Goal: Task Accomplishment & Management: Complete application form

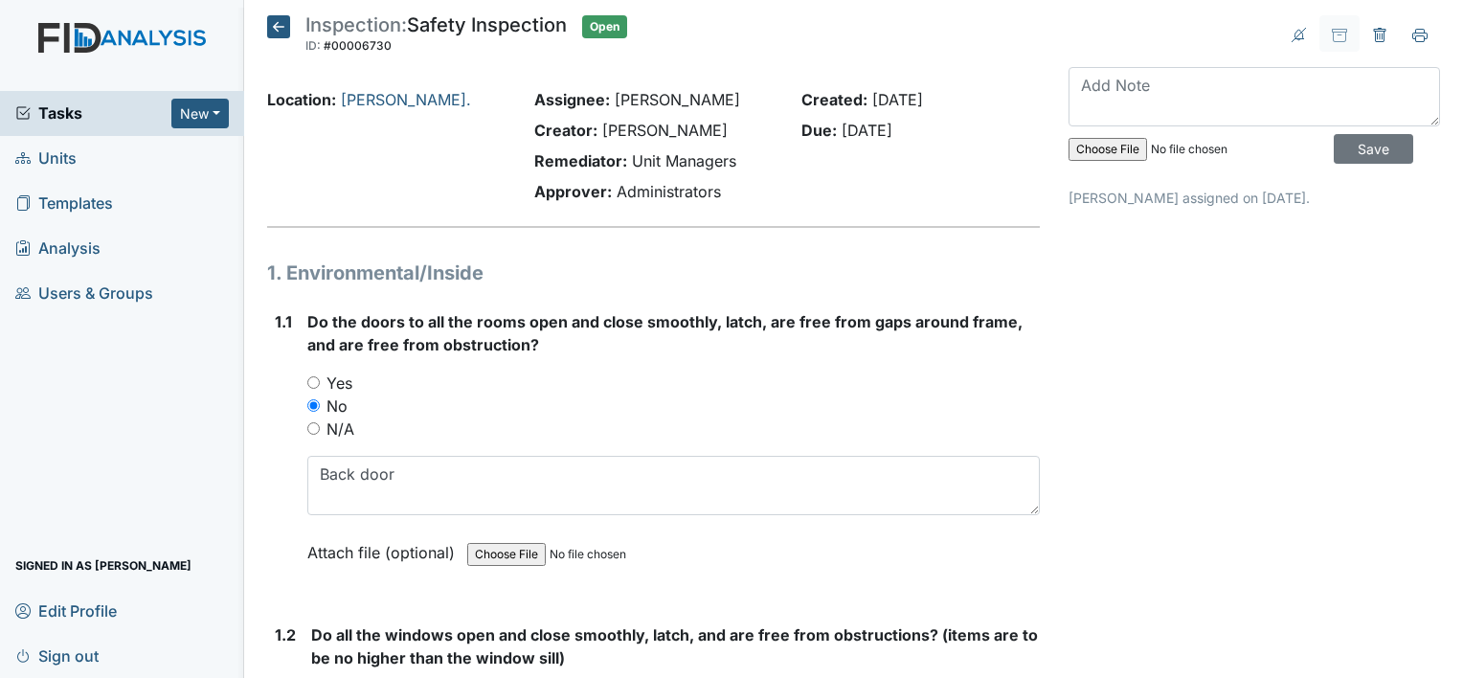
scroll to position [1273, 0]
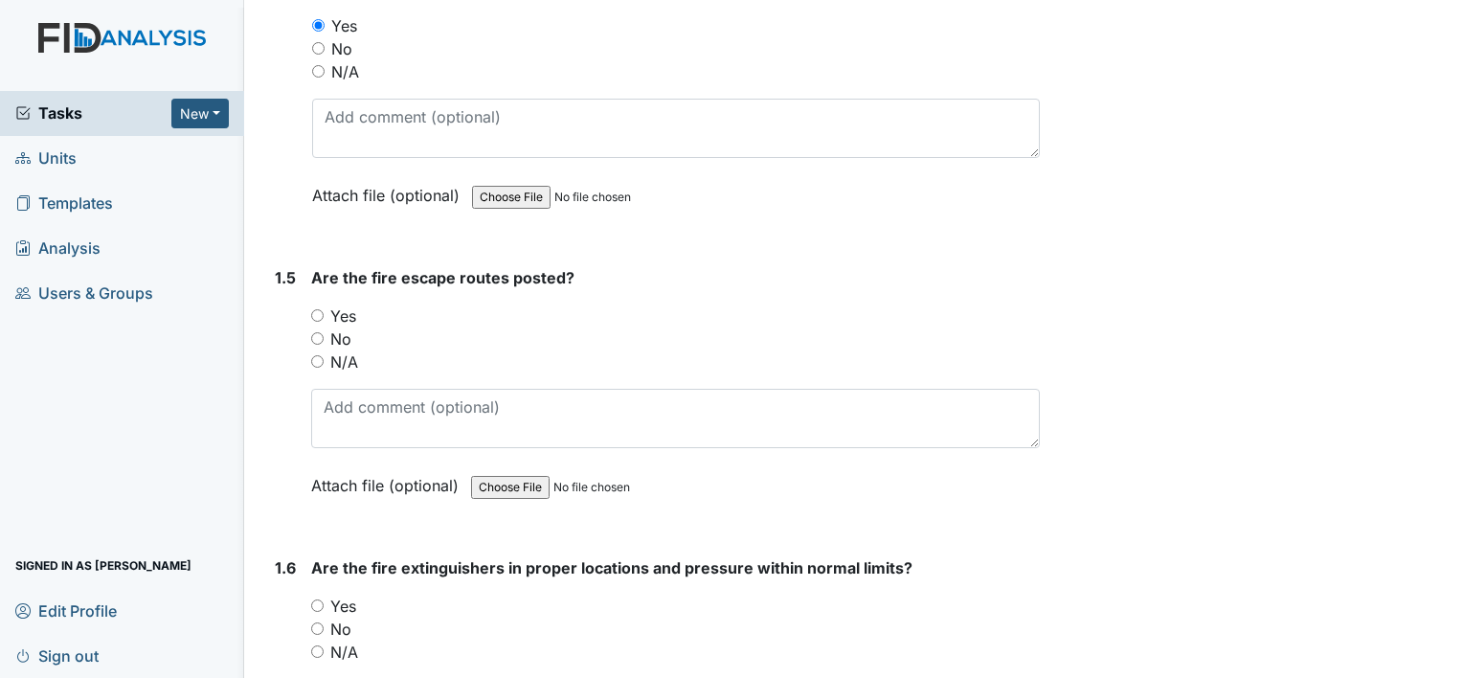
click at [314, 309] on input "Yes" at bounding box center [317, 315] width 12 height 12
radio input "true"
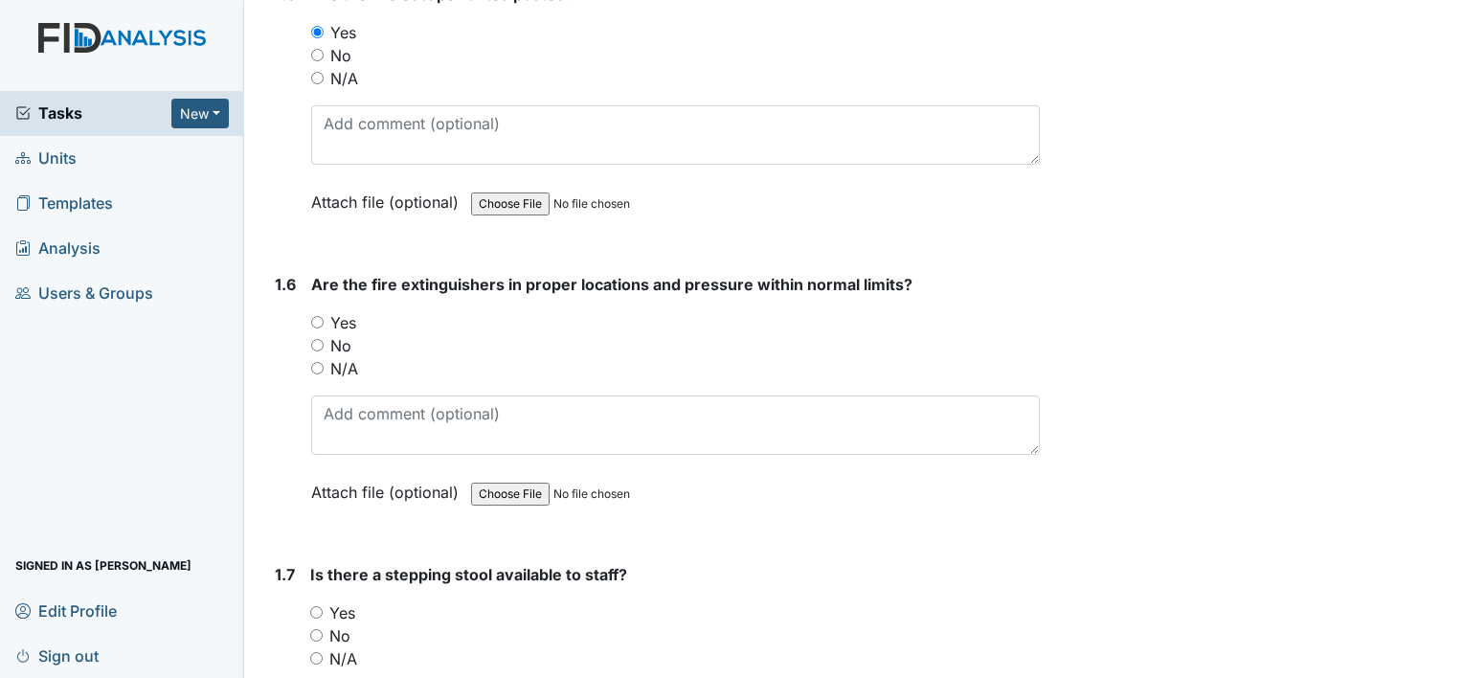
scroll to position [1561, 0]
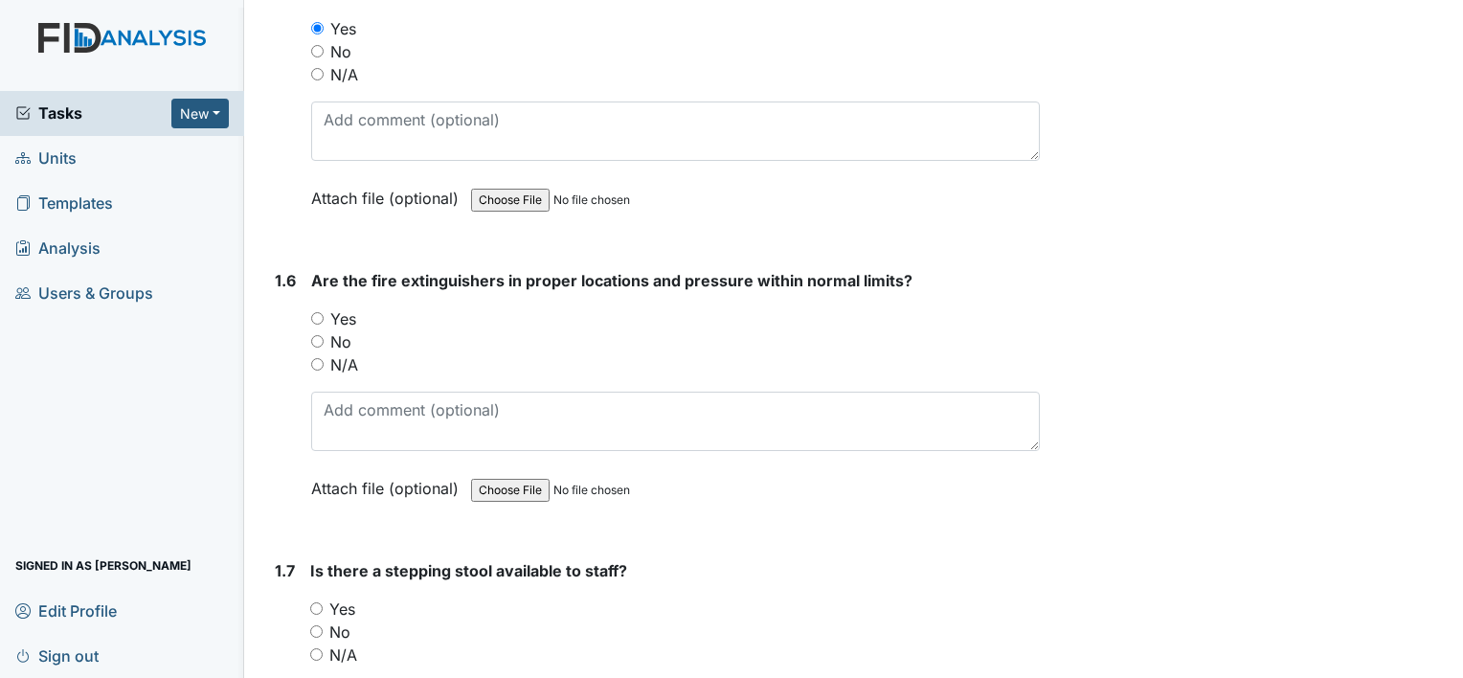
click at [313, 312] on input "Yes" at bounding box center [317, 318] width 12 height 12
radio input "true"
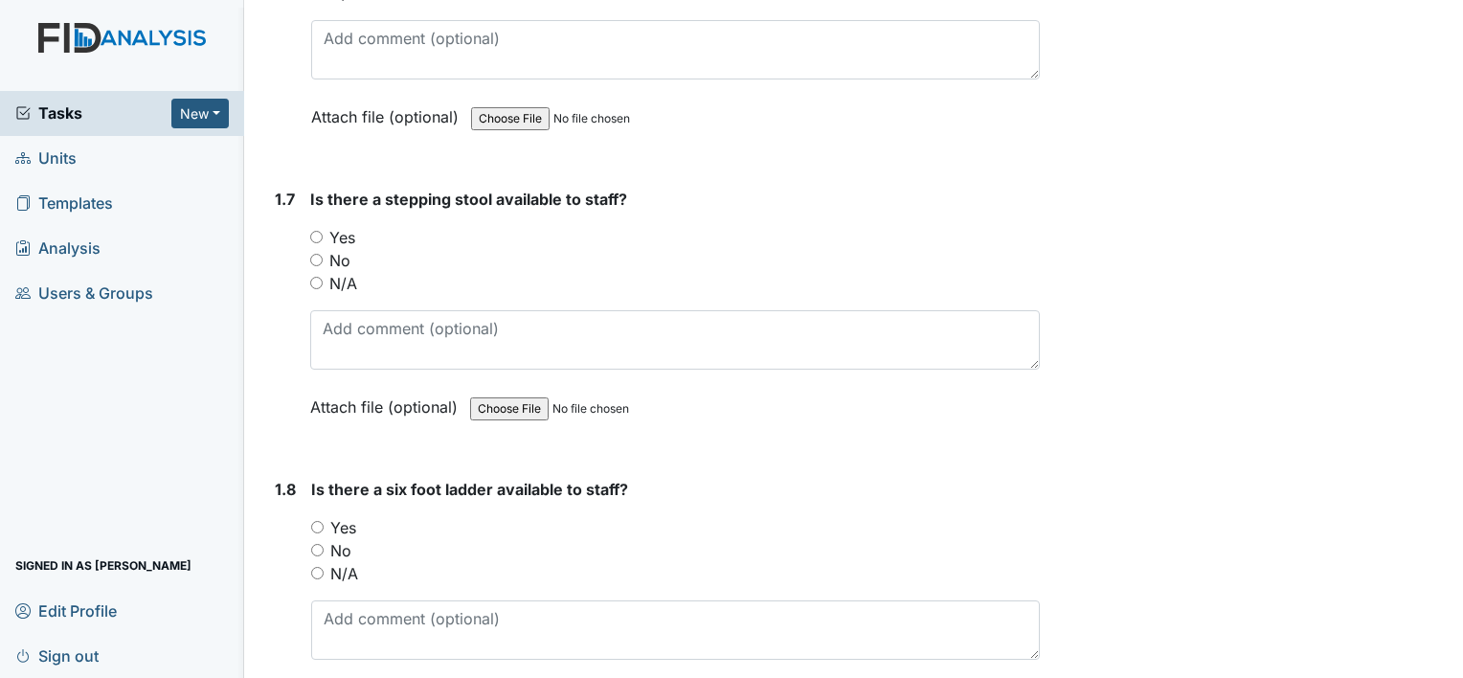
scroll to position [1938, 0]
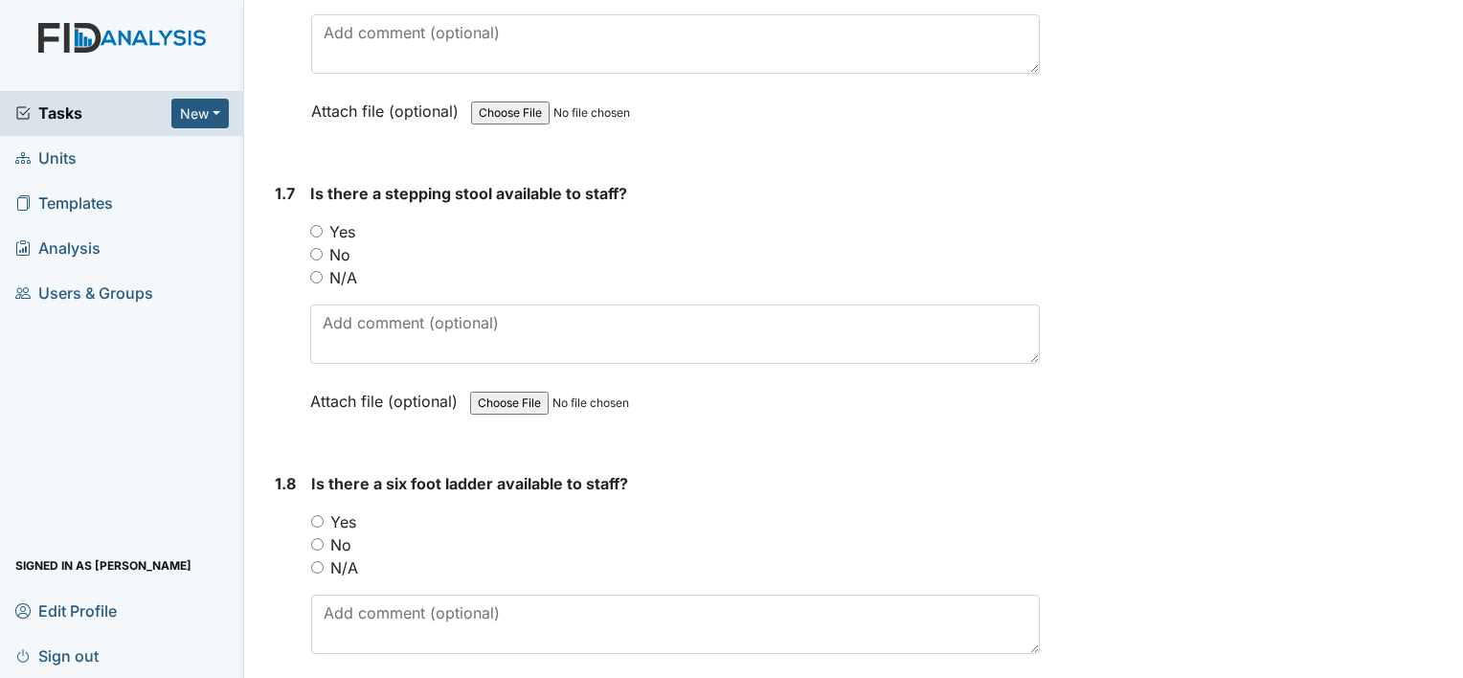
click at [318, 225] on input "Yes" at bounding box center [316, 231] width 12 height 12
radio input "true"
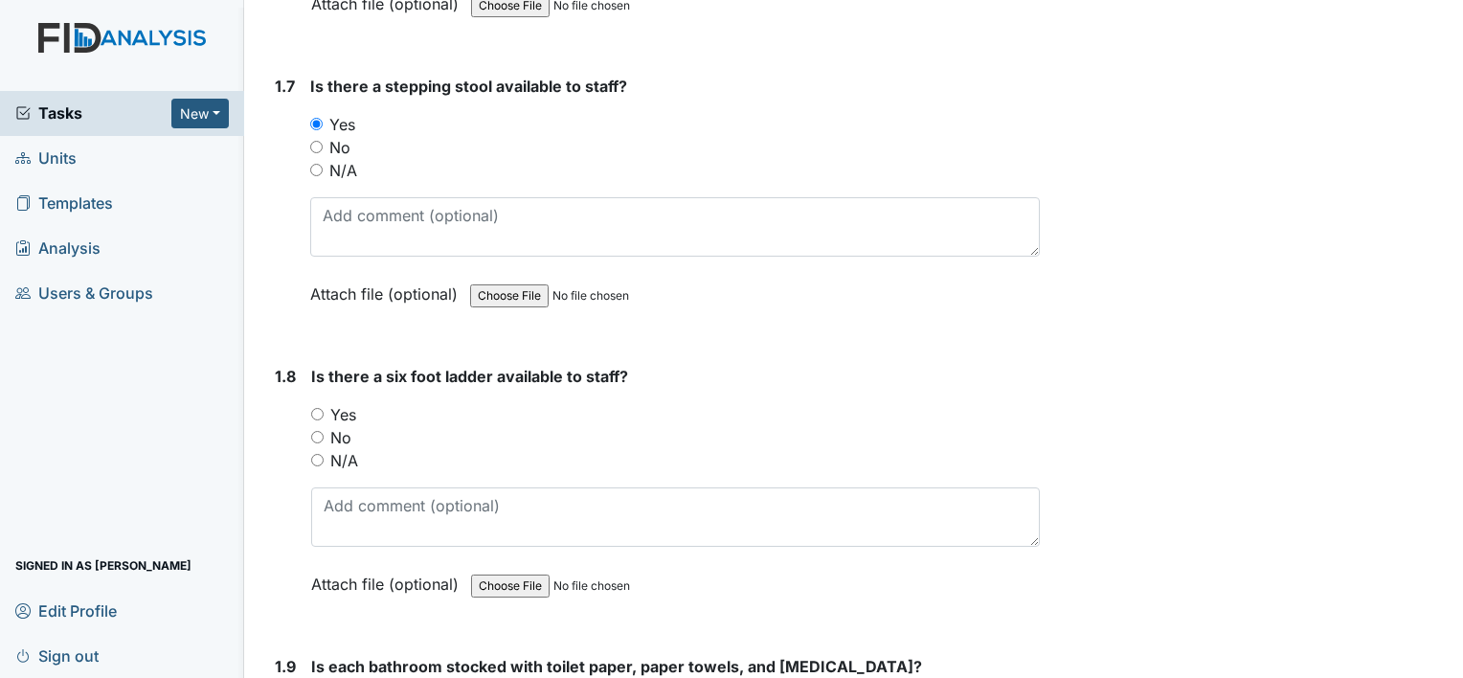
scroll to position [2064, 0]
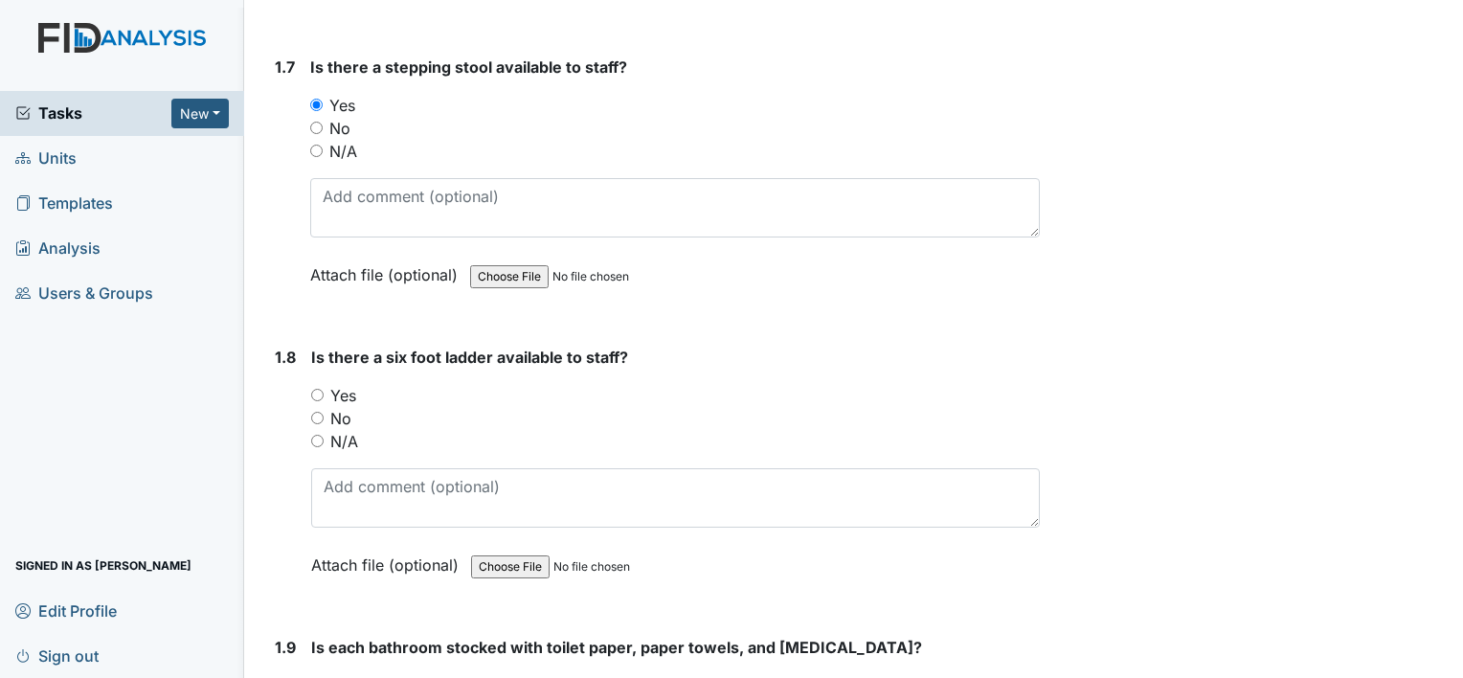
click at [317, 435] on input "N/A" at bounding box center [317, 441] width 12 height 12
radio input "true"
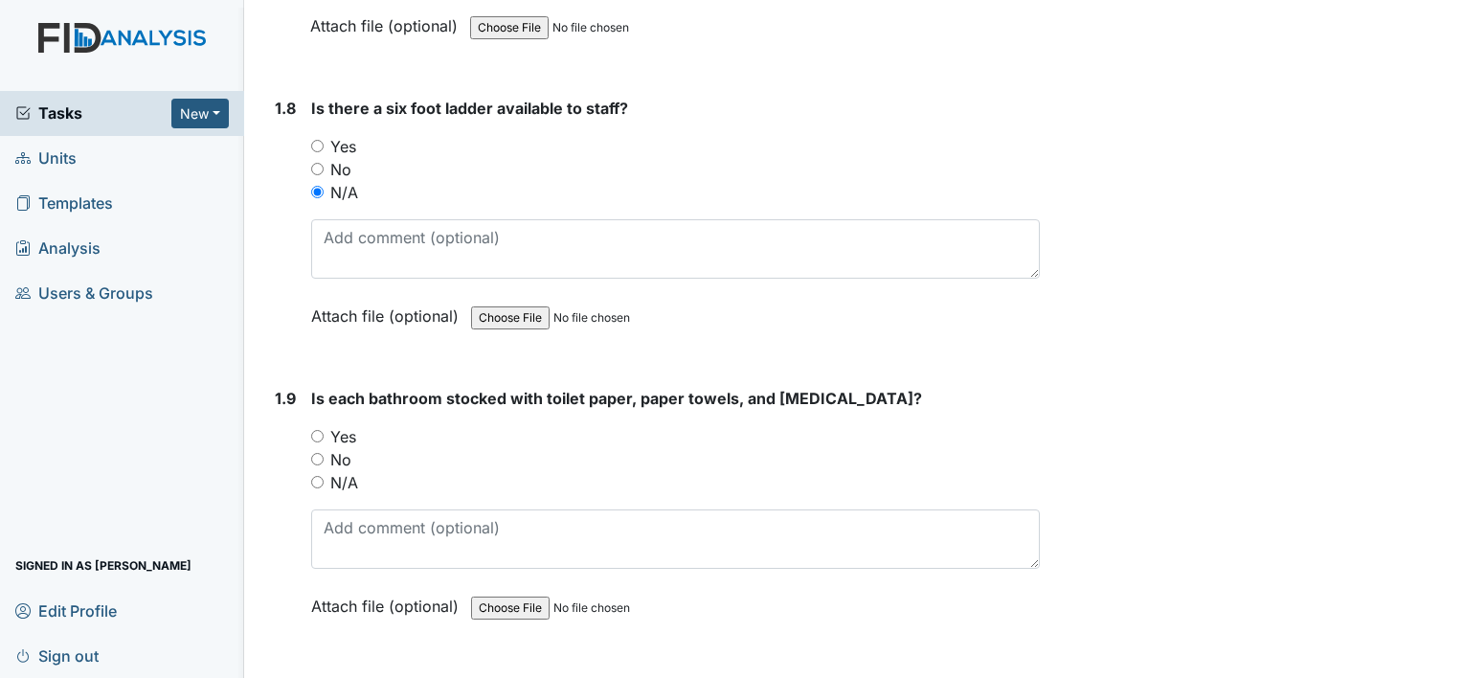
scroll to position [2336, 0]
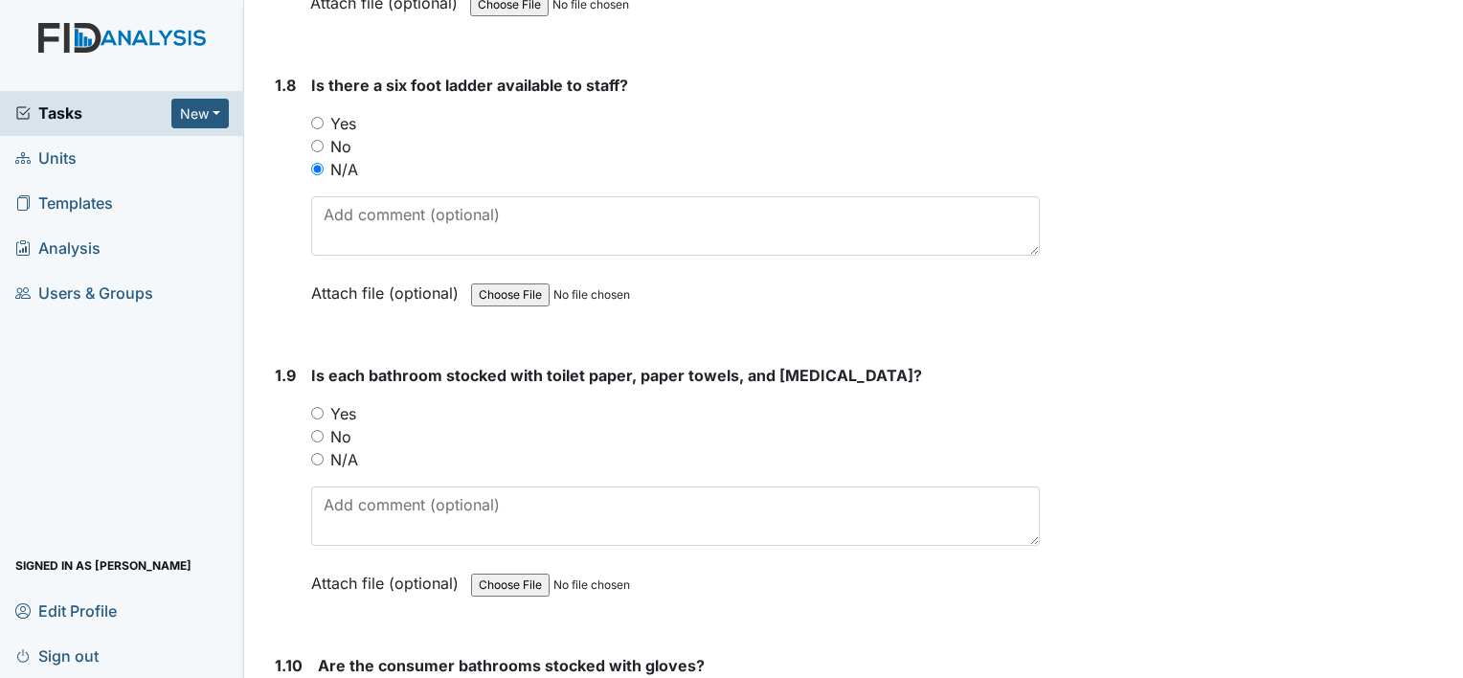
click at [321, 408] on input "Yes" at bounding box center [317, 413] width 12 height 12
radio input "true"
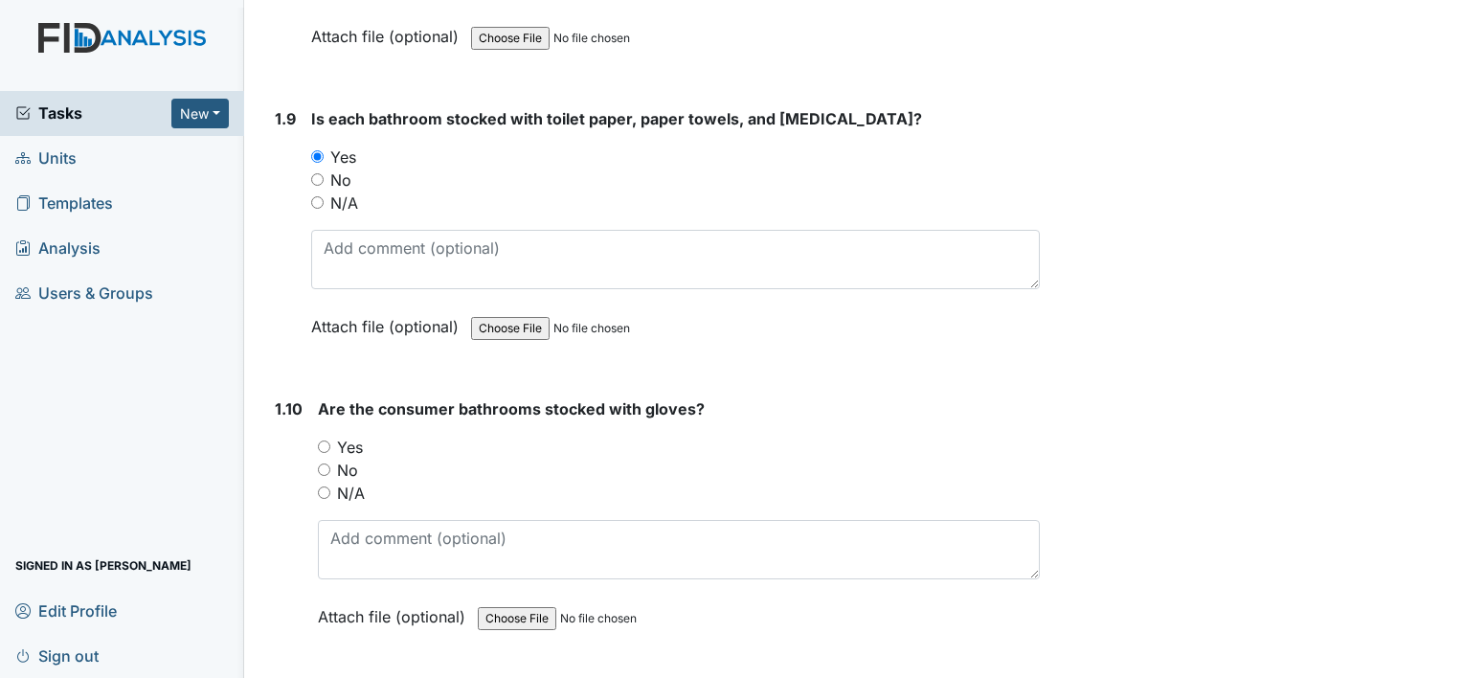
scroll to position [2595, 0]
click at [318, 462] on input "No" at bounding box center [324, 468] width 12 height 12
radio input "true"
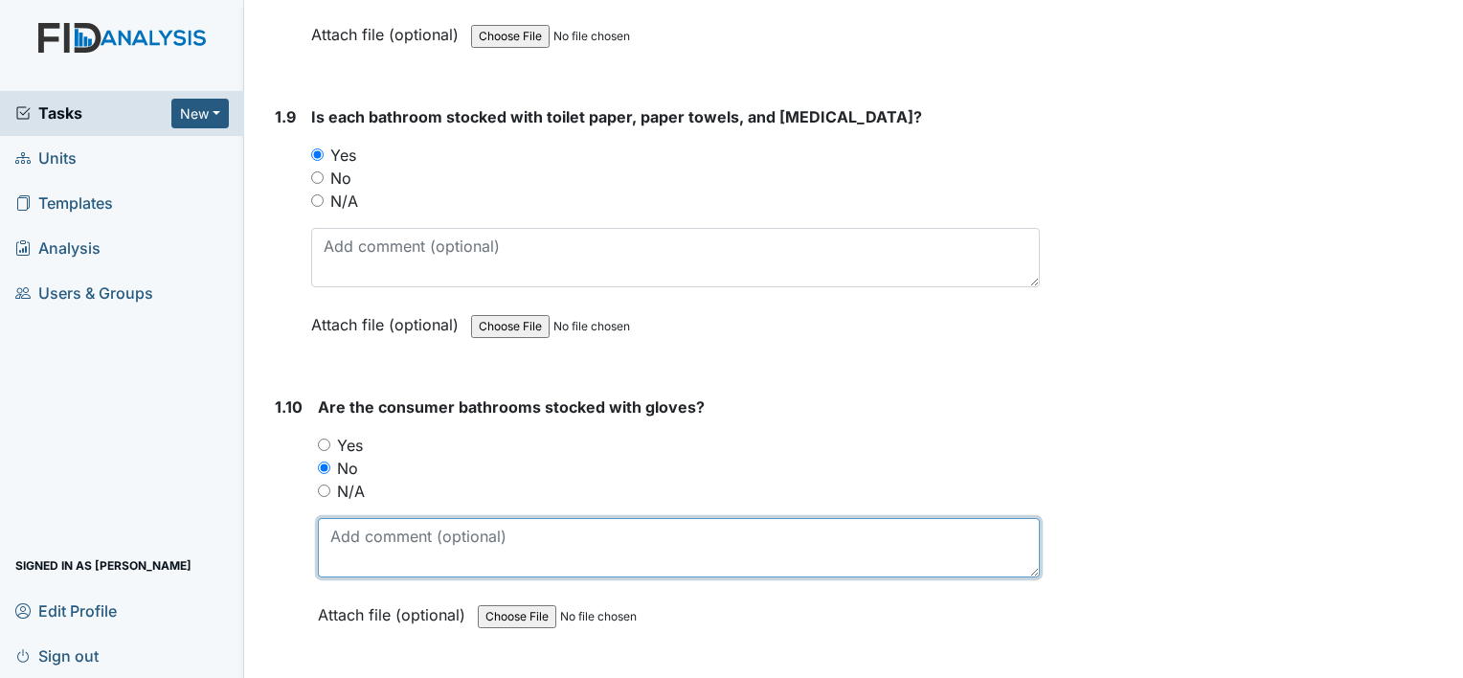
click at [397, 523] on textarea at bounding box center [679, 547] width 722 height 59
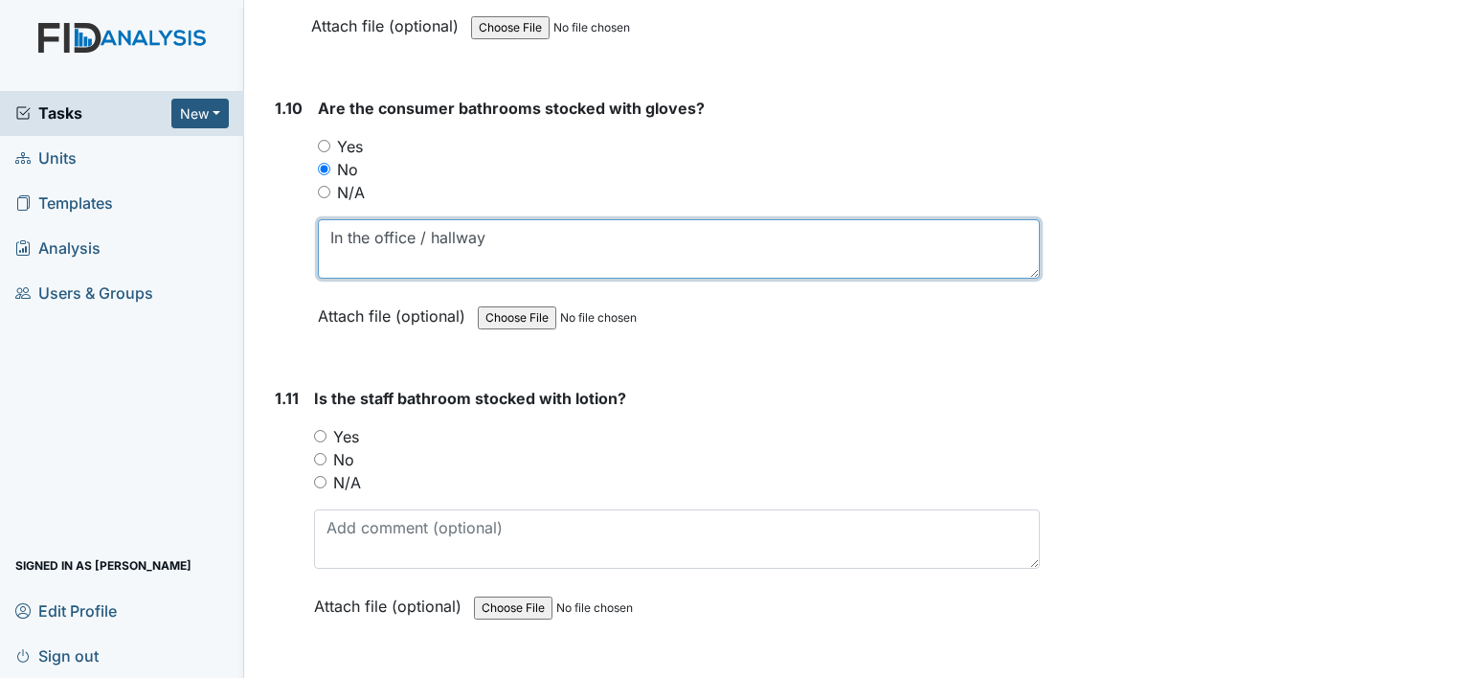
scroll to position [2898, 0]
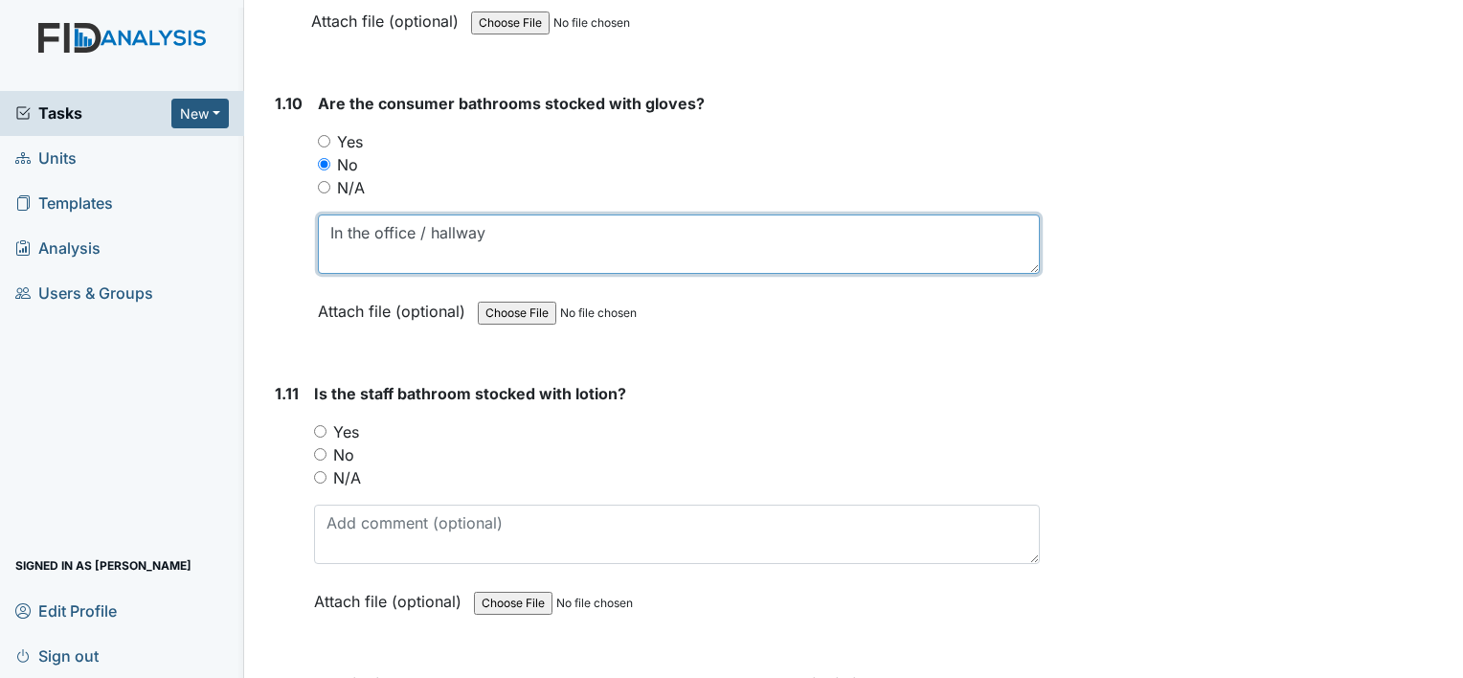
type textarea "In the office / hallway"
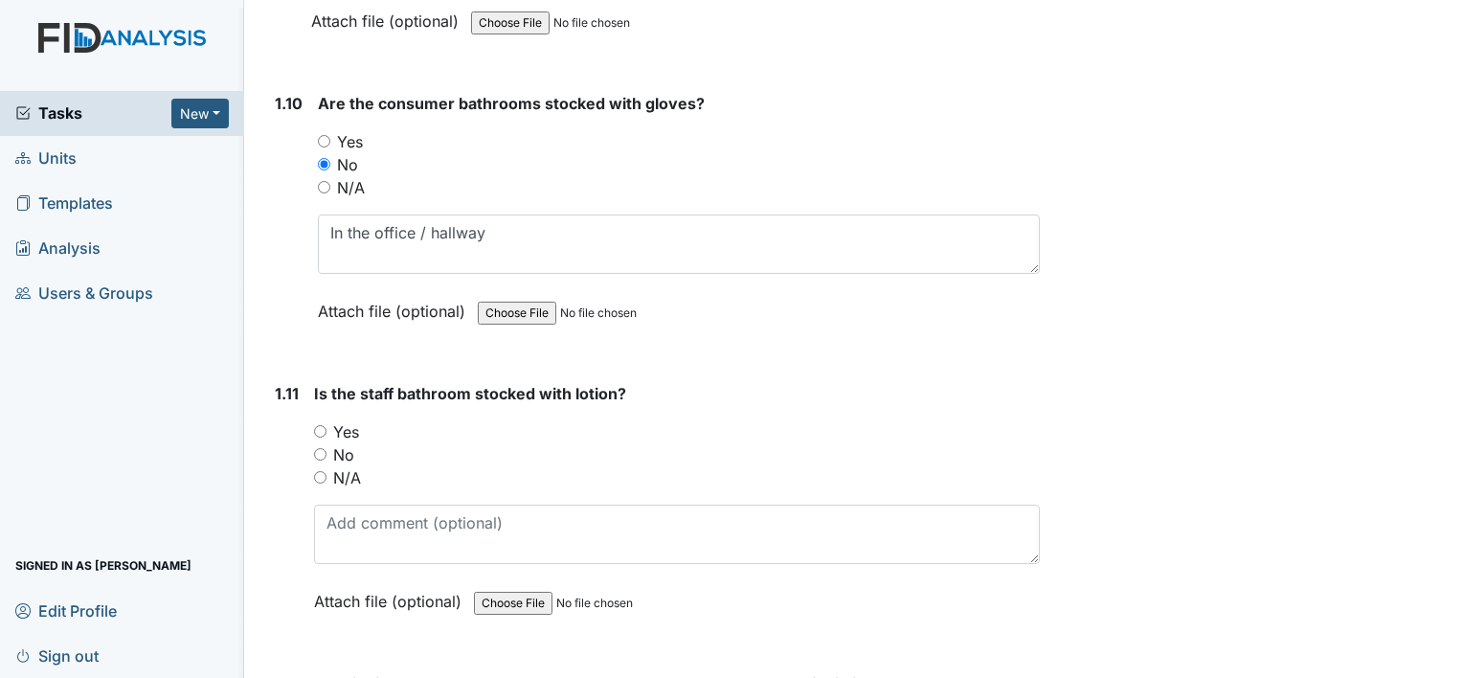
click at [314, 448] on input "No" at bounding box center [320, 454] width 12 height 12
radio input "true"
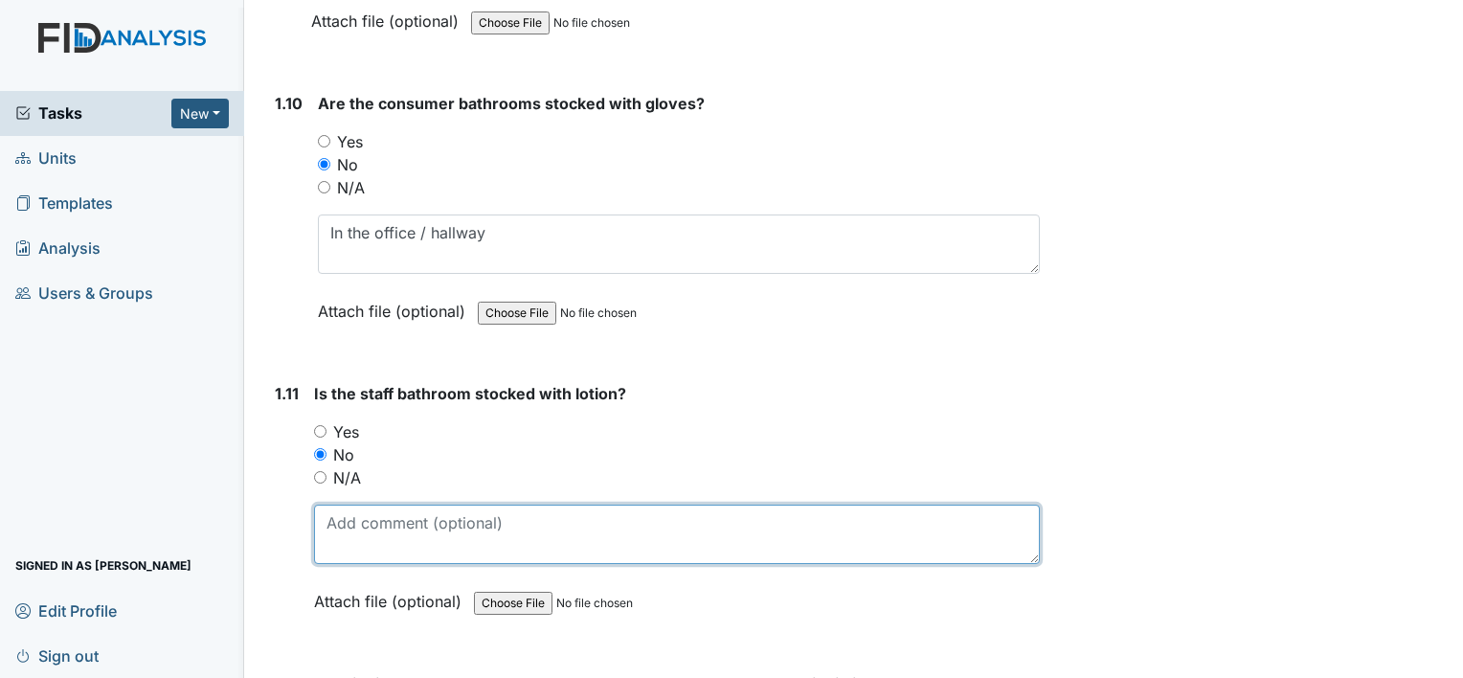
click at [479, 537] on textarea at bounding box center [677, 534] width 726 height 59
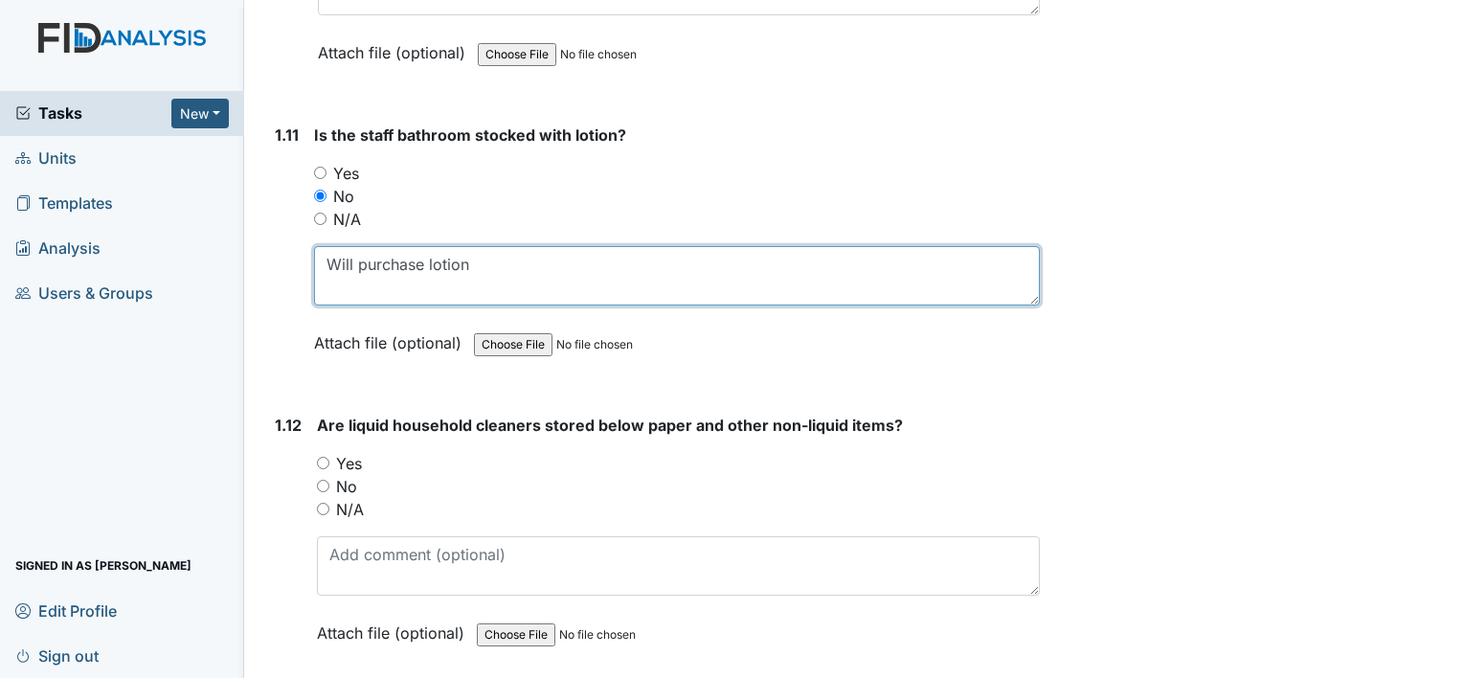
scroll to position [3167, 0]
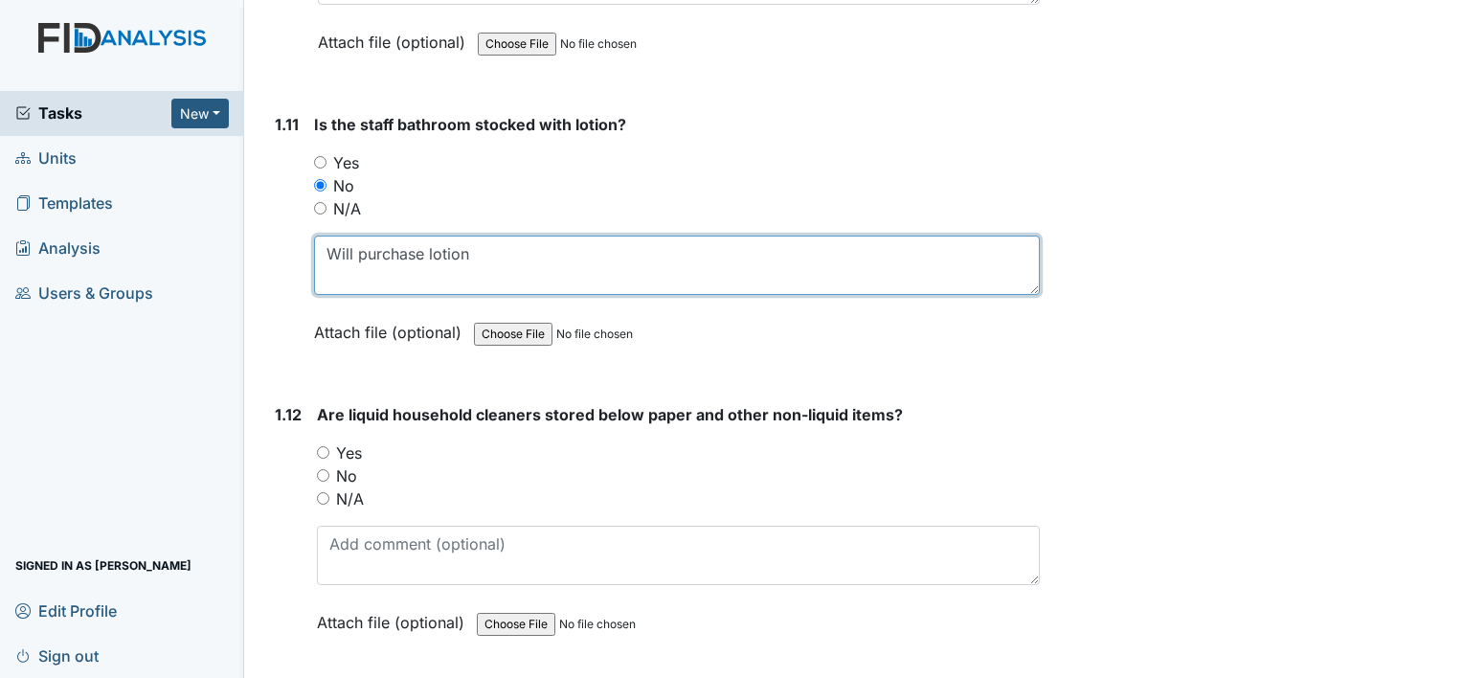
type textarea "Will purchase lotion"
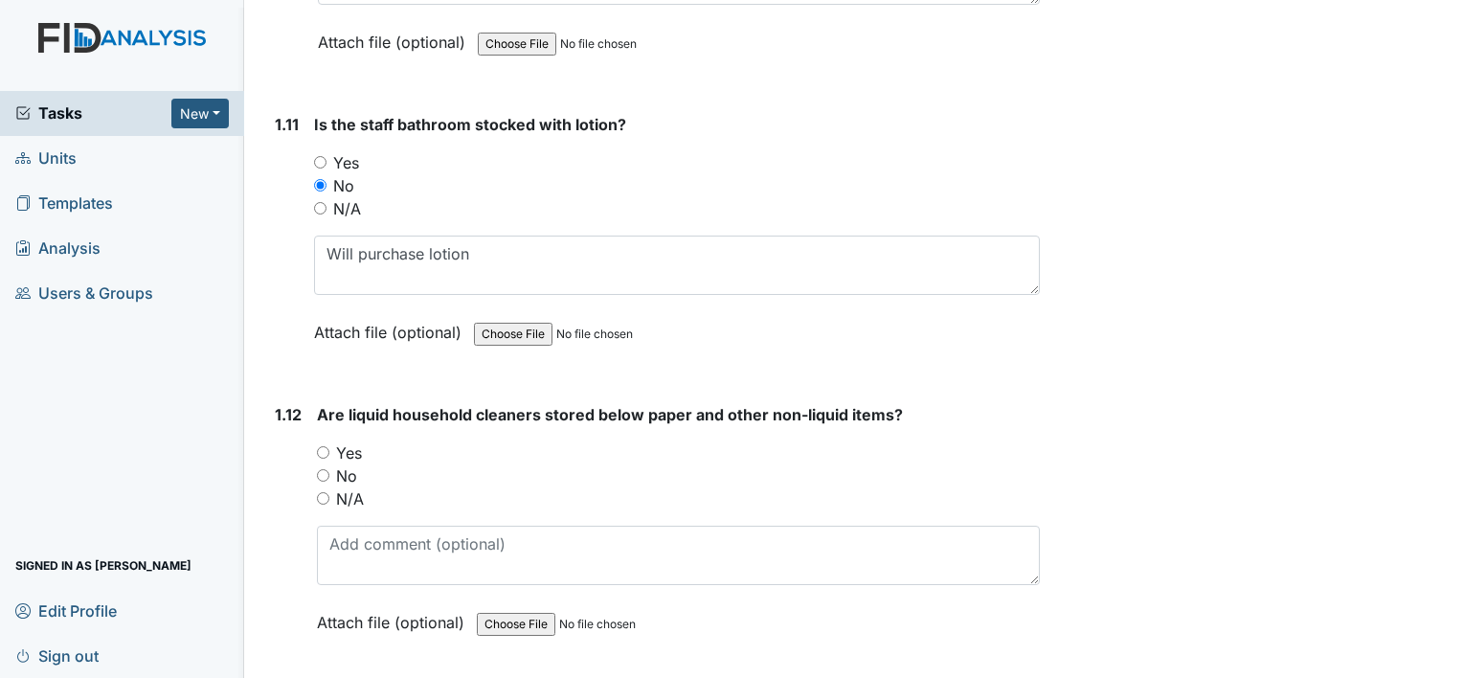
click at [322, 447] on input "Yes" at bounding box center [323, 452] width 12 height 12
radio input "true"
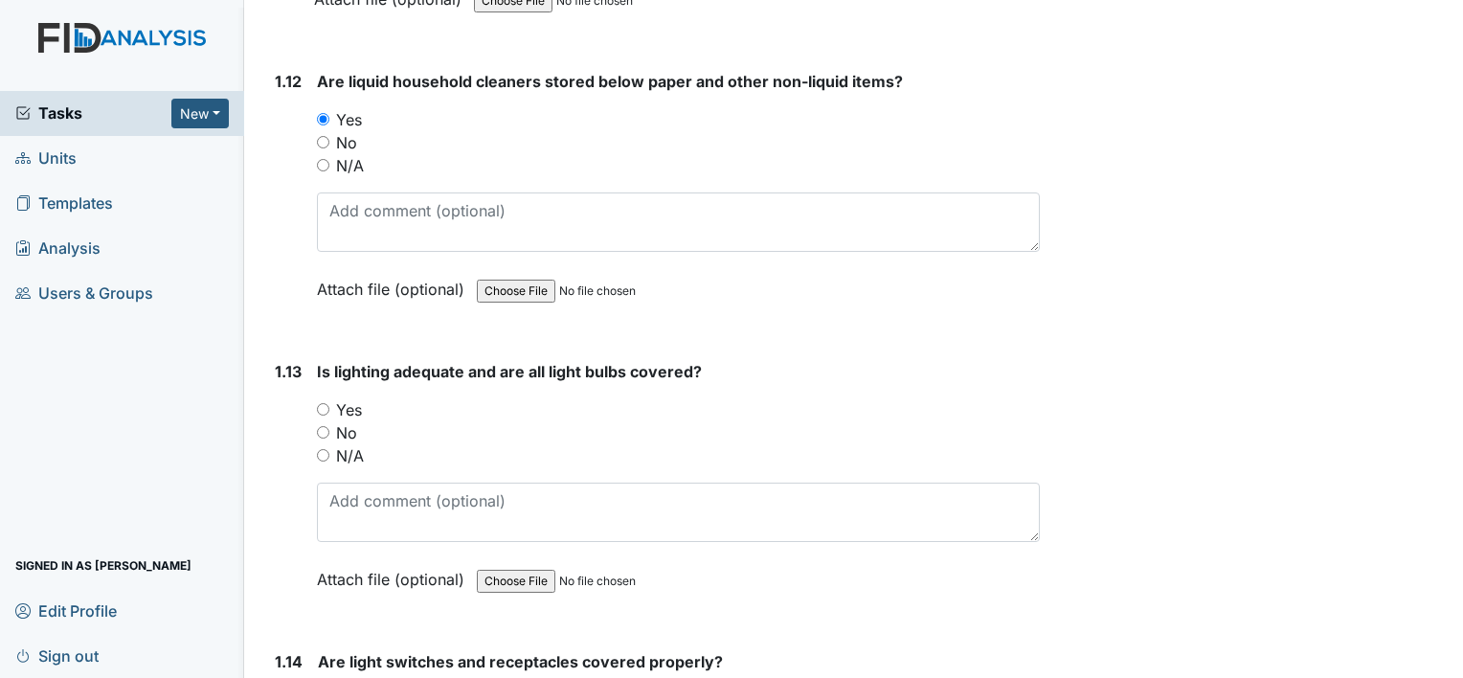
scroll to position [3501, 0]
click at [318, 403] on input "Yes" at bounding box center [323, 409] width 12 height 12
radio input "true"
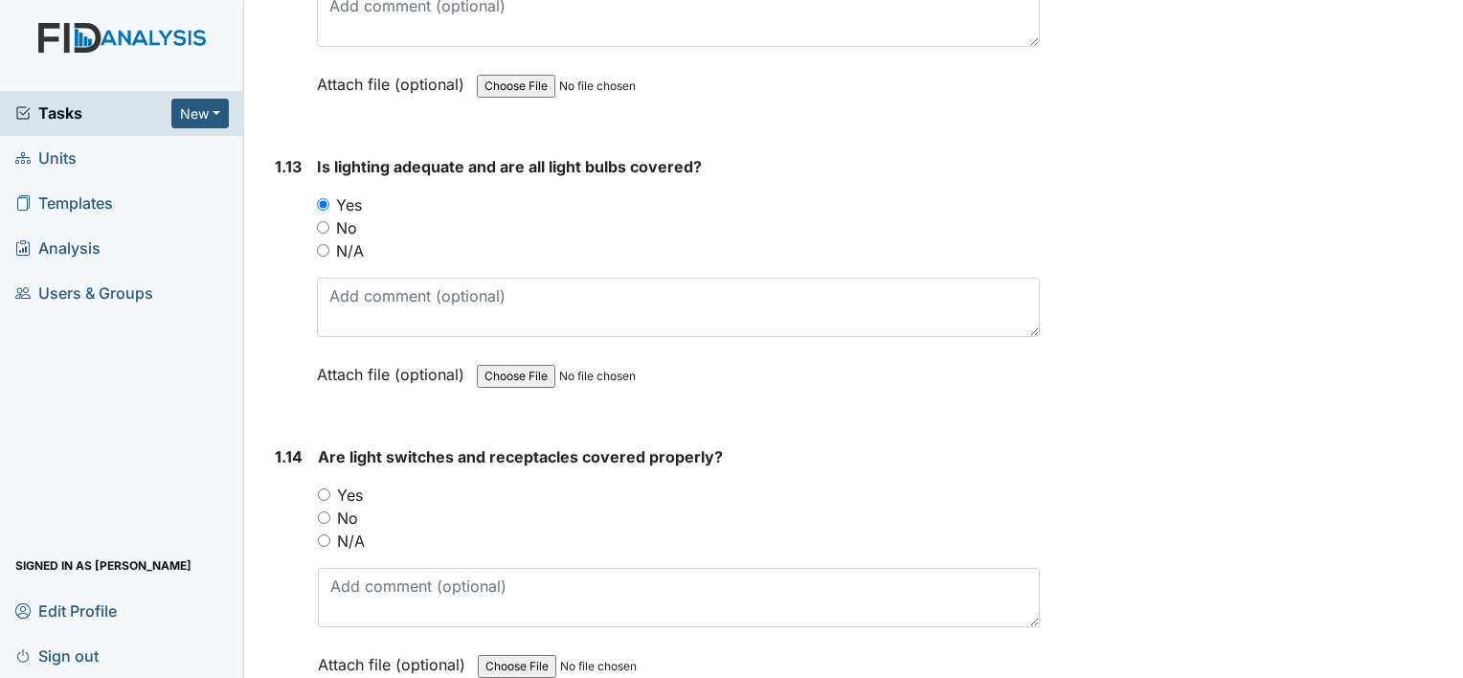
scroll to position [3711, 0]
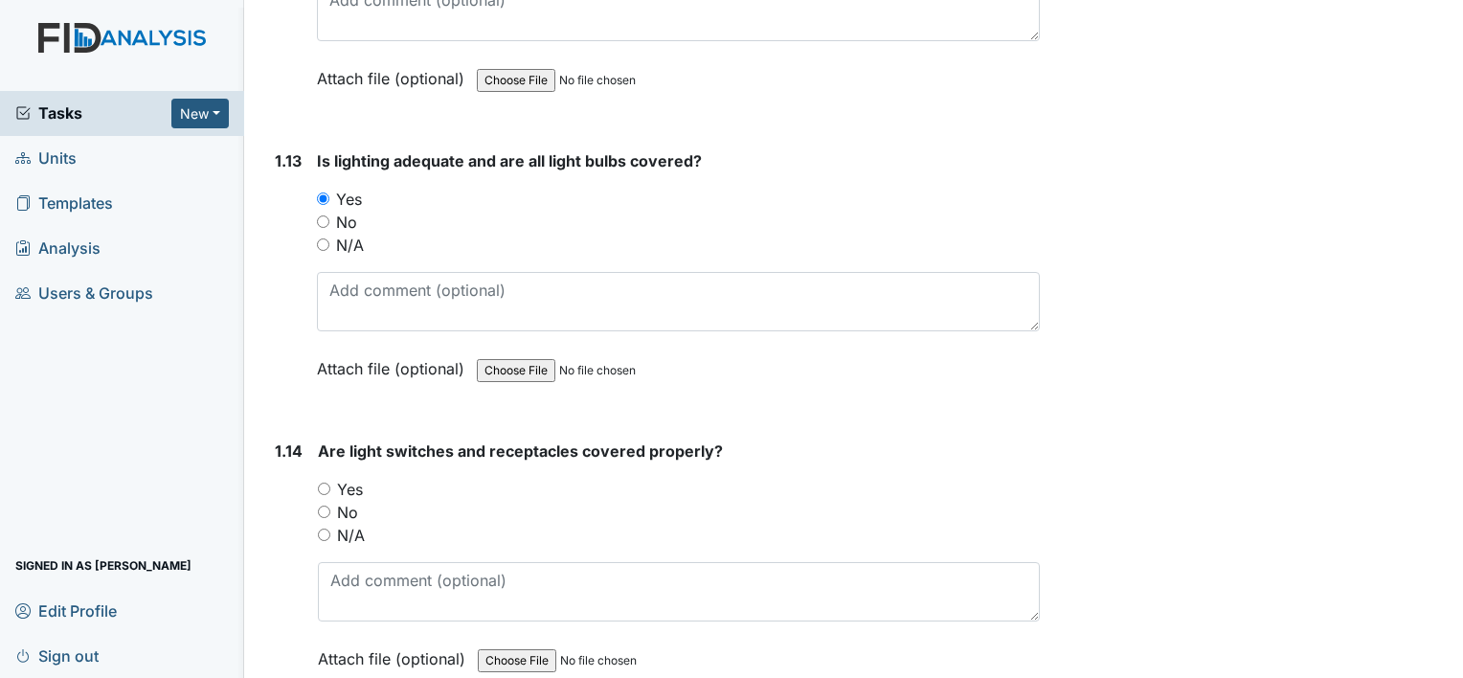
click at [322, 483] on input "Yes" at bounding box center [324, 489] width 12 height 12
radio input "true"
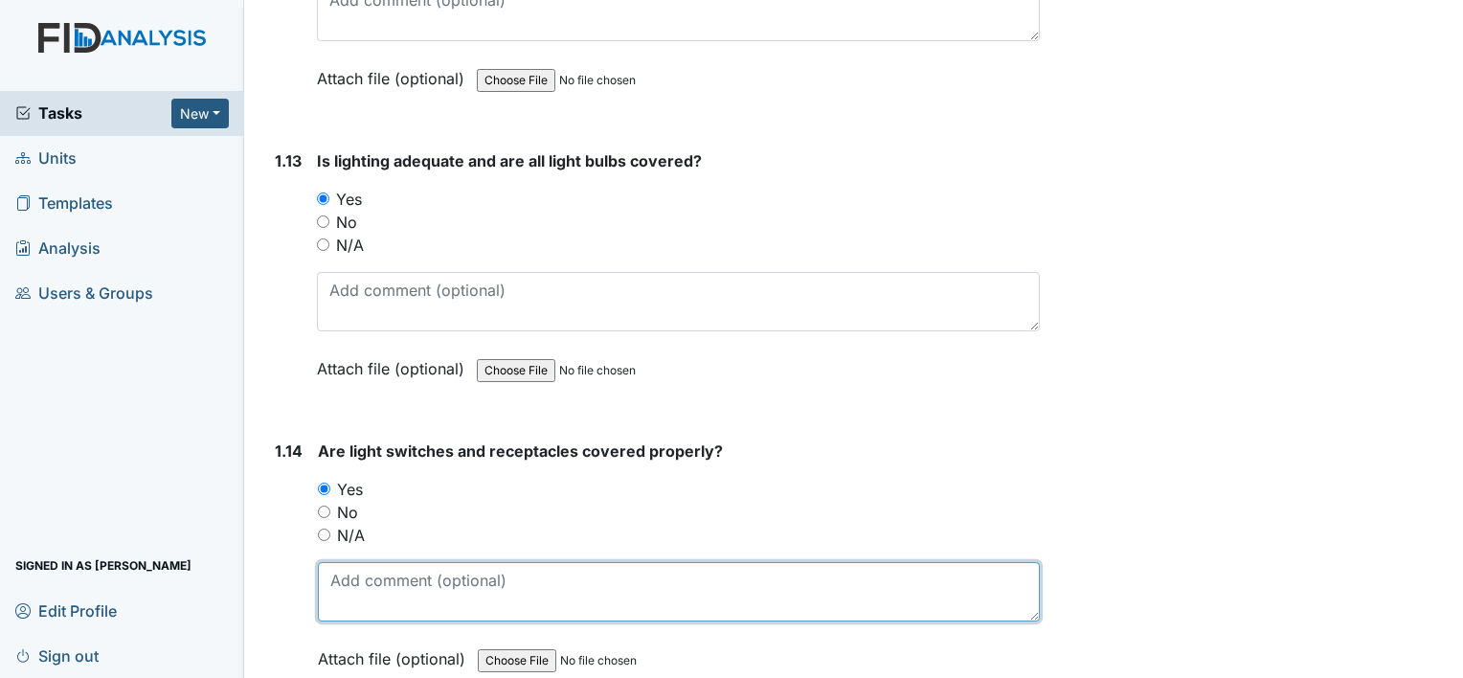
click at [371, 562] on textarea at bounding box center [679, 591] width 722 height 59
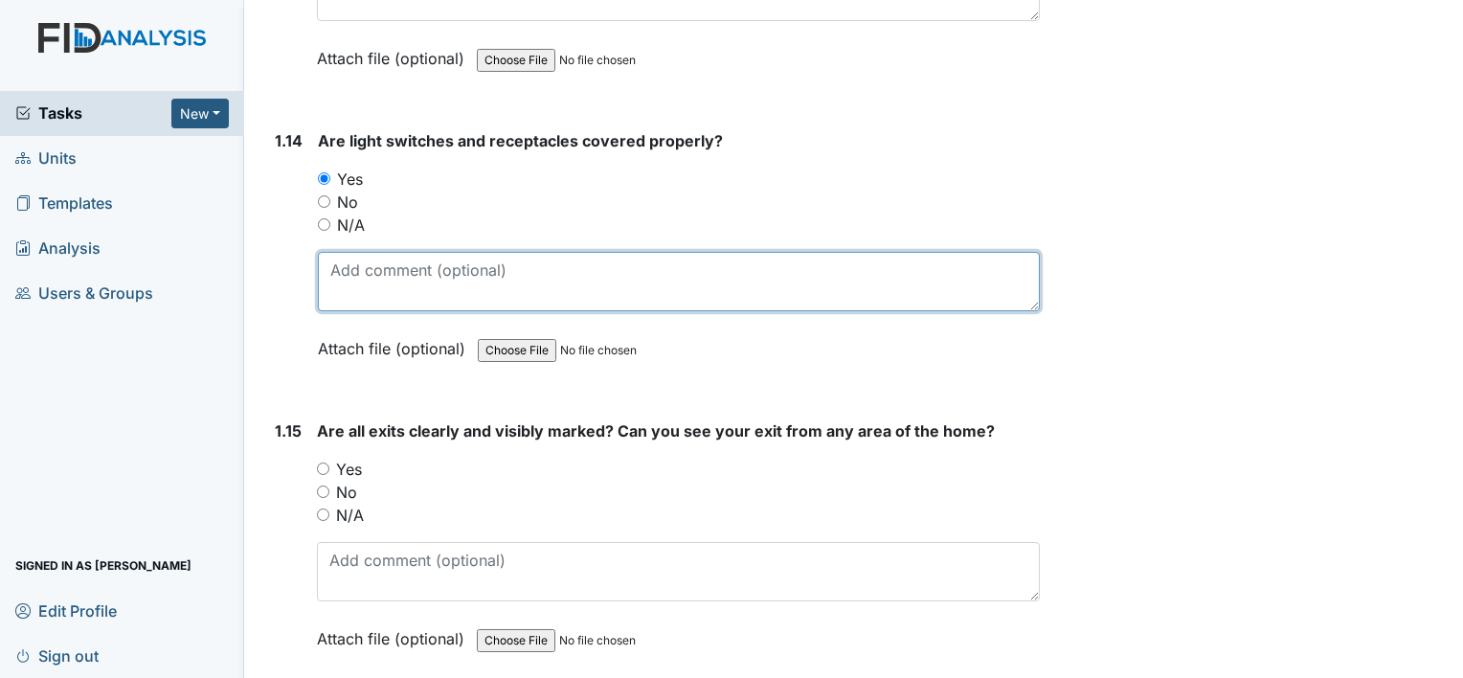
scroll to position [4029, 0]
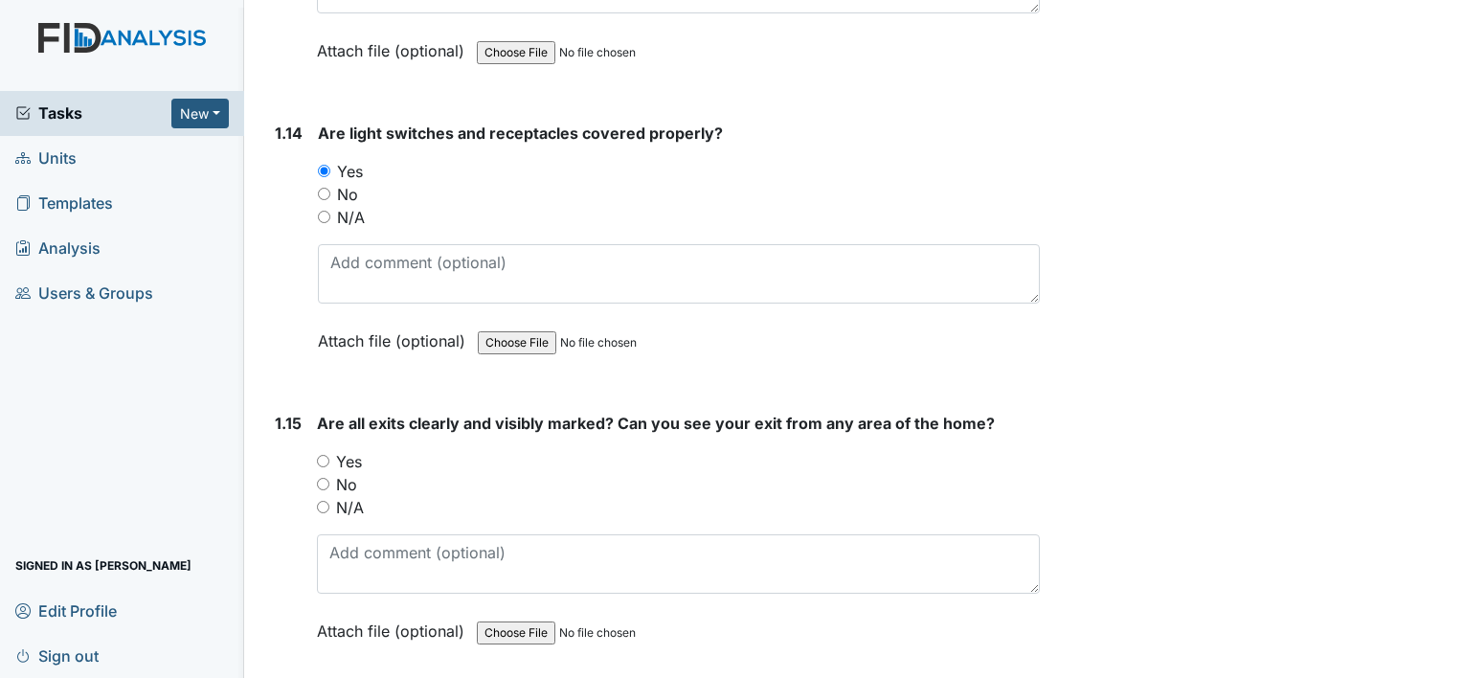
click at [322, 455] on input "Yes" at bounding box center [323, 461] width 12 height 12
radio input "true"
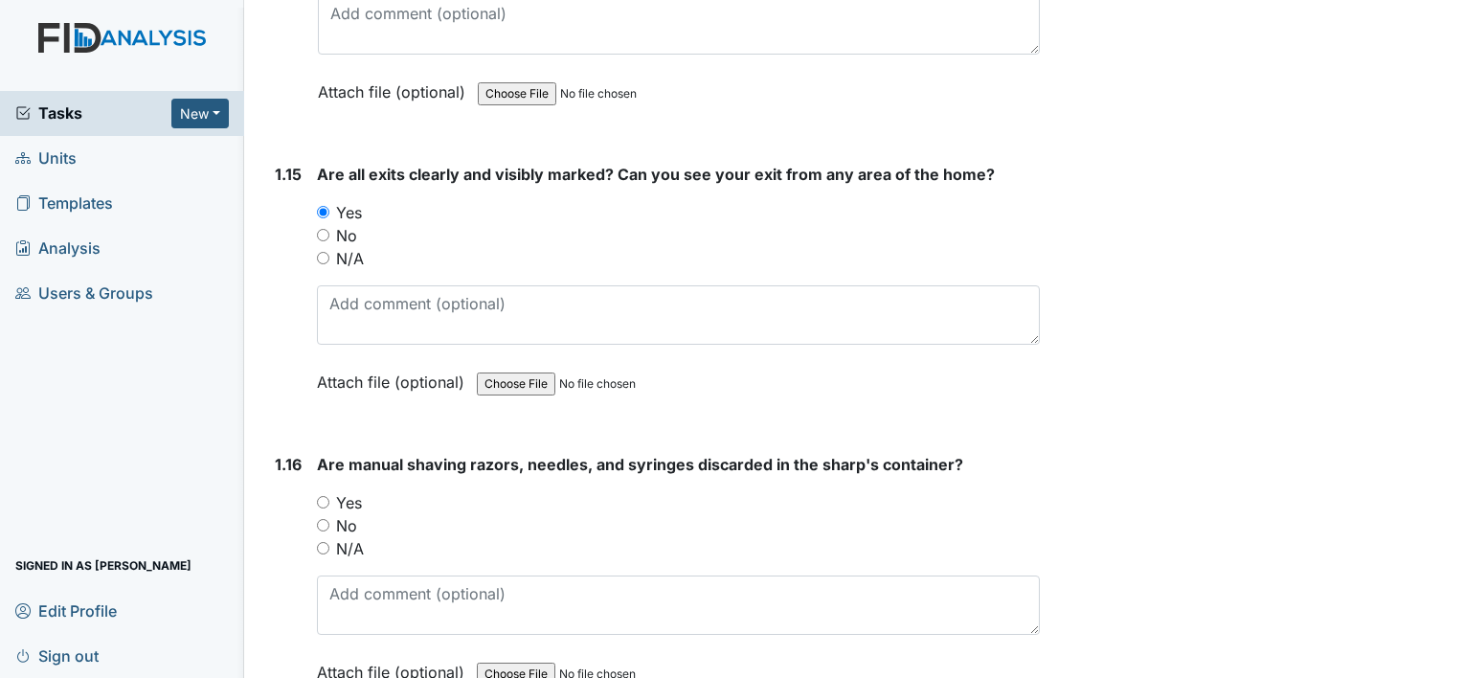
scroll to position [4281, 0]
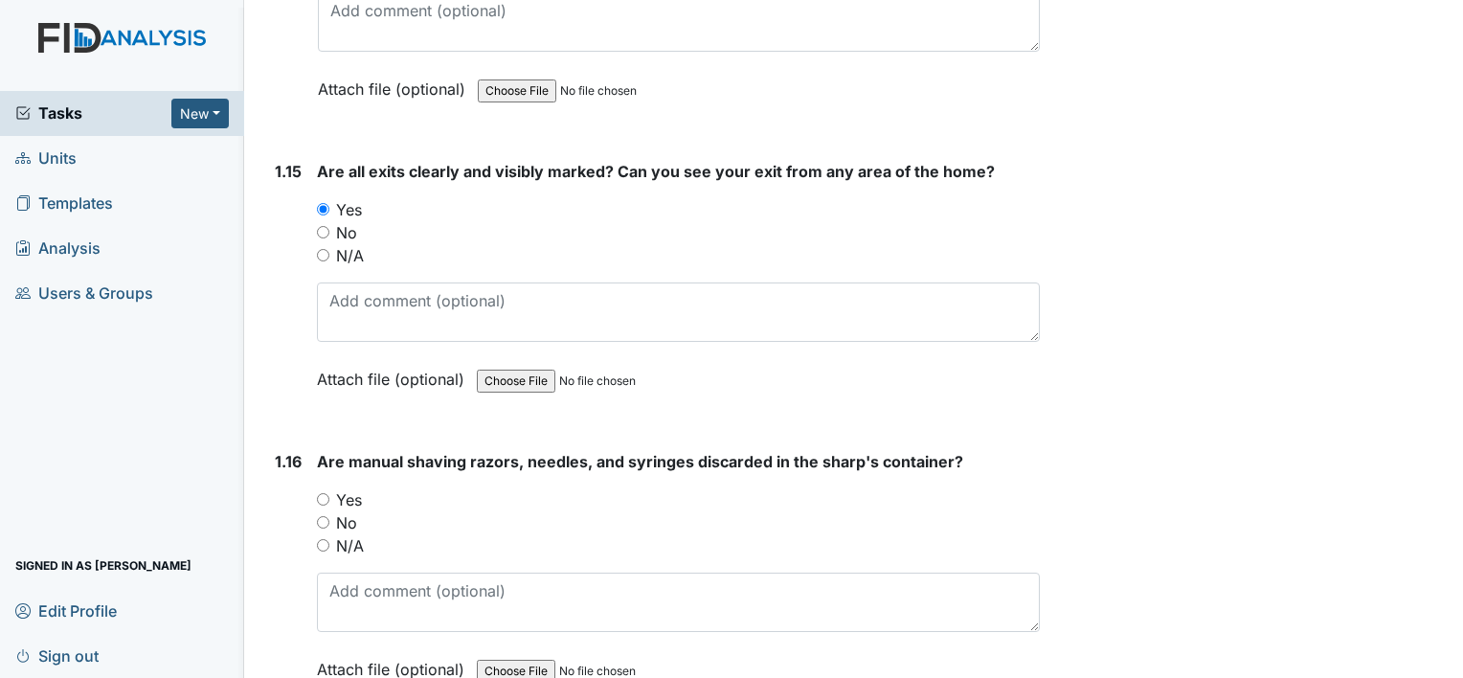
click at [318, 516] on input "No" at bounding box center [323, 522] width 12 height 12
radio input "true"
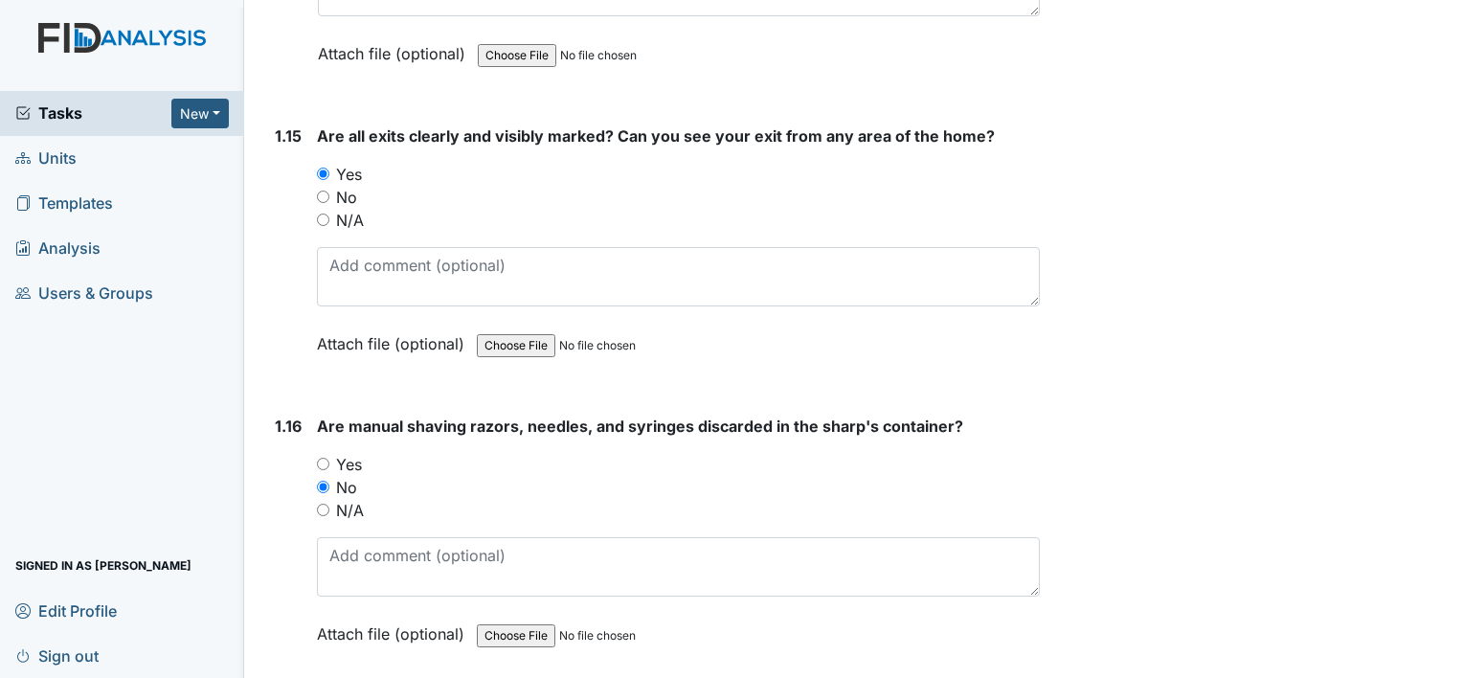
scroll to position [4341, 0]
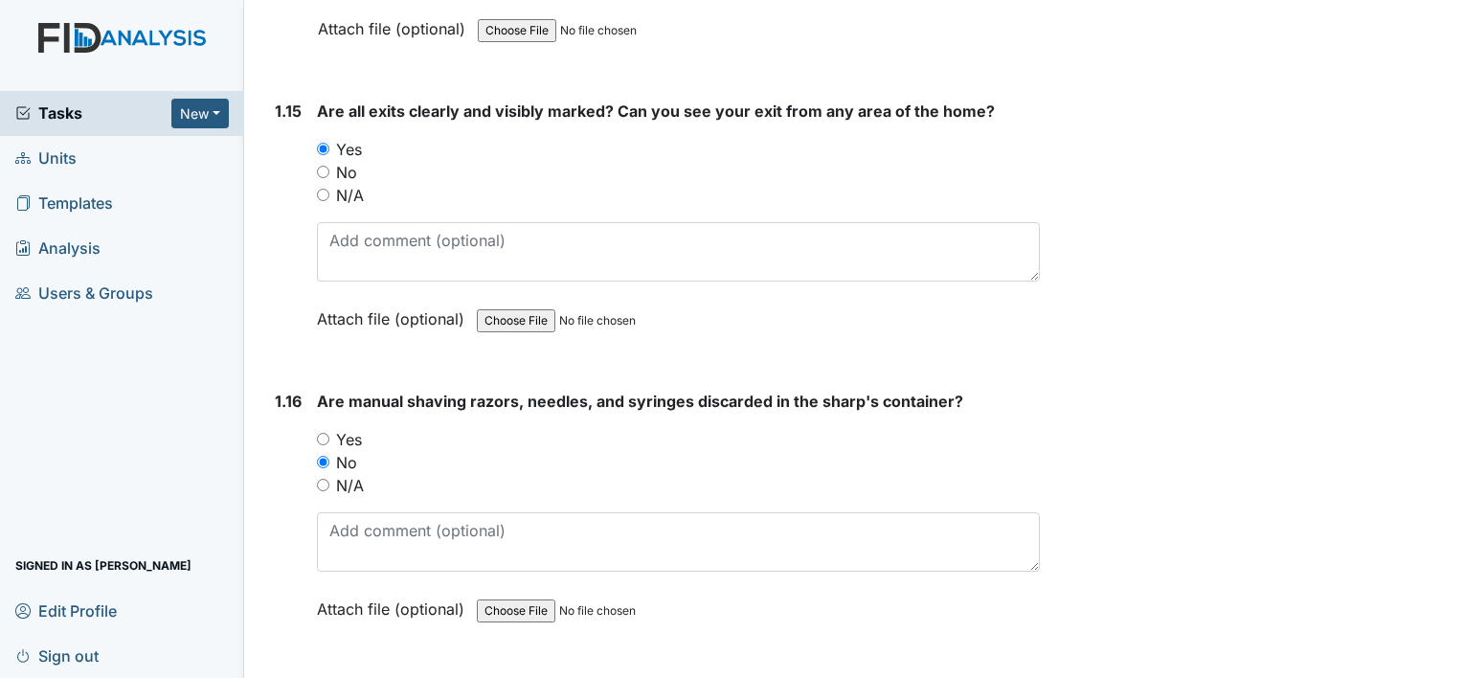
click at [322, 479] on input "N/A" at bounding box center [323, 485] width 12 height 12
radio input "true"
click at [441, 491] on div "Are manual shaving razors, needles, and syringes discarded in the sharp's conta…" at bounding box center [678, 512] width 723 height 244
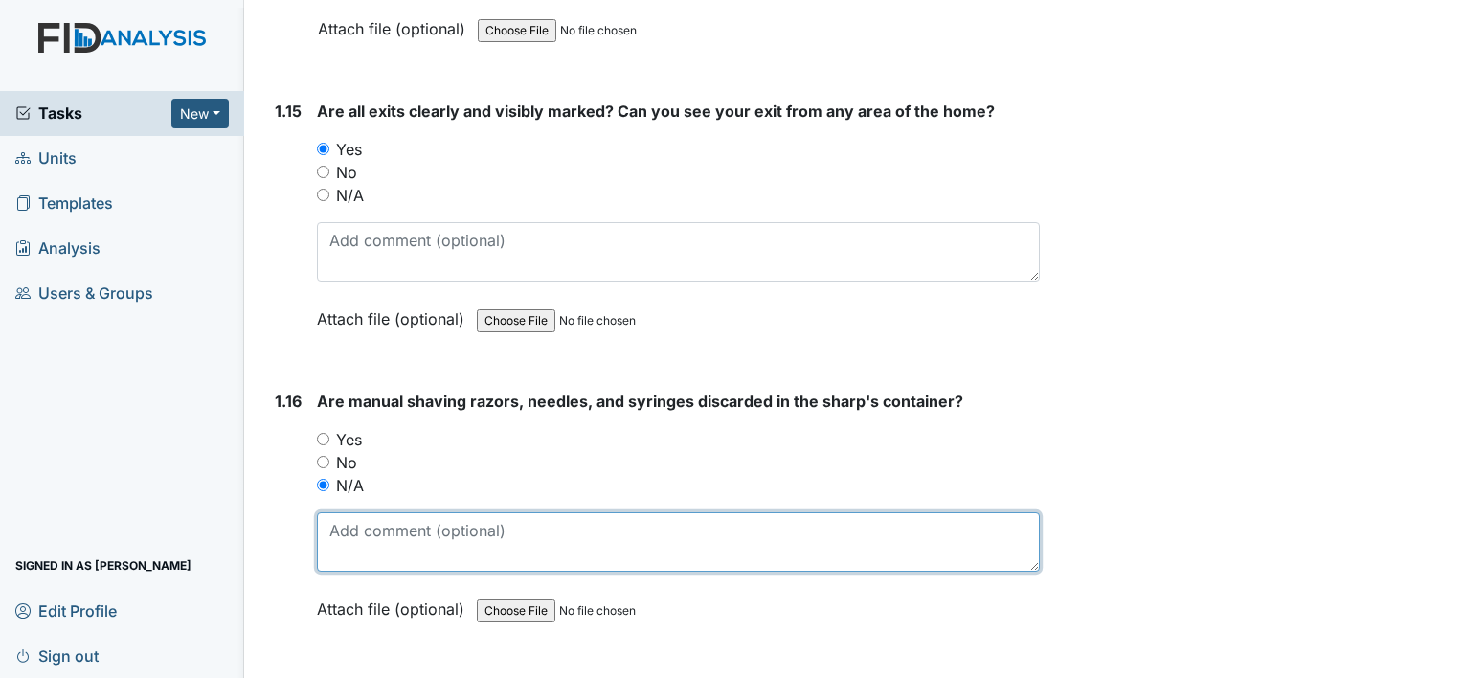
click at [430, 517] on textarea at bounding box center [678, 541] width 723 height 59
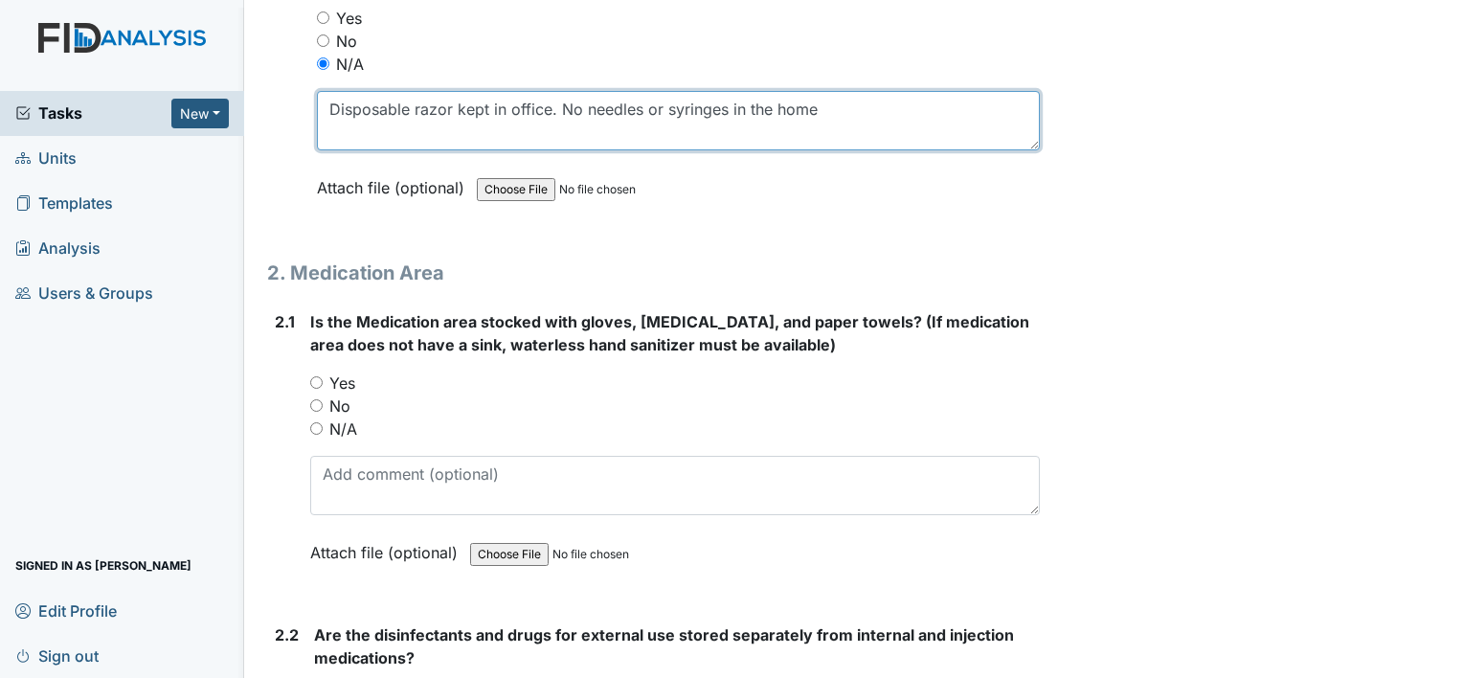
scroll to position [4763, 0]
type textarea "Disposable razor kept in office. No needles or syringes in the home"
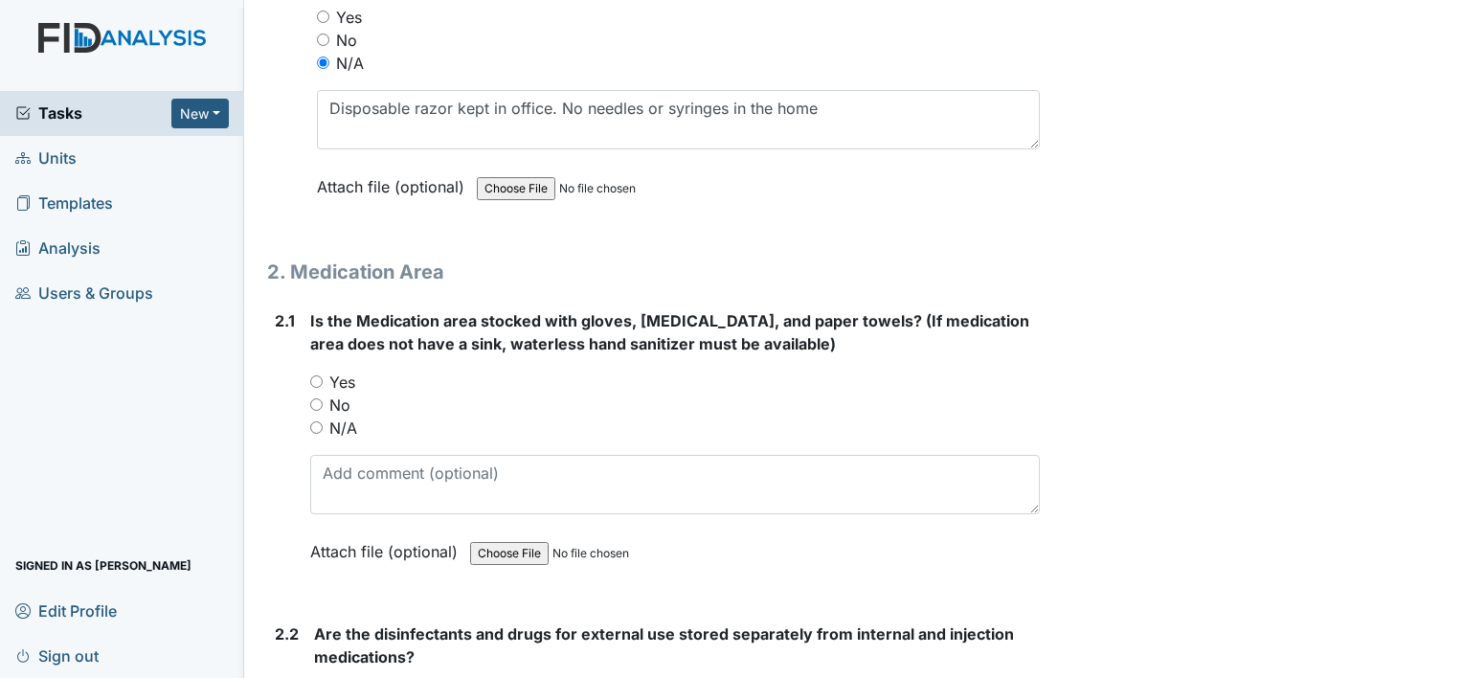
click at [310, 375] on input "Yes" at bounding box center [316, 381] width 12 height 12
radio input "true"
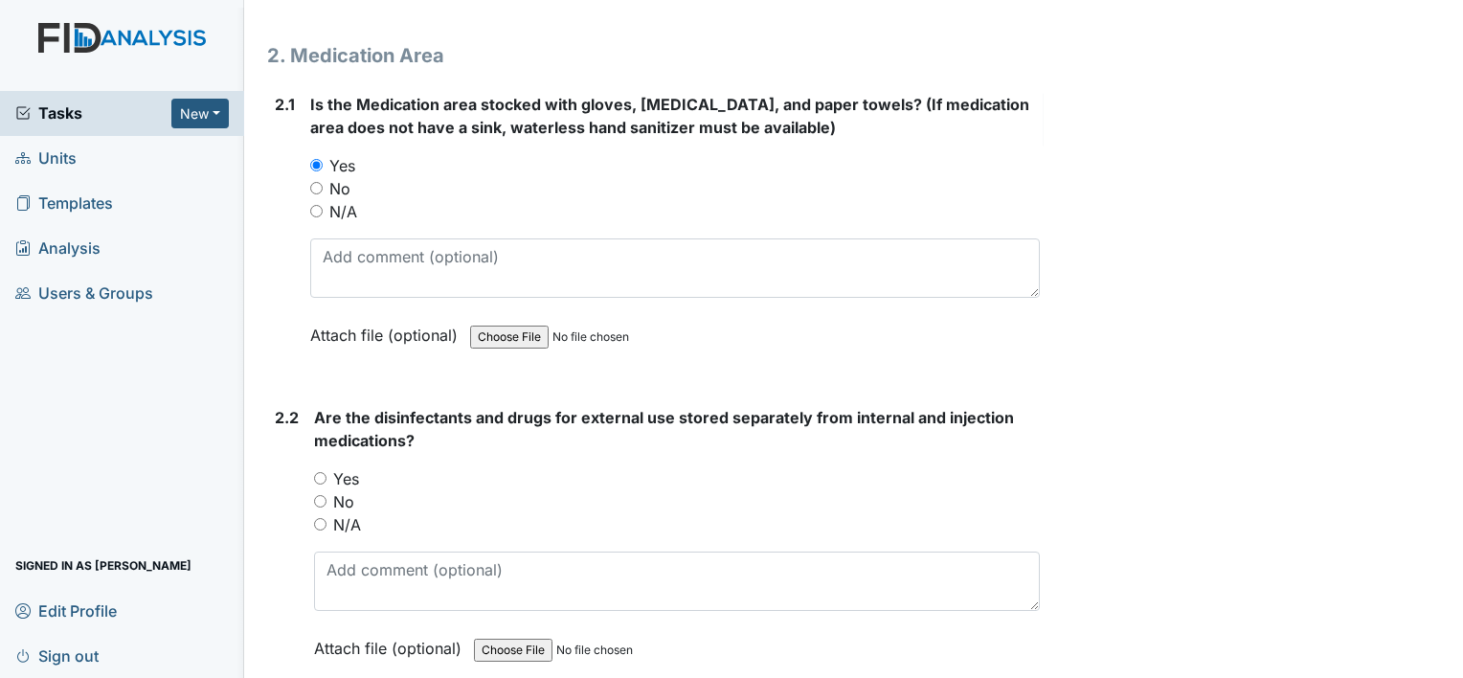
scroll to position [5010, 0]
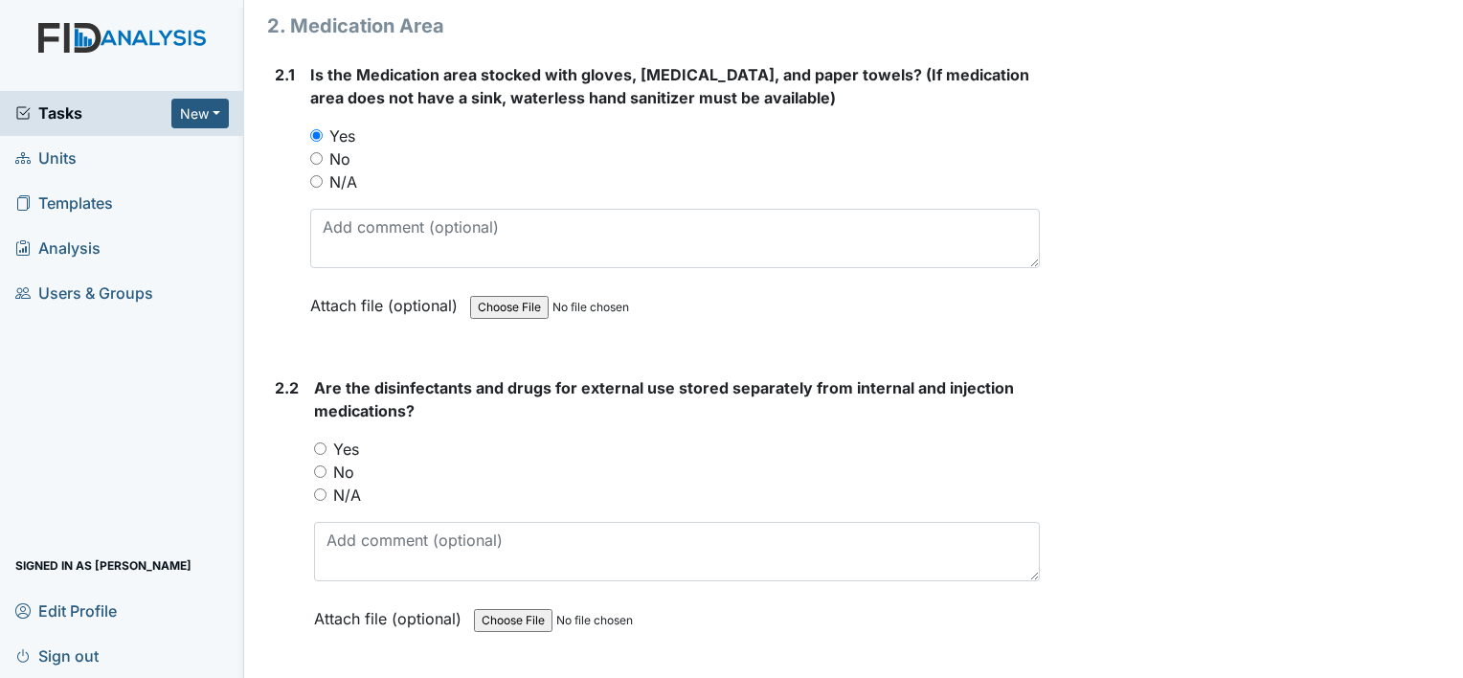
click at [318, 442] on input "Yes" at bounding box center [320, 448] width 12 height 12
radio input "true"
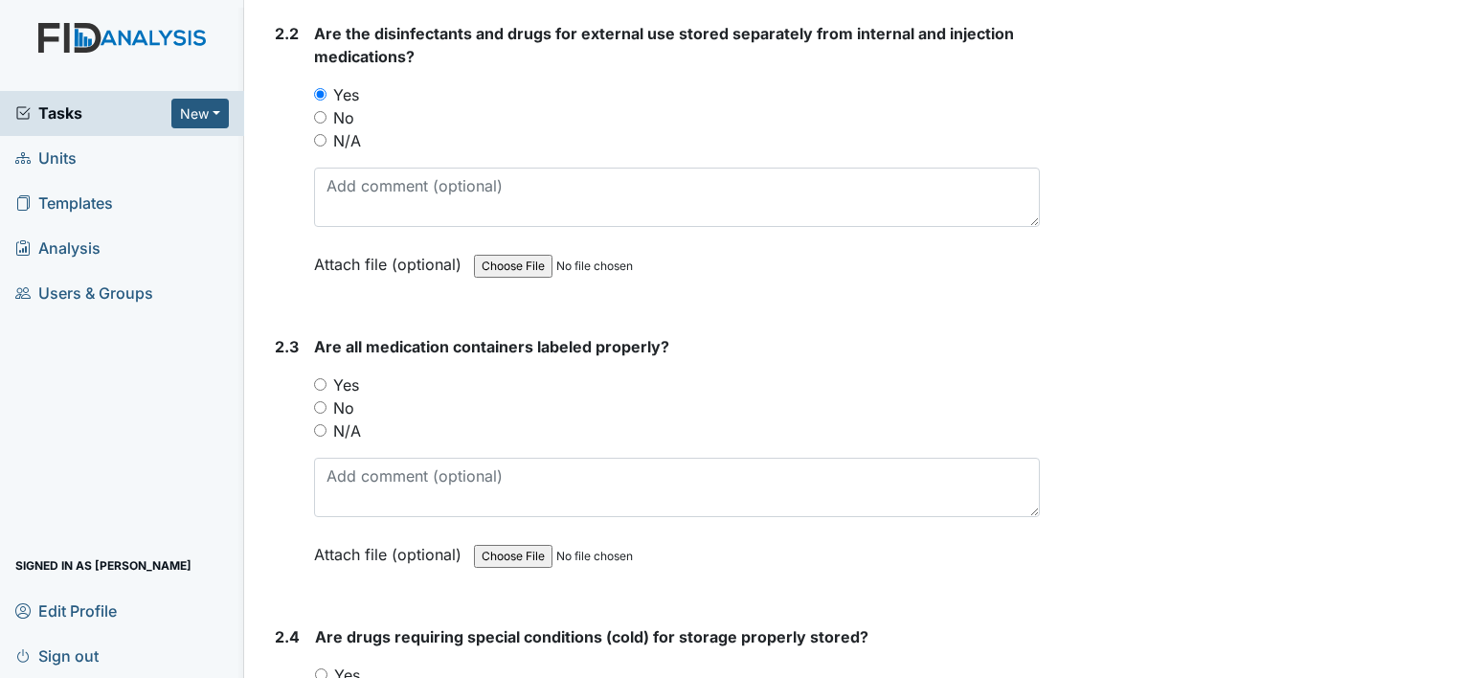
scroll to position [5365, 0]
click at [315, 377] on input "Yes" at bounding box center [320, 383] width 12 height 12
radio input "true"
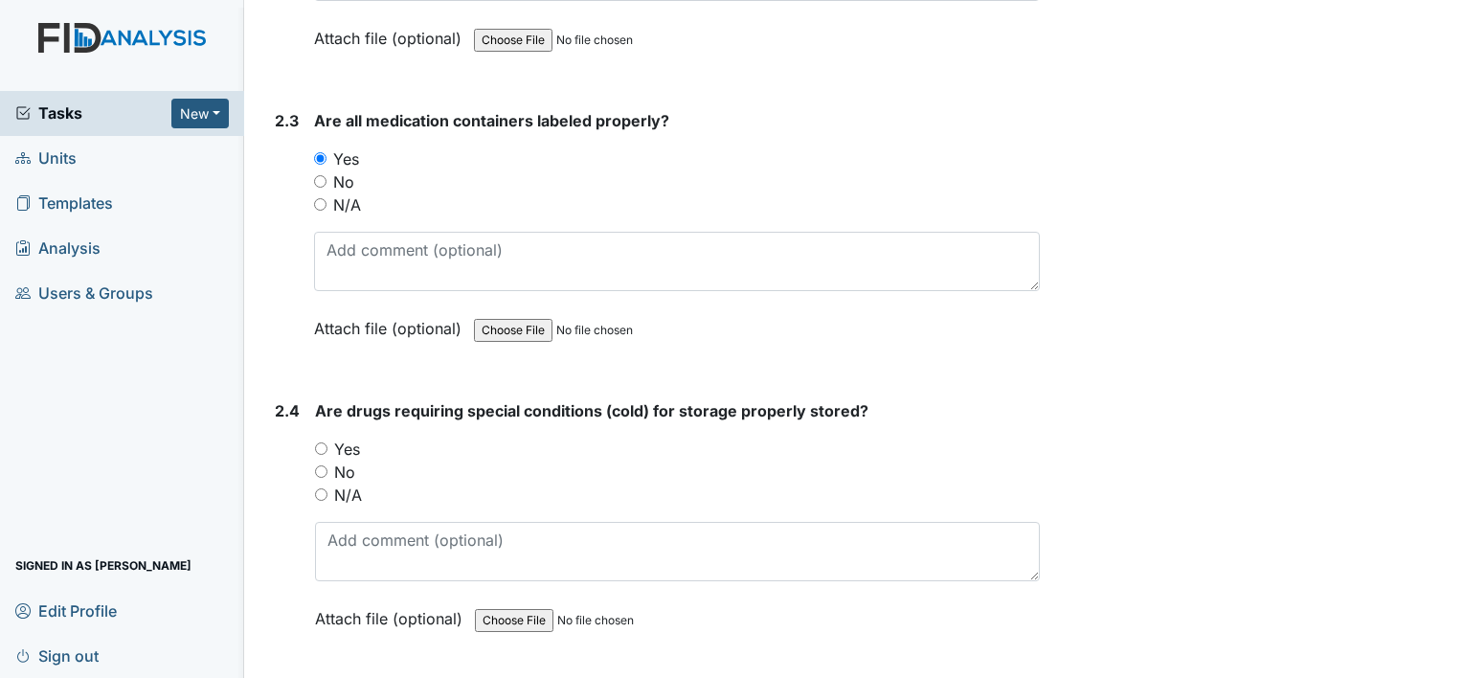
scroll to position [5596, 0]
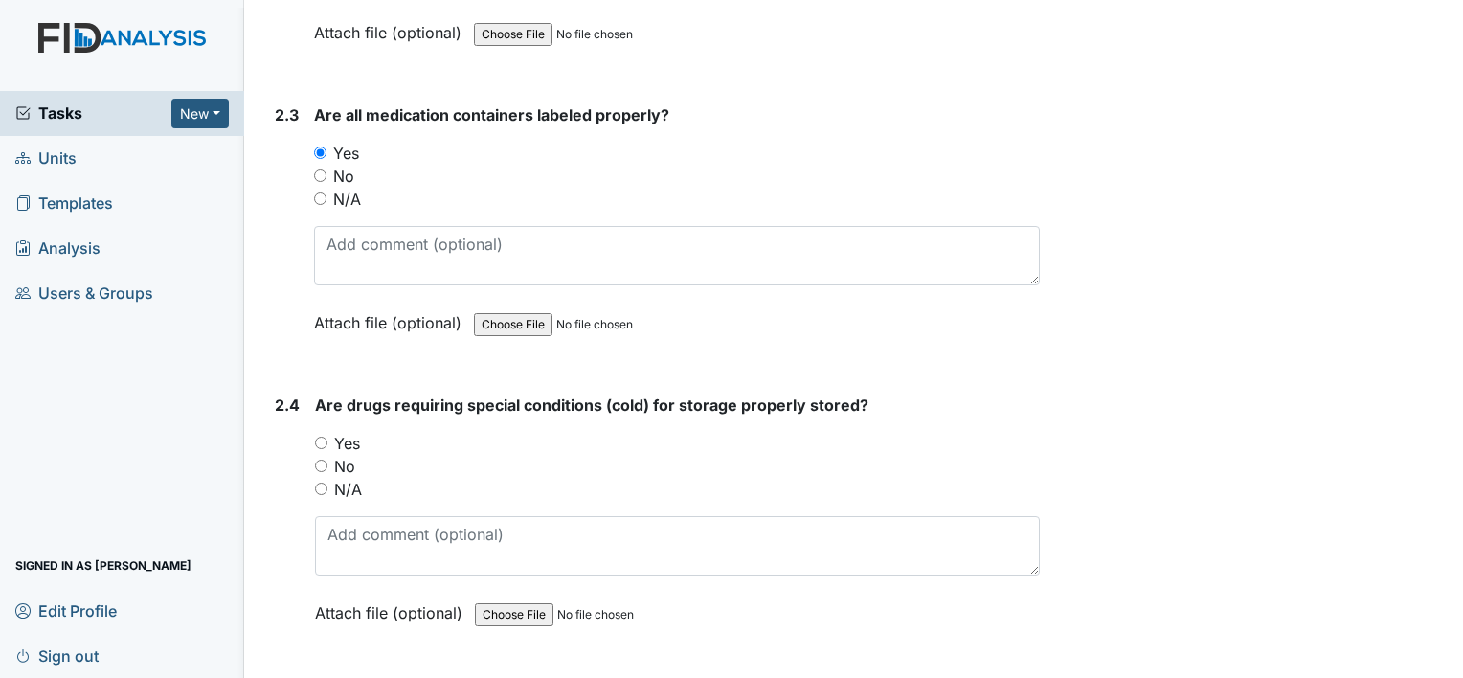
click at [322, 460] on input "No" at bounding box center [321, 466] width 12 height 12
radio input "true"
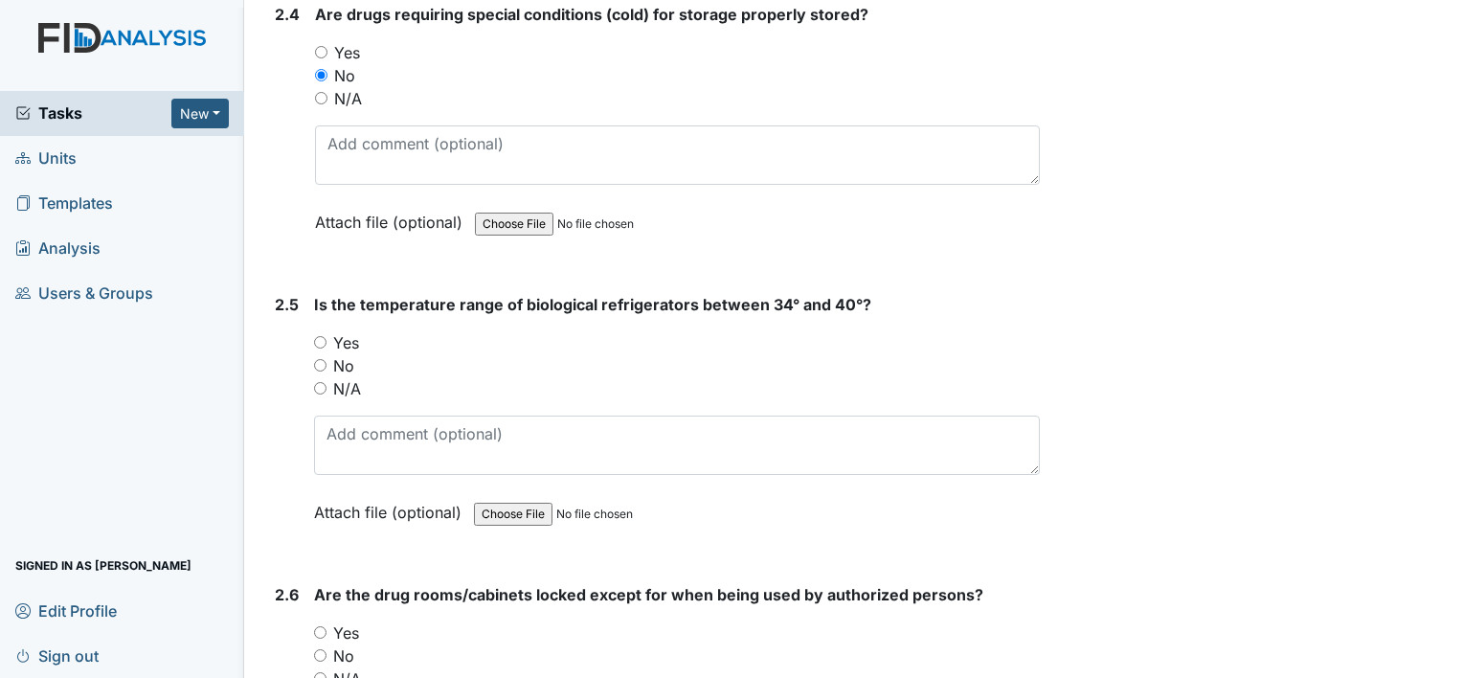
scroll to position [5988, 0]
click at [321, 334] on input "Yes" at bounding box center [320, 340] width 12 height 12
radio input "true"
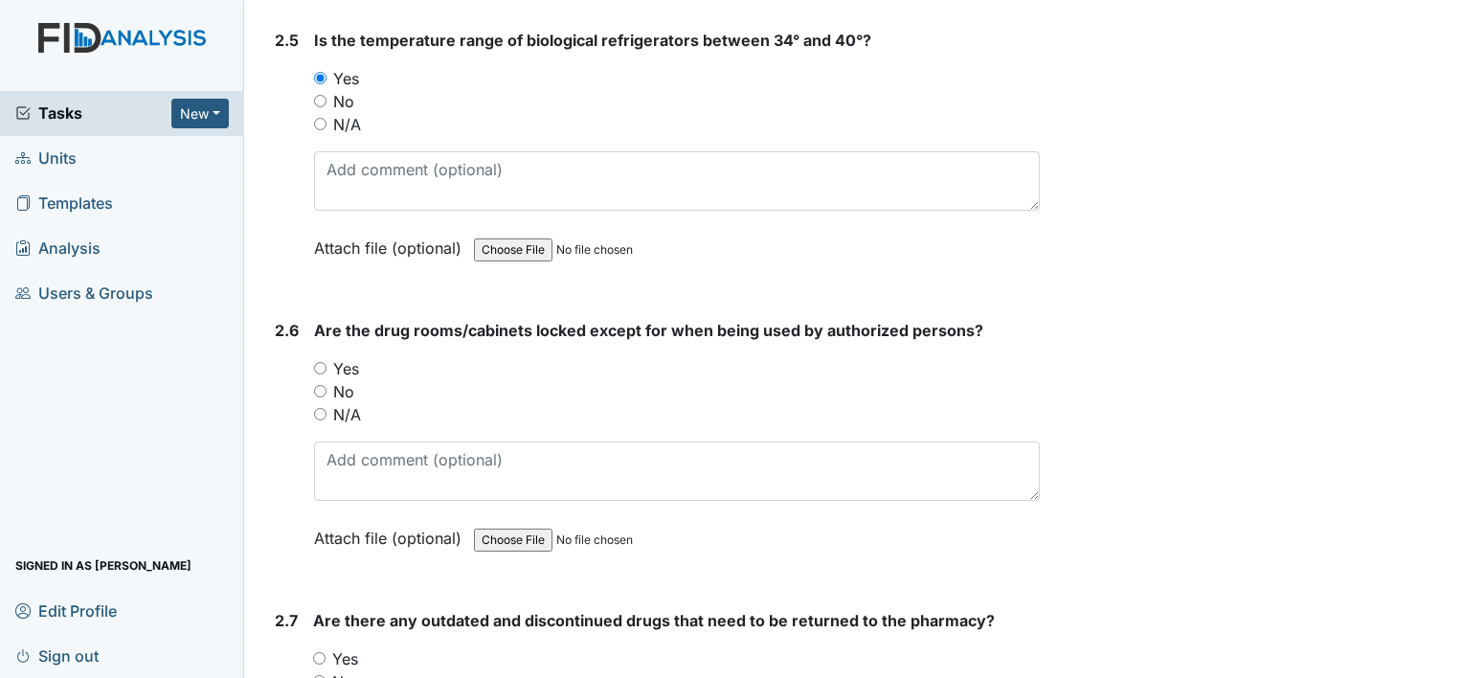
scroll to position [6258, 0]
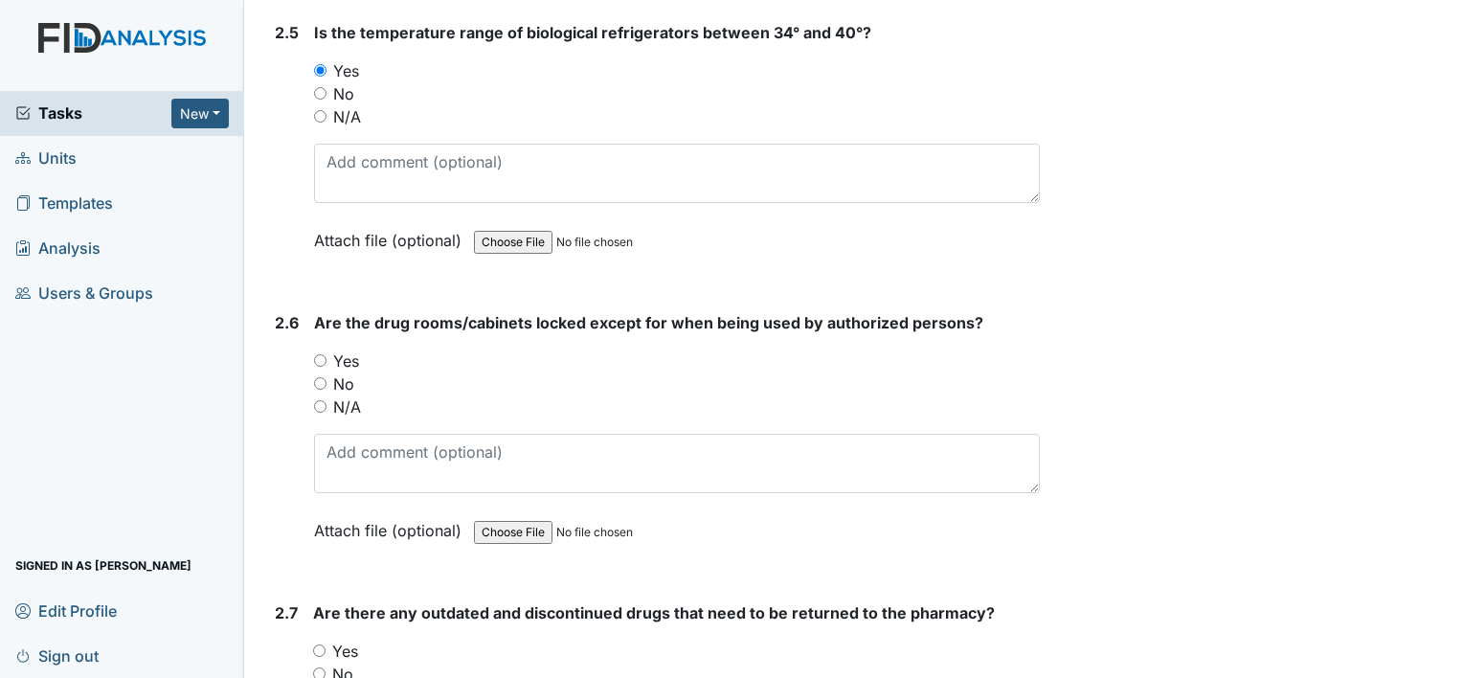
click at [311, 323] on div "2.6 Are the drug rooms/cabinets locked except for when being used by authorized…" at bounding box center [653, 440] width 773 height 259
click at [303, 348] on div "2.6 Are the drug rooms/cabinets locked except for when being used by authorized…" at bounding box center [653, 440] width 773 height 259
click at [324, 354] on input "Yes" at bounding box center [320, 360] width 12 height 12
radio input "true"
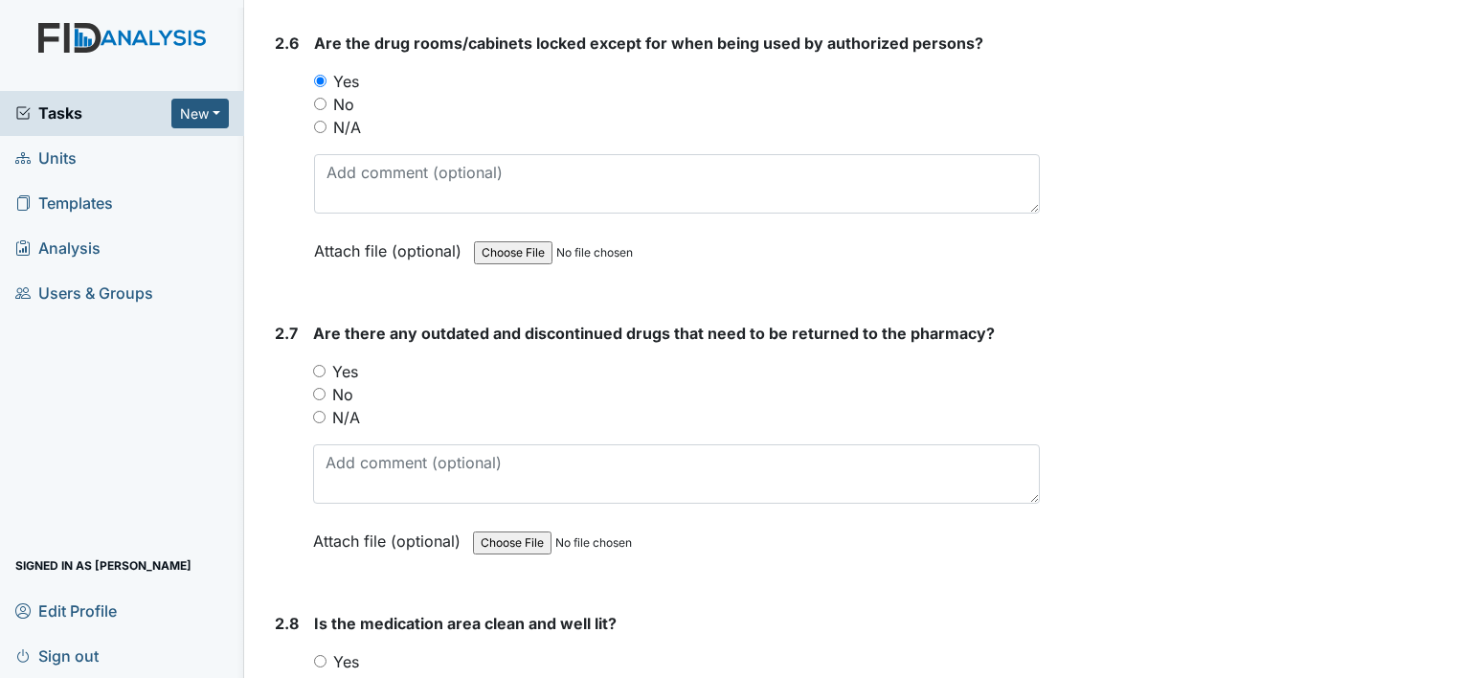
scroll to position [6545, 0]
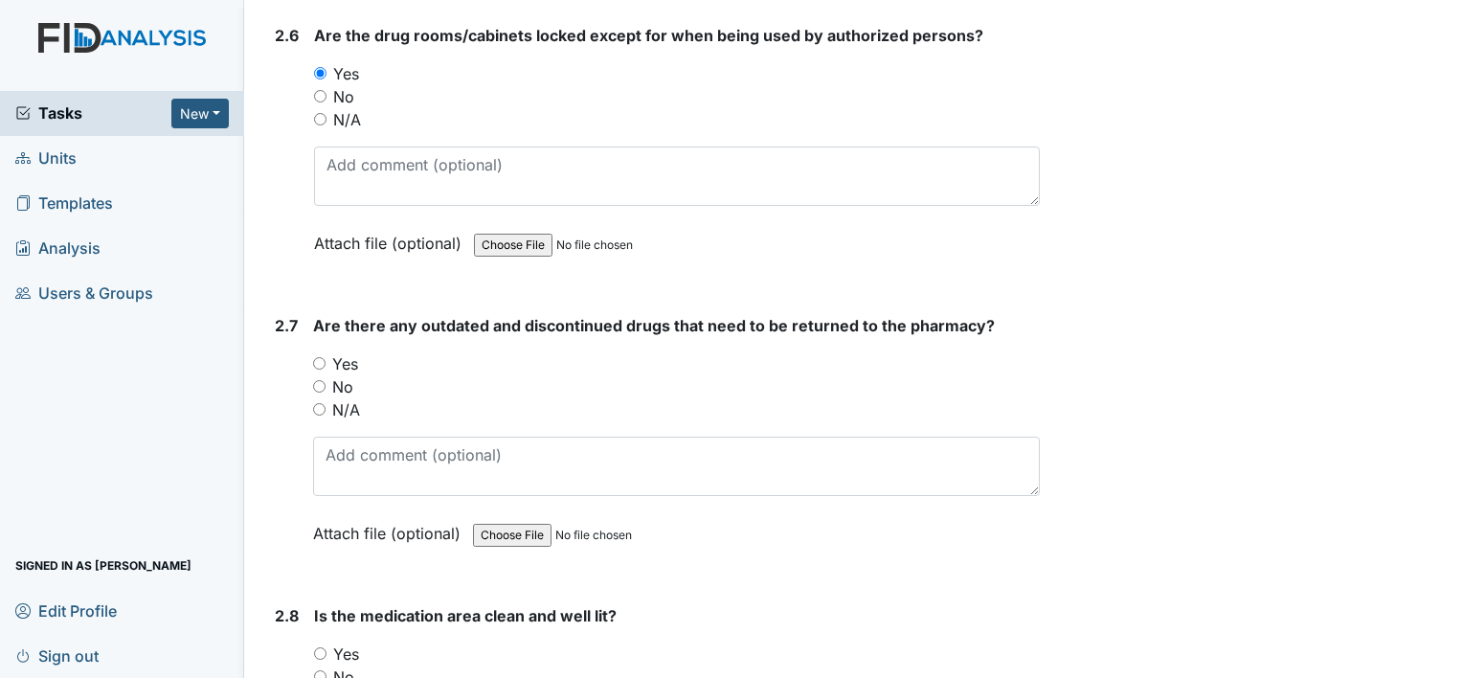
click at [316, 380] on input "No" at bounding box center [319, 386] width 12 height 12
radio input "true"
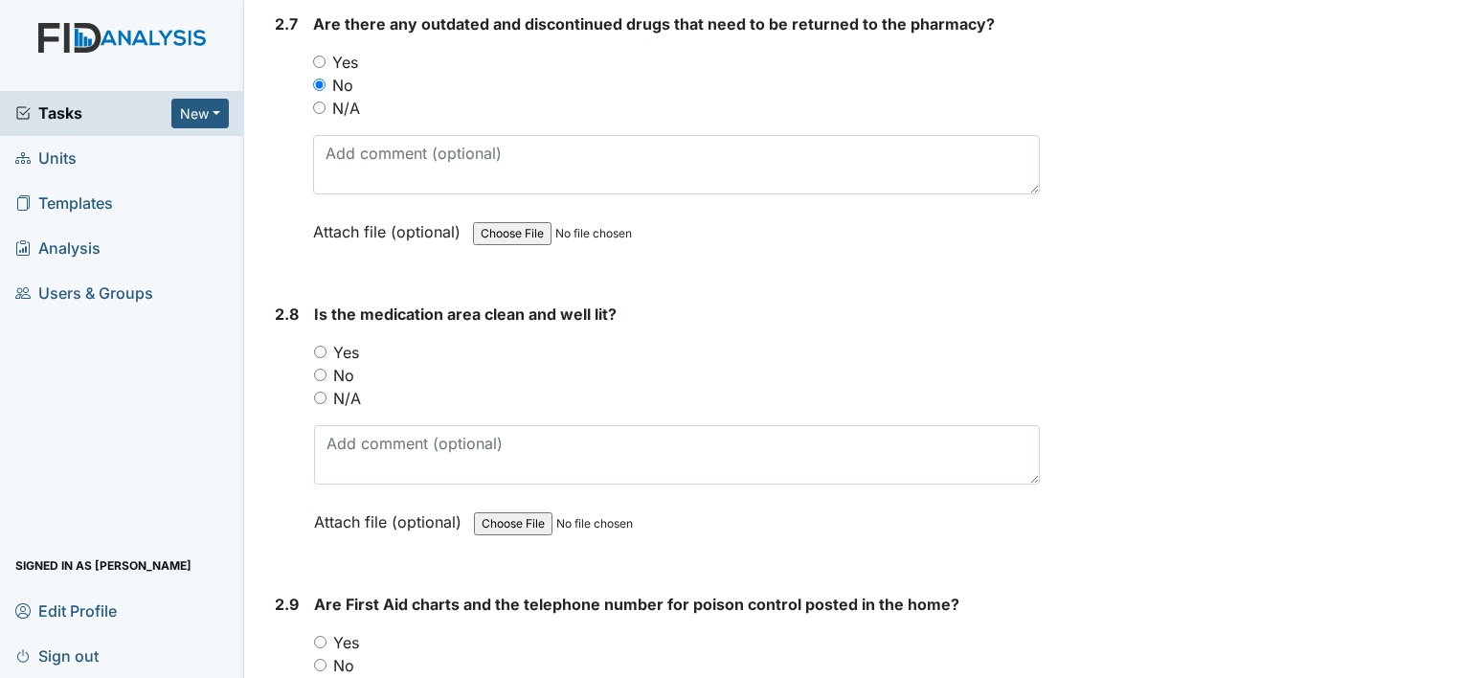
scroll to position [6887, 0]
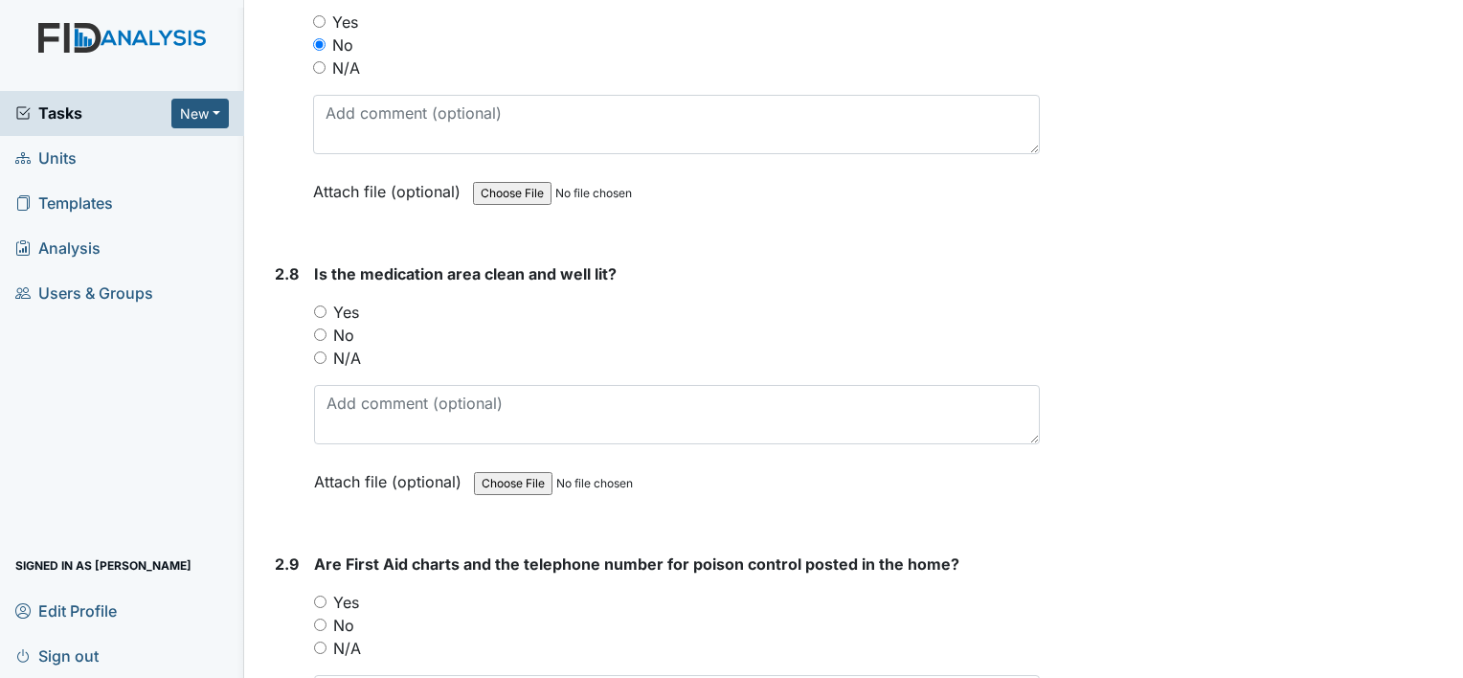
click at [320, 305] on input "Yes" at bounding box center [320, 311] width 12 height 12
radio input "true"
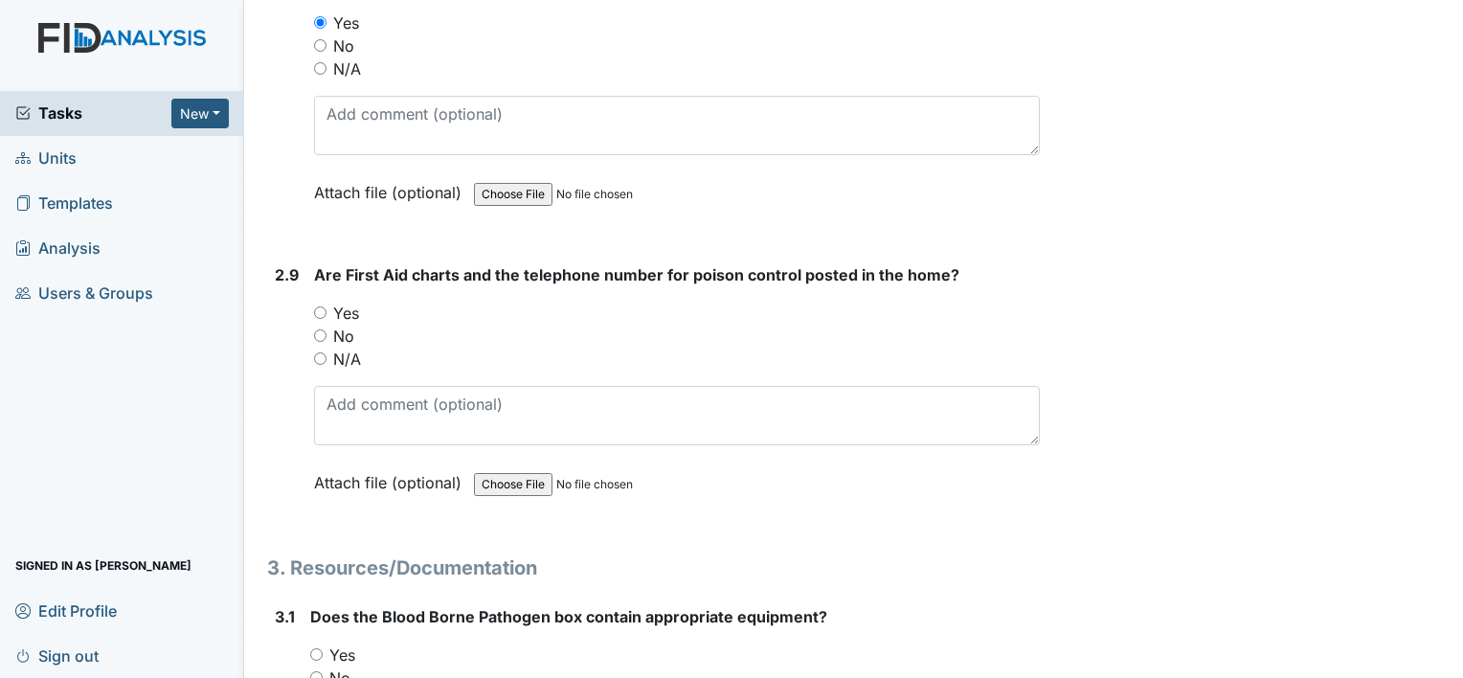
scroll to position [7177, 0]
click at [323, 305] on input "Yes" at bounding box center [320, 311] width 12 height 12
radio input "true"
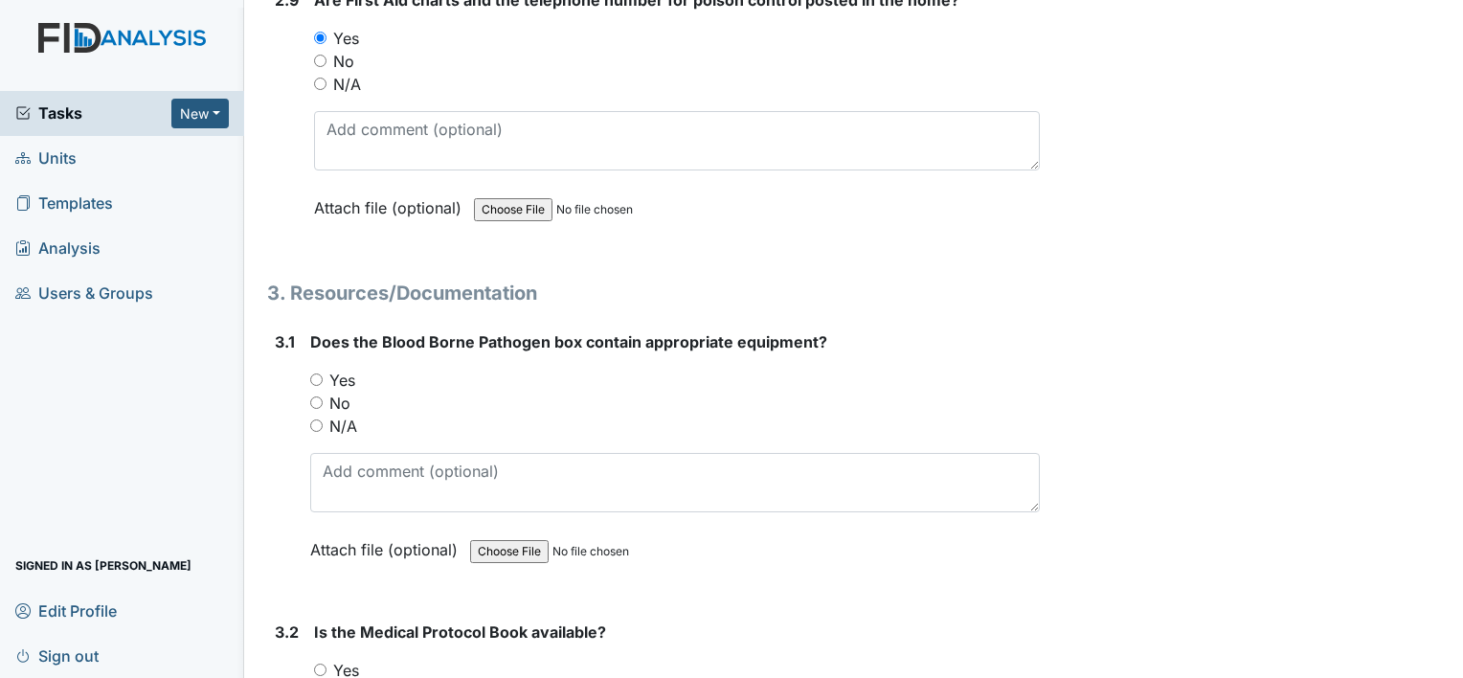
scroll to position [7472, 0]
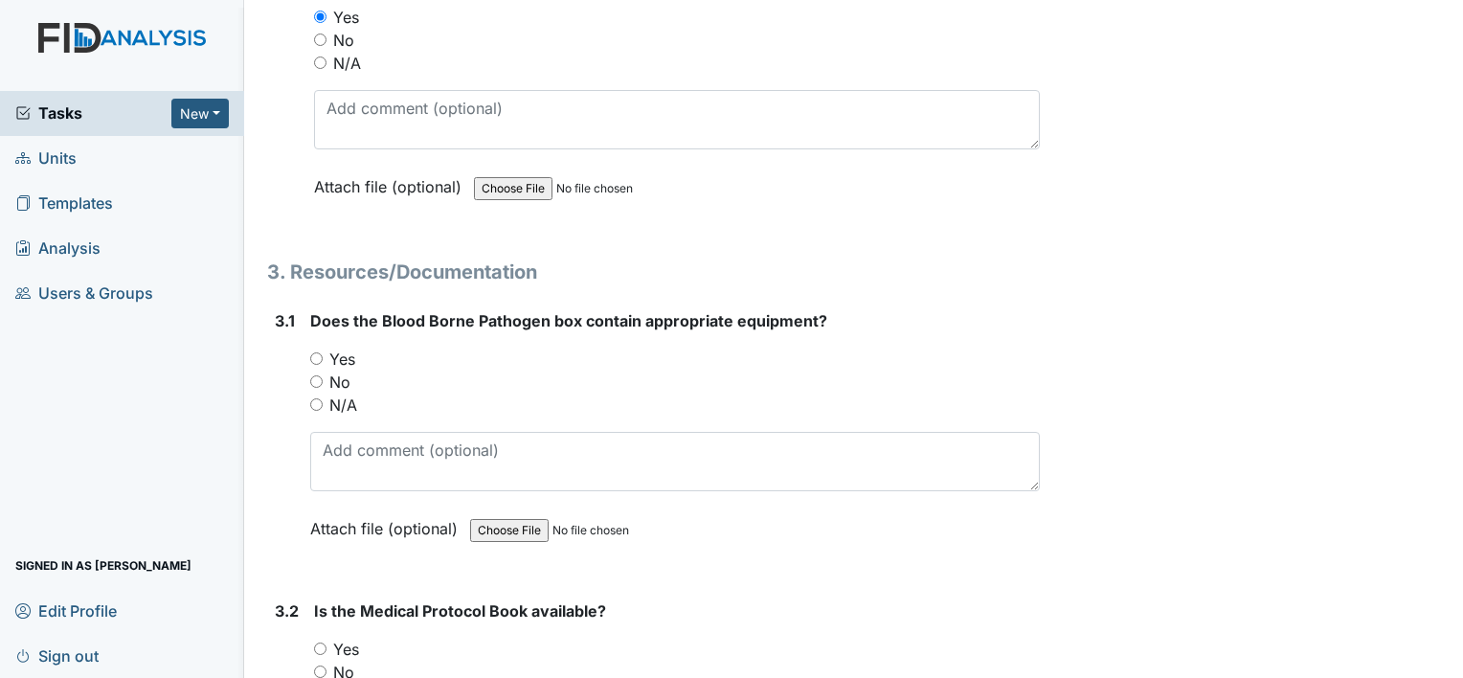
click at [315, 352] on input "Yes" at bounding box center [316, 358] width 12 height 12
radio input "true"
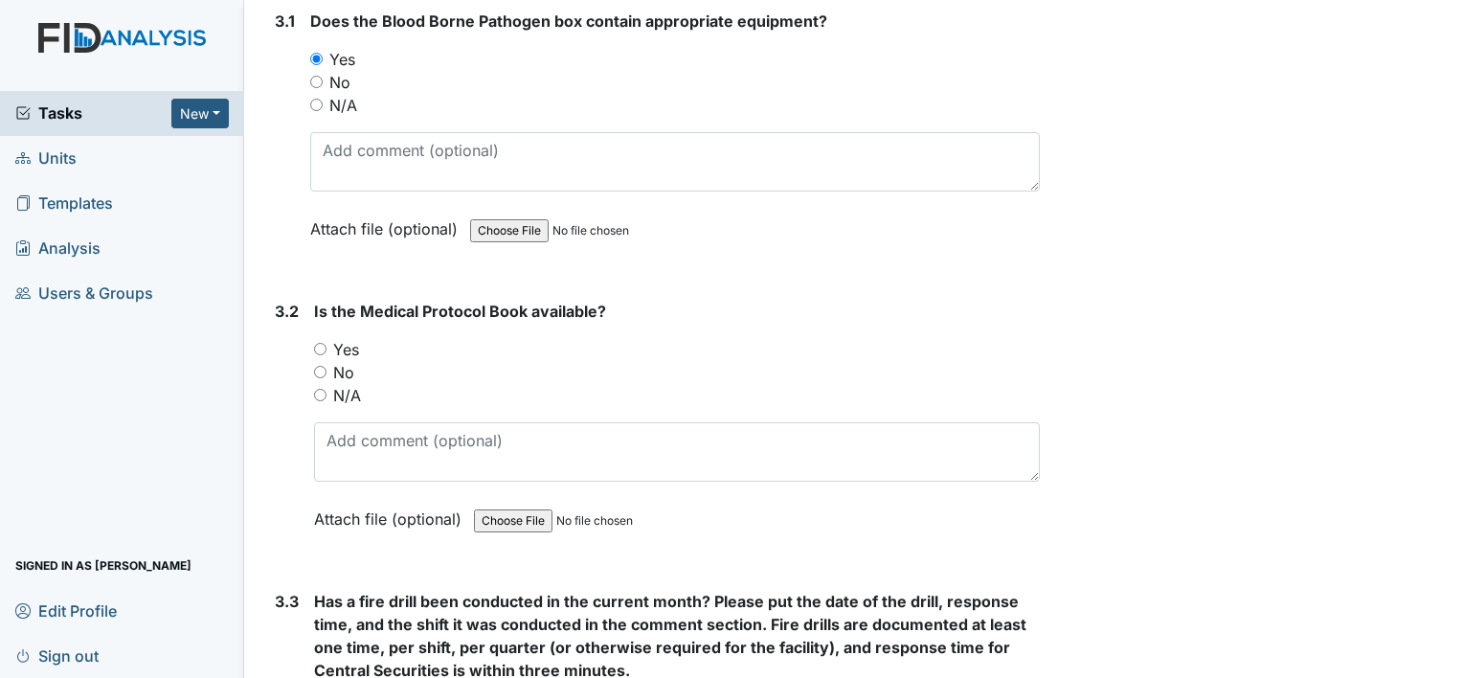
scroll to position [7778, 0]
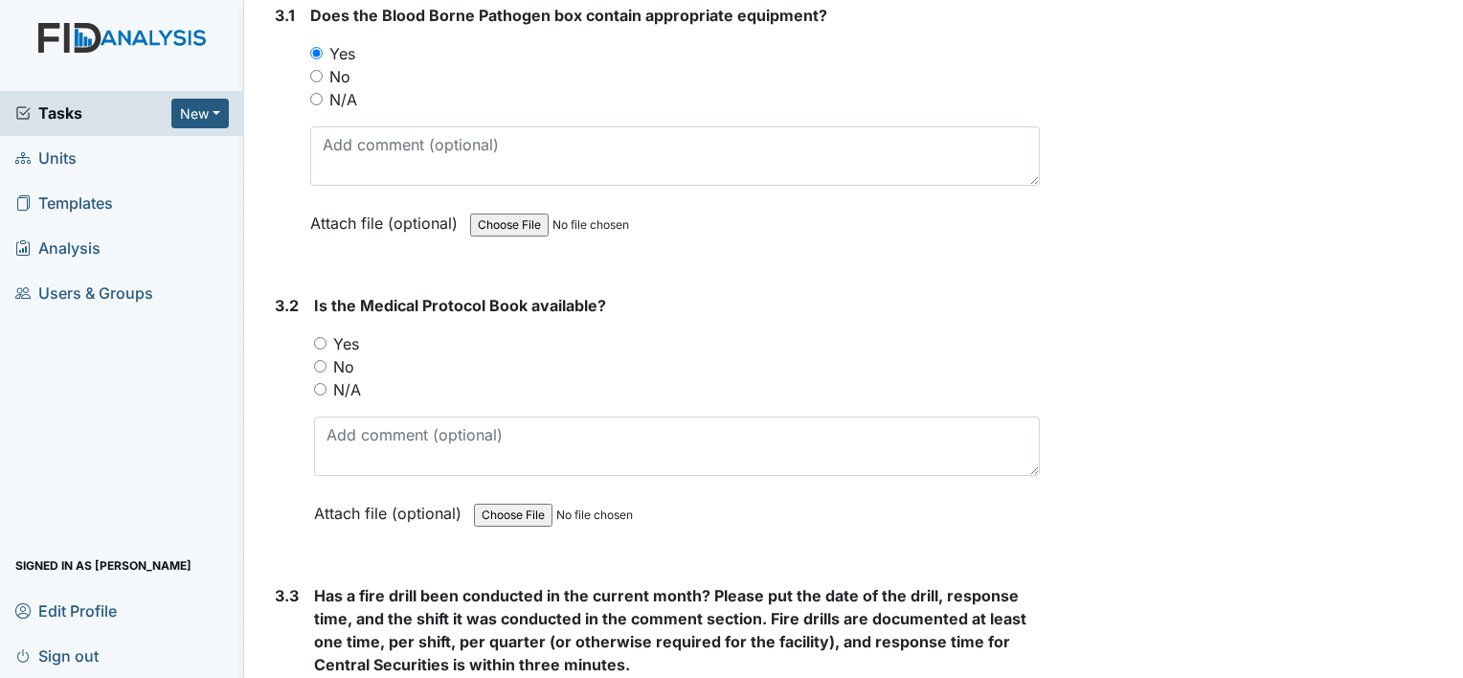
click at [318, 337] on input "Yes" at bounding box center [320, 343] width 12 height 12
radio input "true"
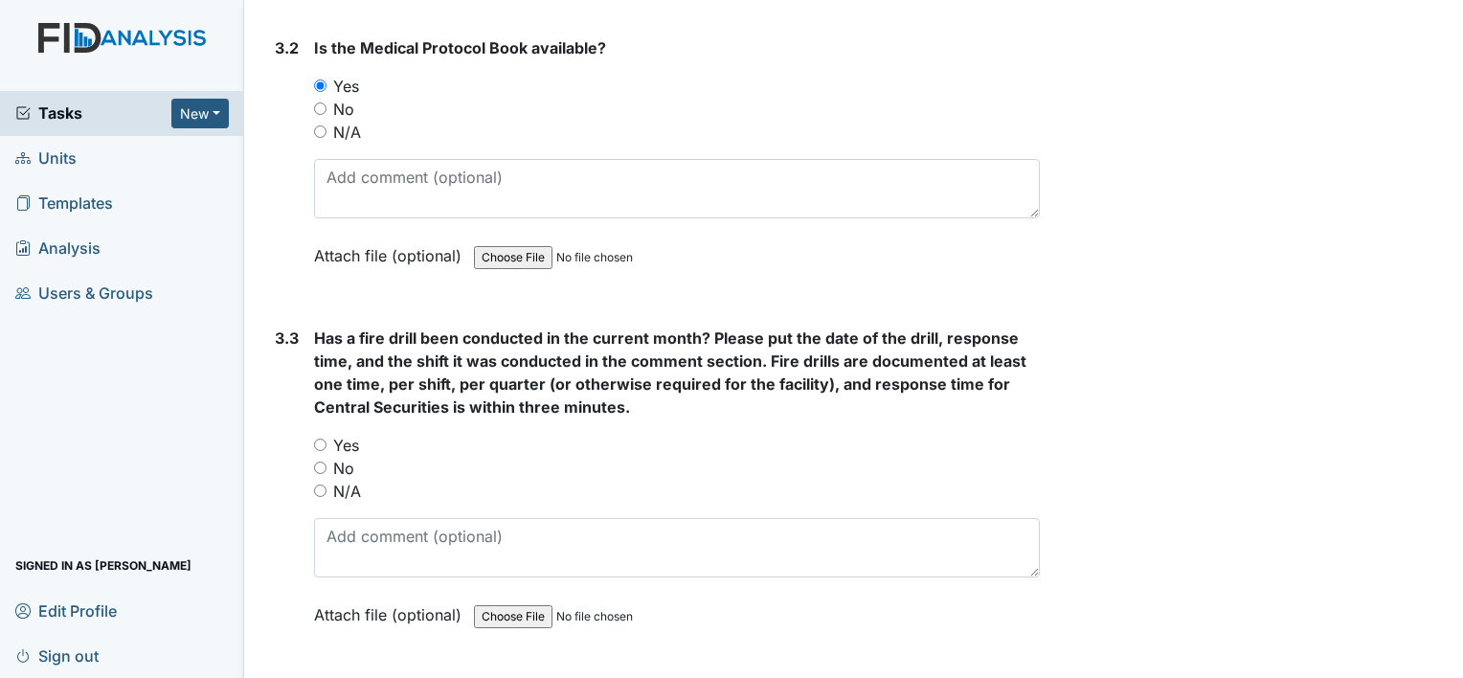
scroll to position [8053, 0]
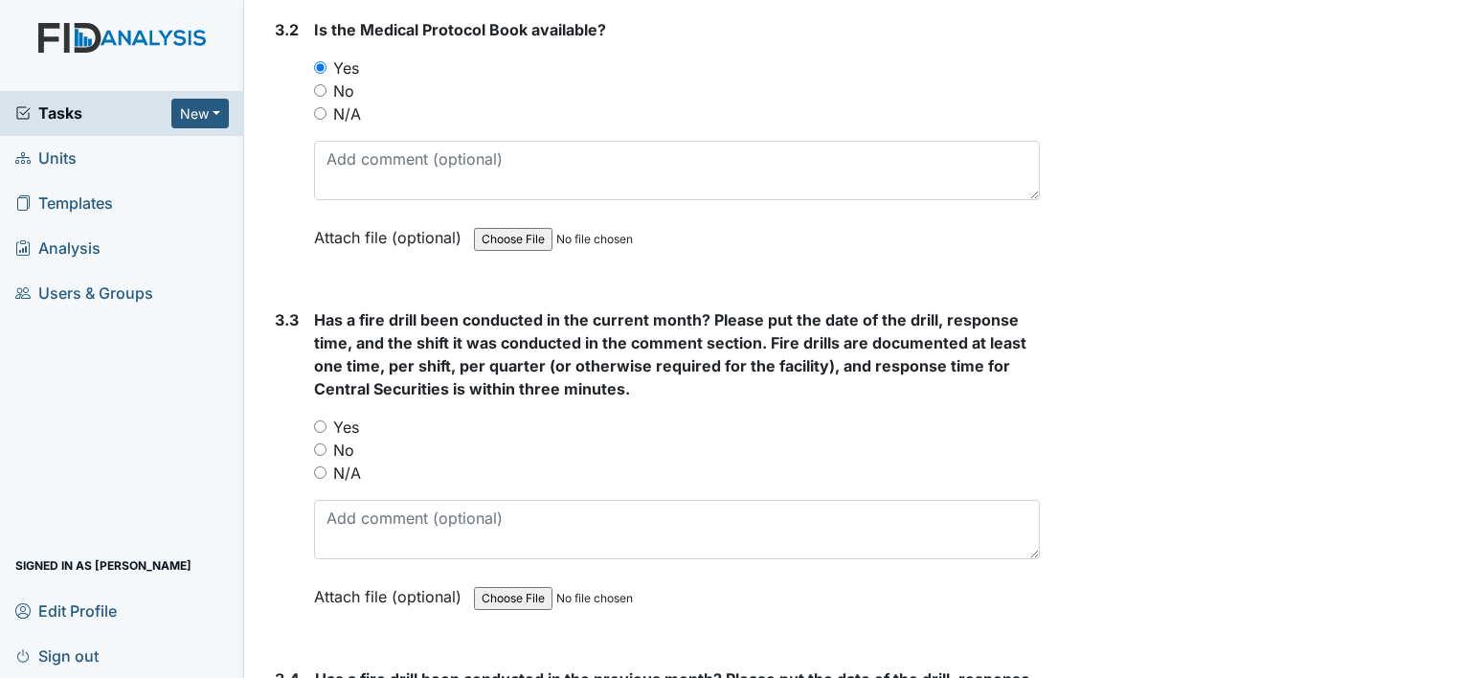
click at [322, 443] on input "No" at bounding box center [320, 449] width 12 height 12
radio input "true"
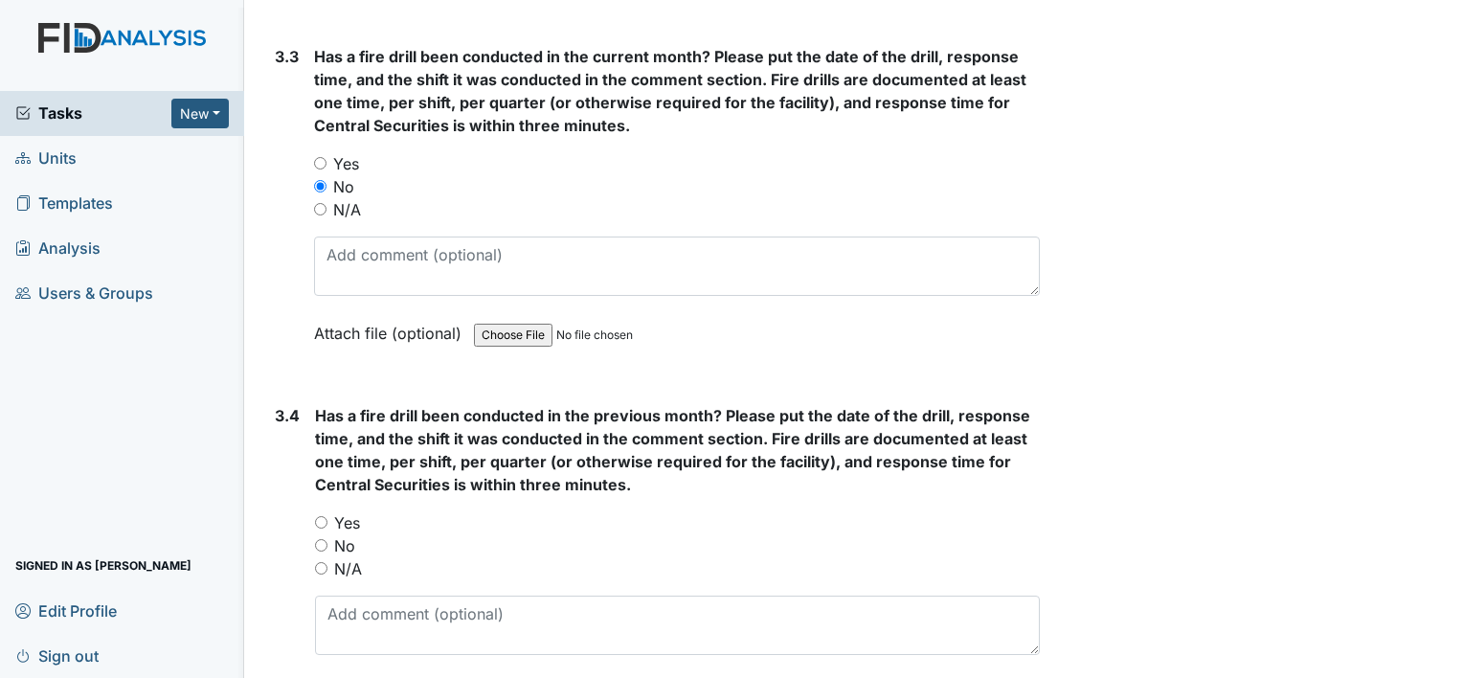
scroll to position [8319, 0]
click at [315, 514] on input "Yes" at bounding box center [321, 520] width 12 height 12
radio input "true"
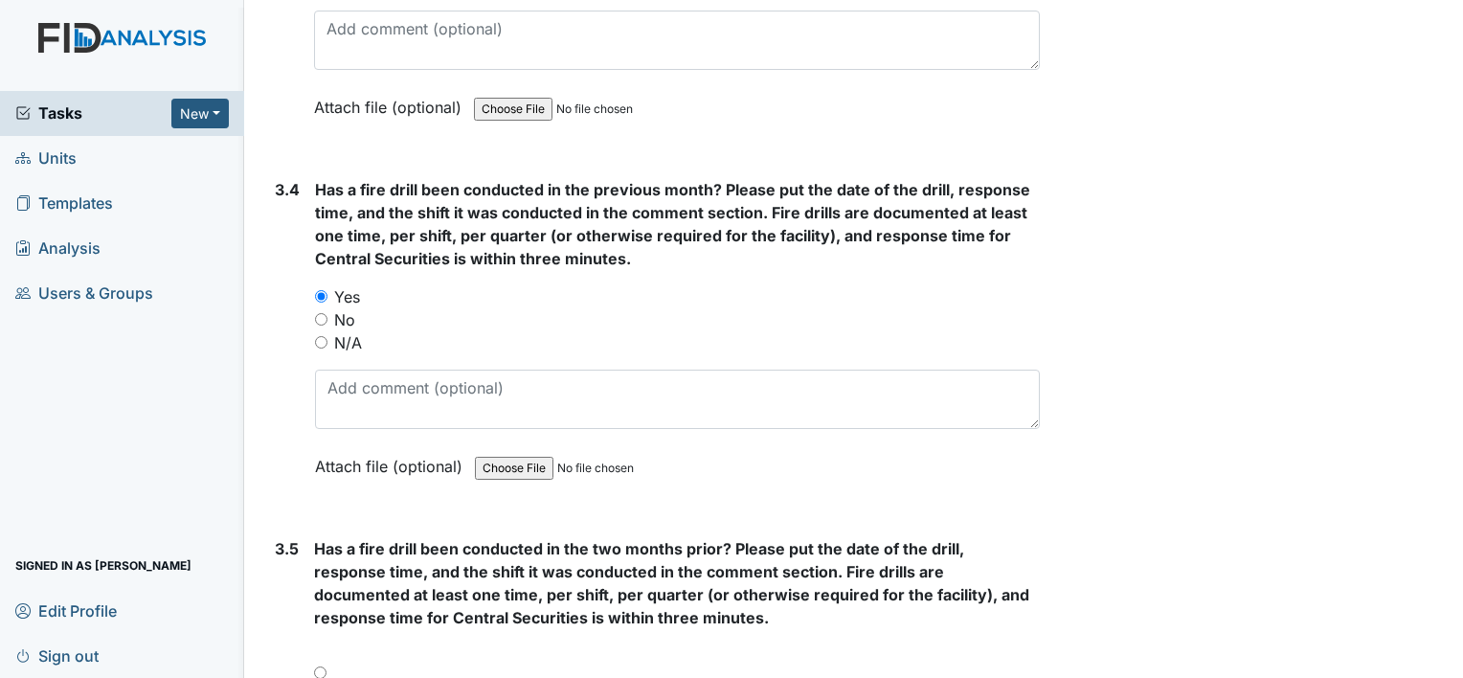
scroll to position [8548, 0]
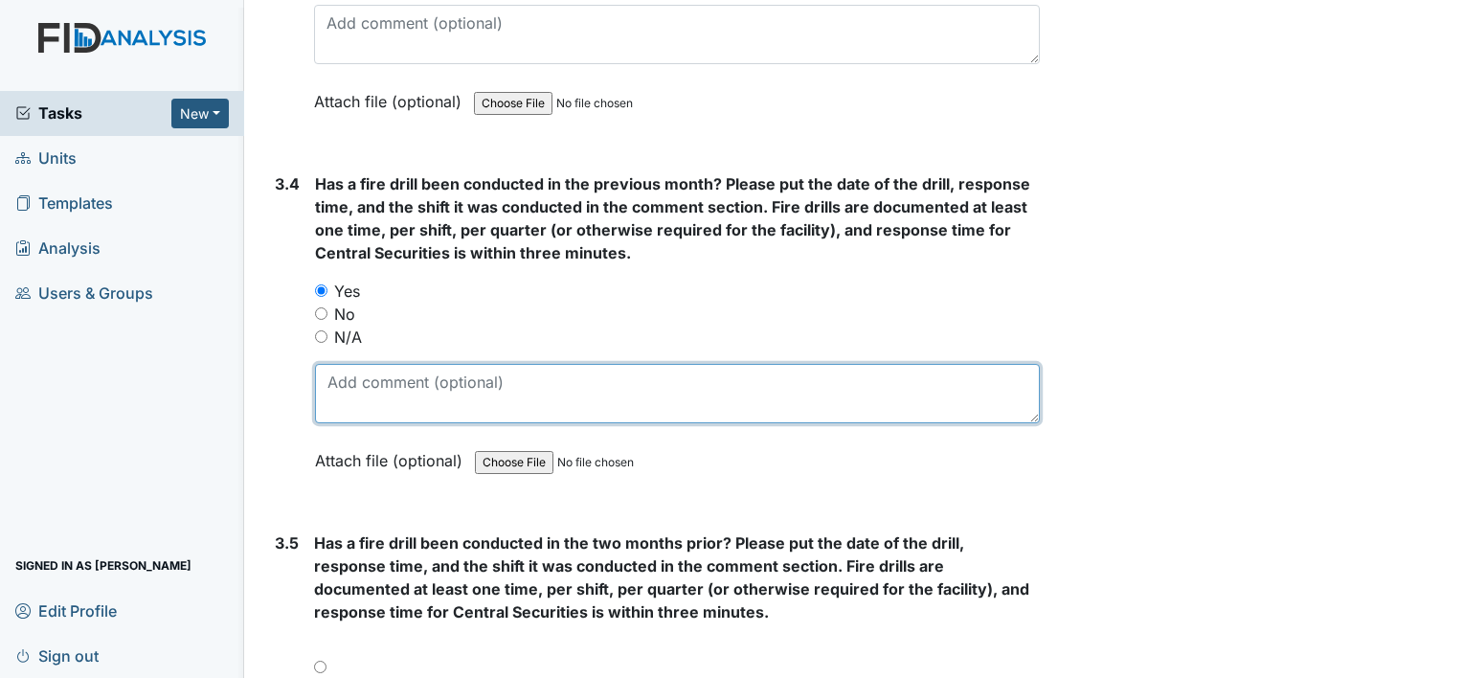
click at [652, 364] on textarea at bounding box center [677, 393] width 725 height 59
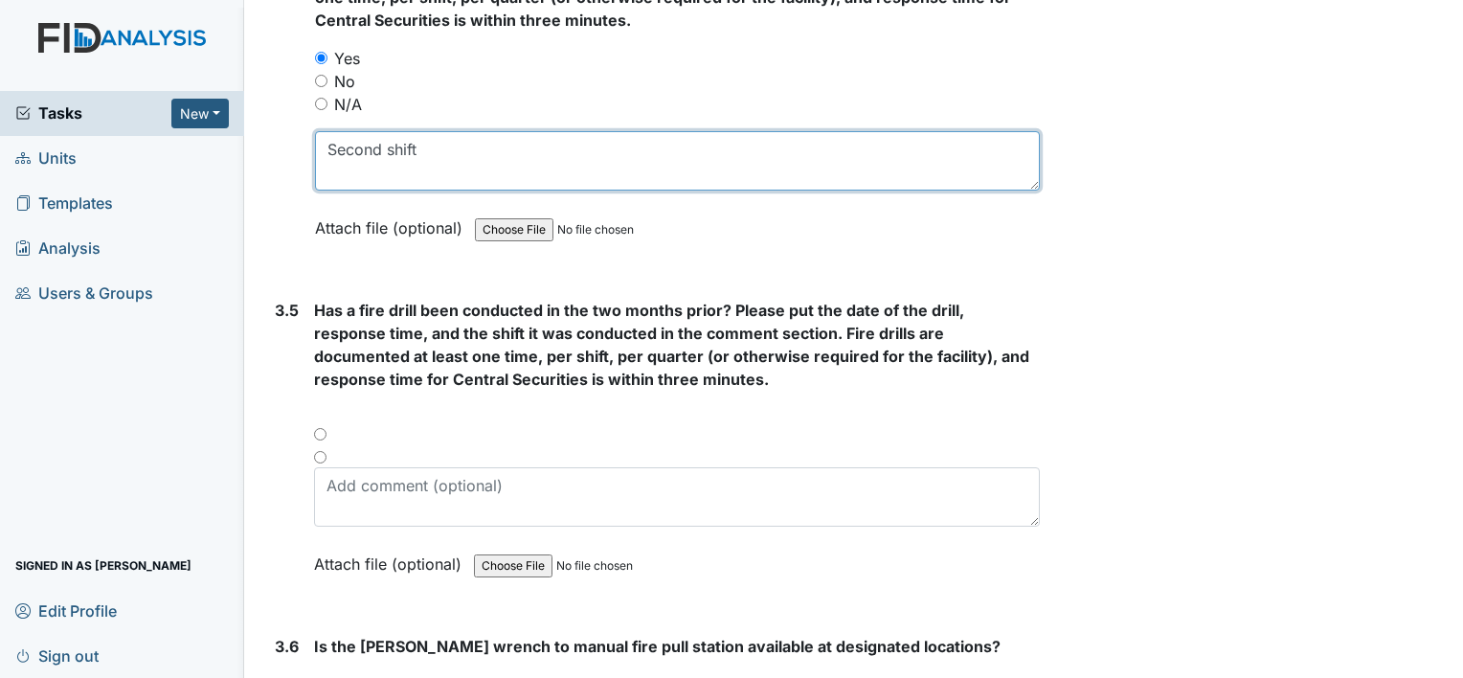
scroll to position [8797, 0]
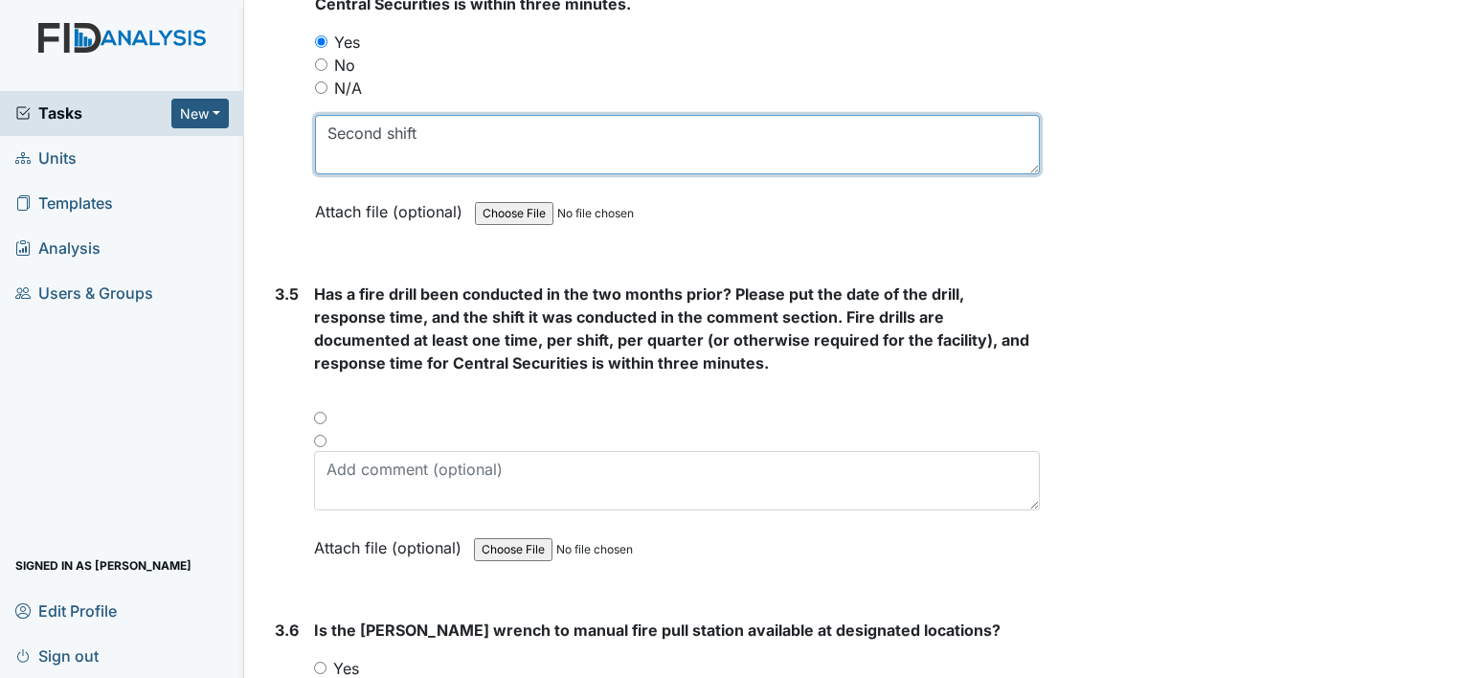
type textarea "Second shift"
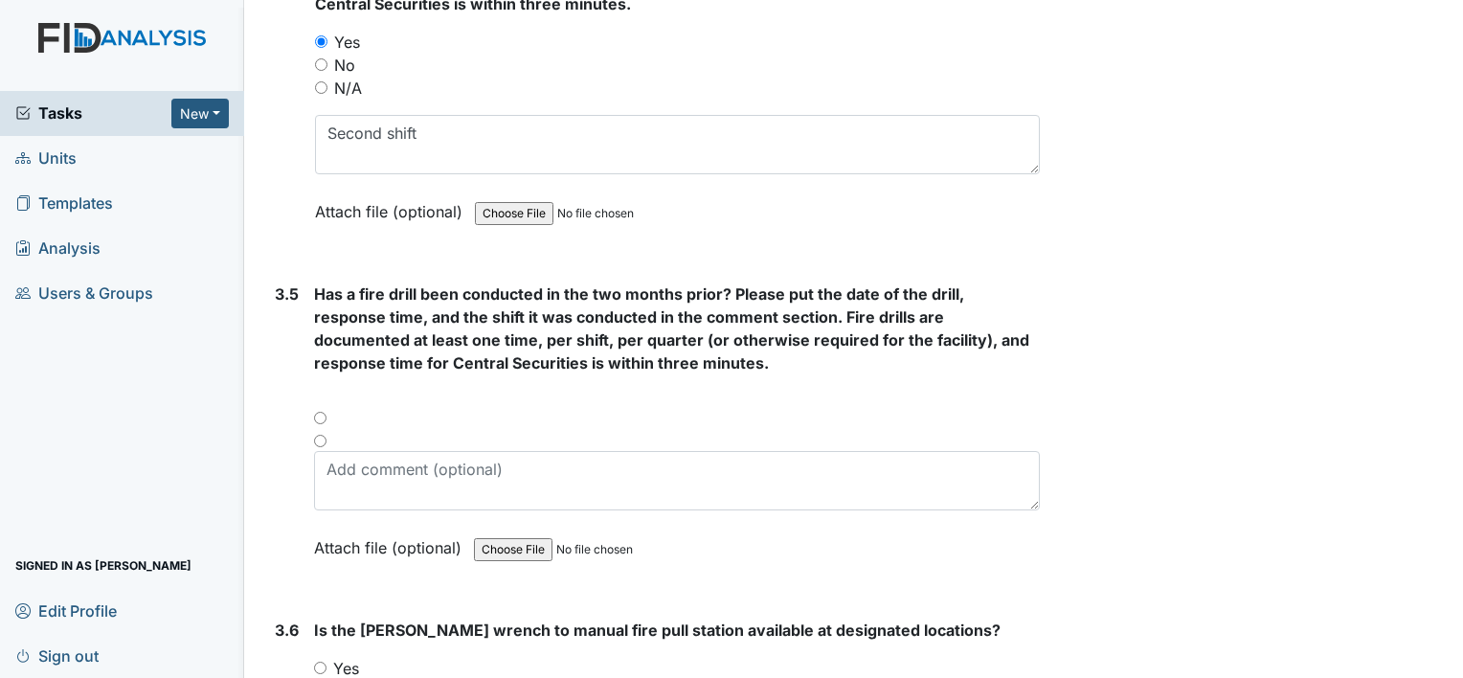
click at [318, 413] on div at bounding box center [677, 424] width 726 height 23
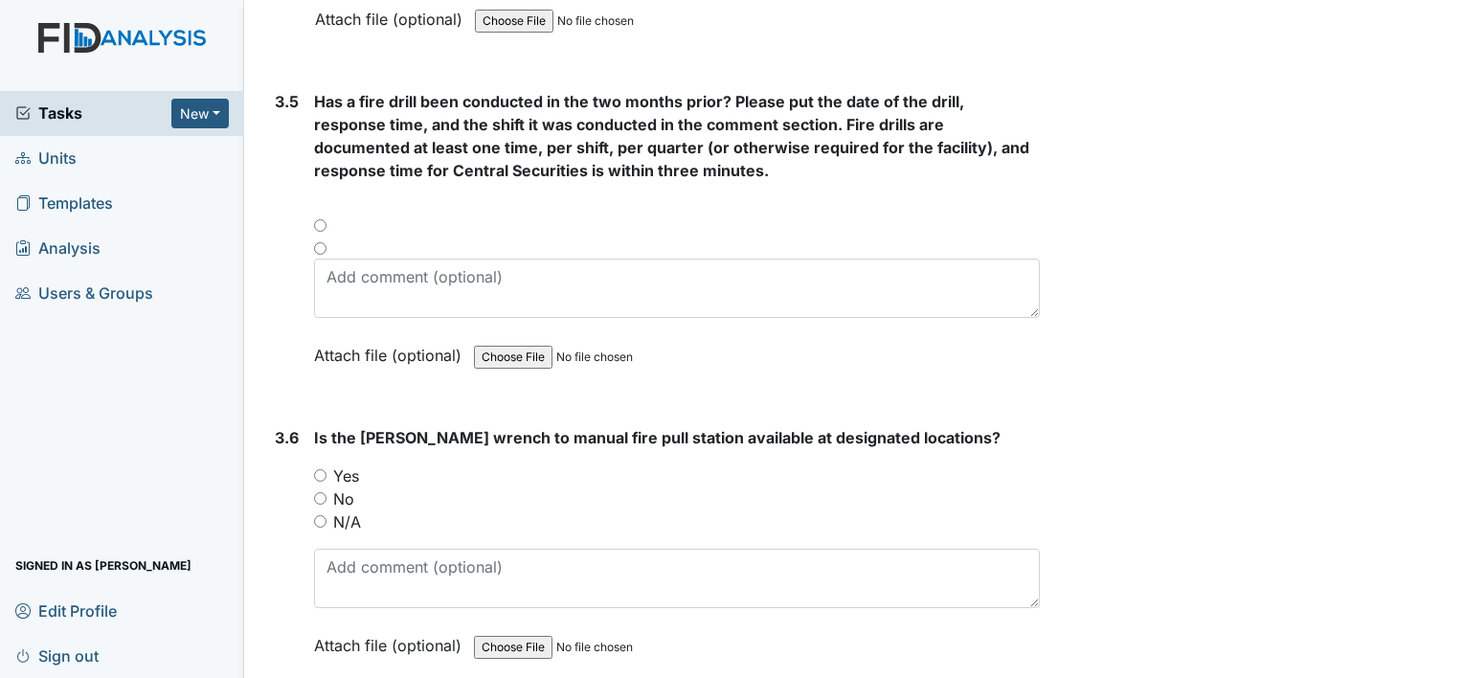
scroll to position [8991, 0]
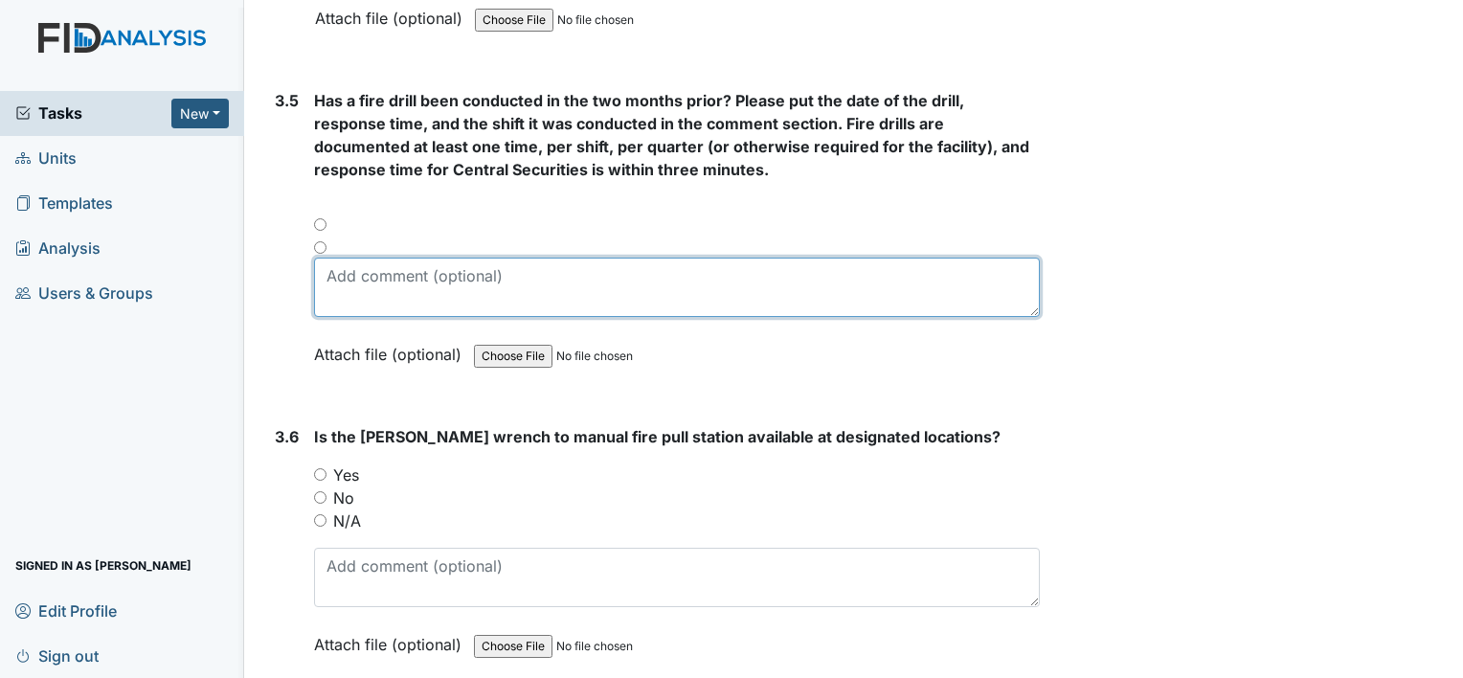
click at [405, 258] on textarea at bounding box center [677, 287] width 726 height 59
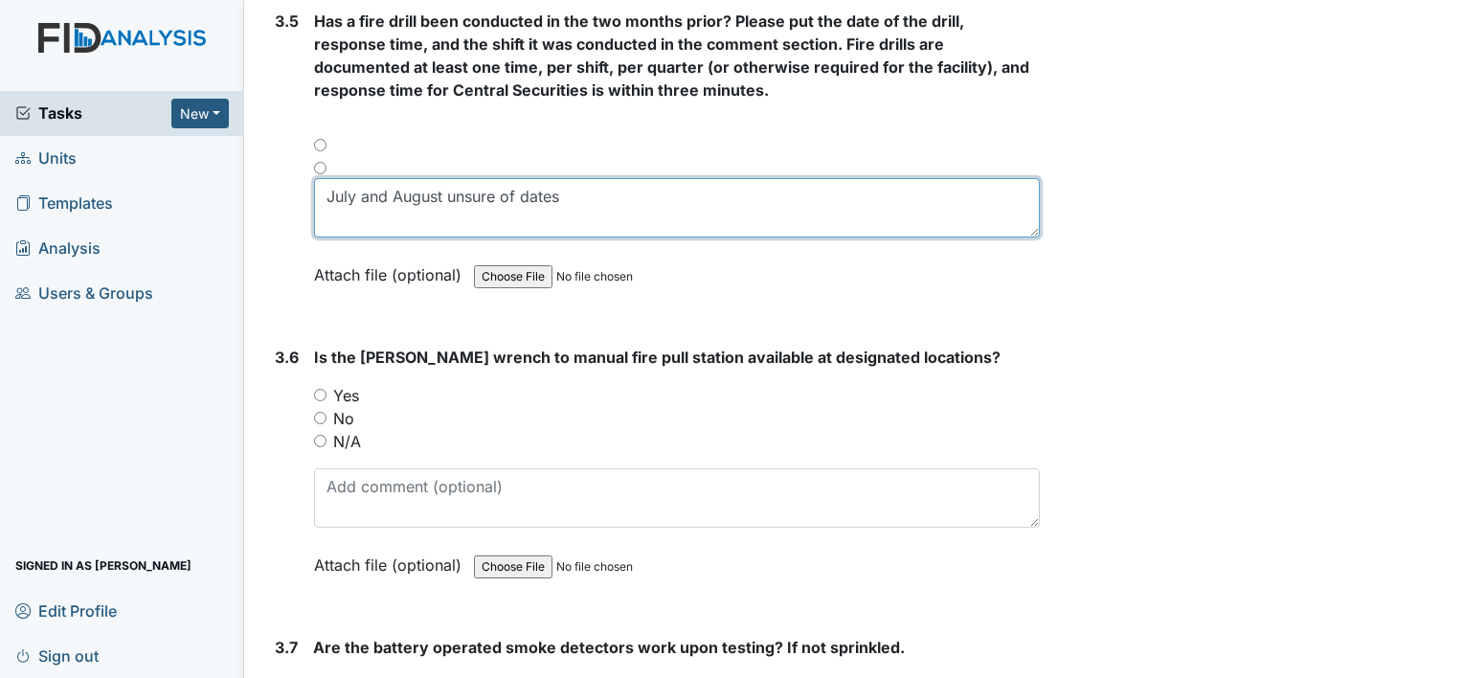
scroll to position [9072, 0]
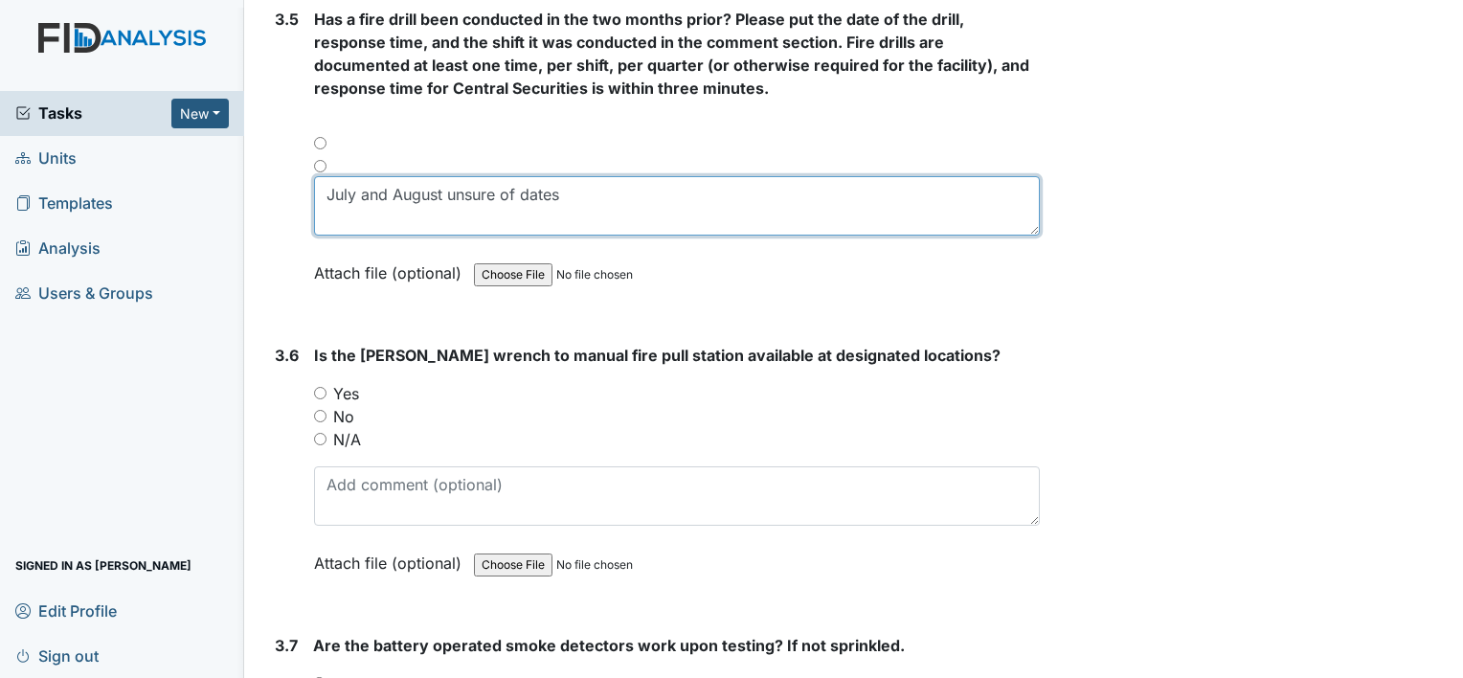
type textarea "July and August unsure of dates"
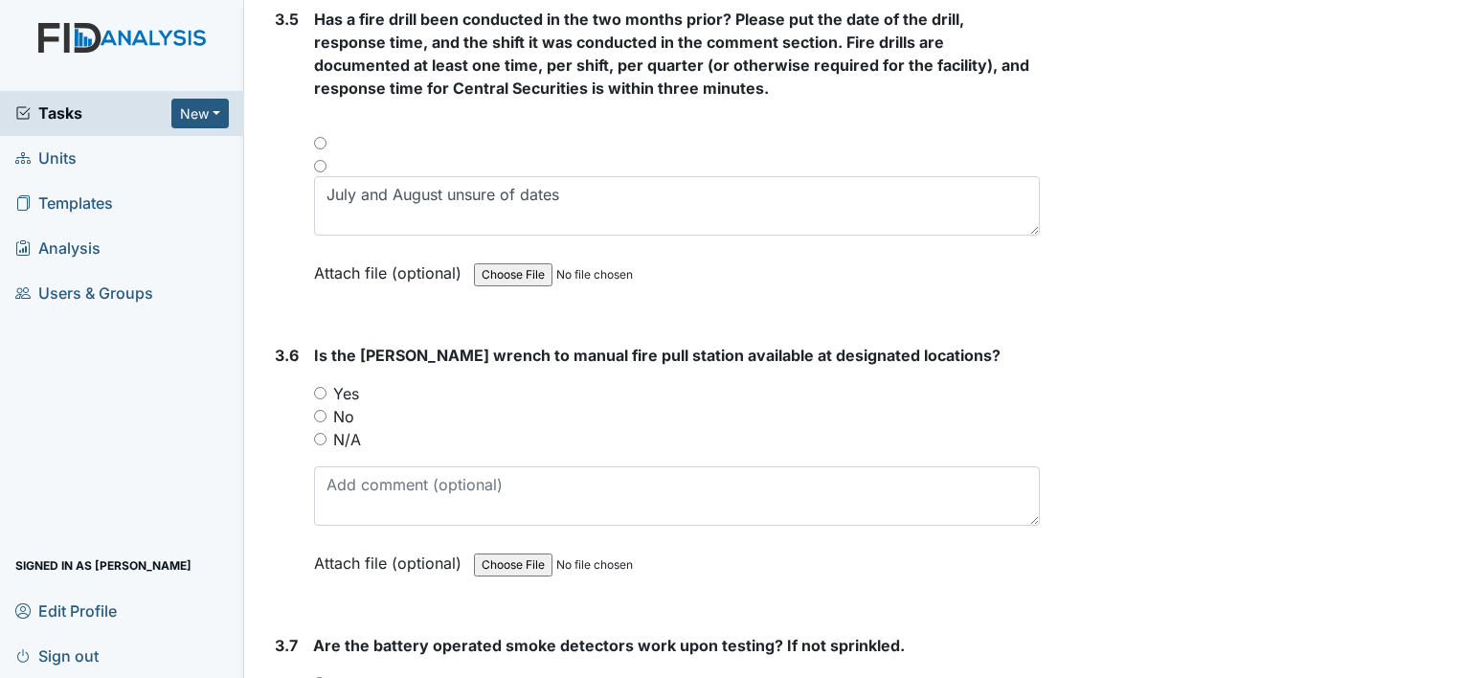
click at [314, 387] on input "Yes" at bounding box center [320, 393] width 12 height 12
radio input "true"
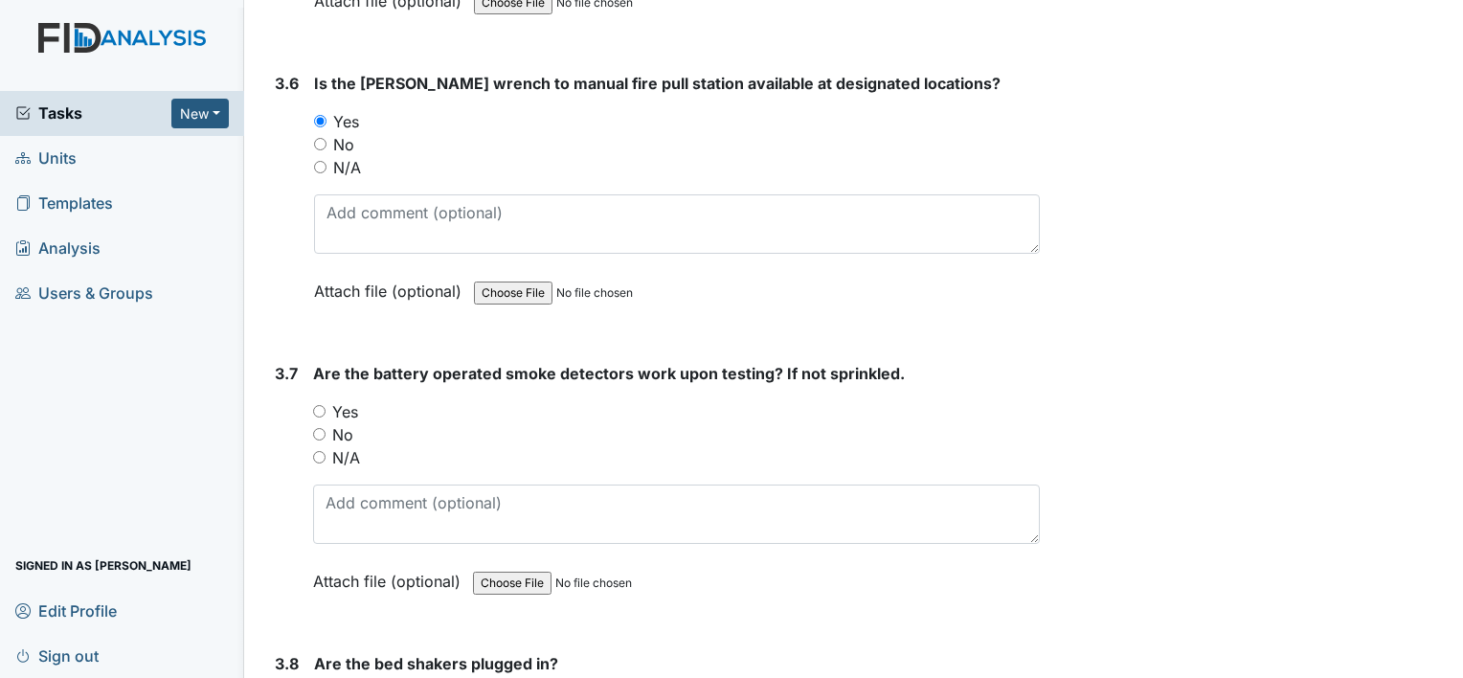
scroll to position [9349, 0]
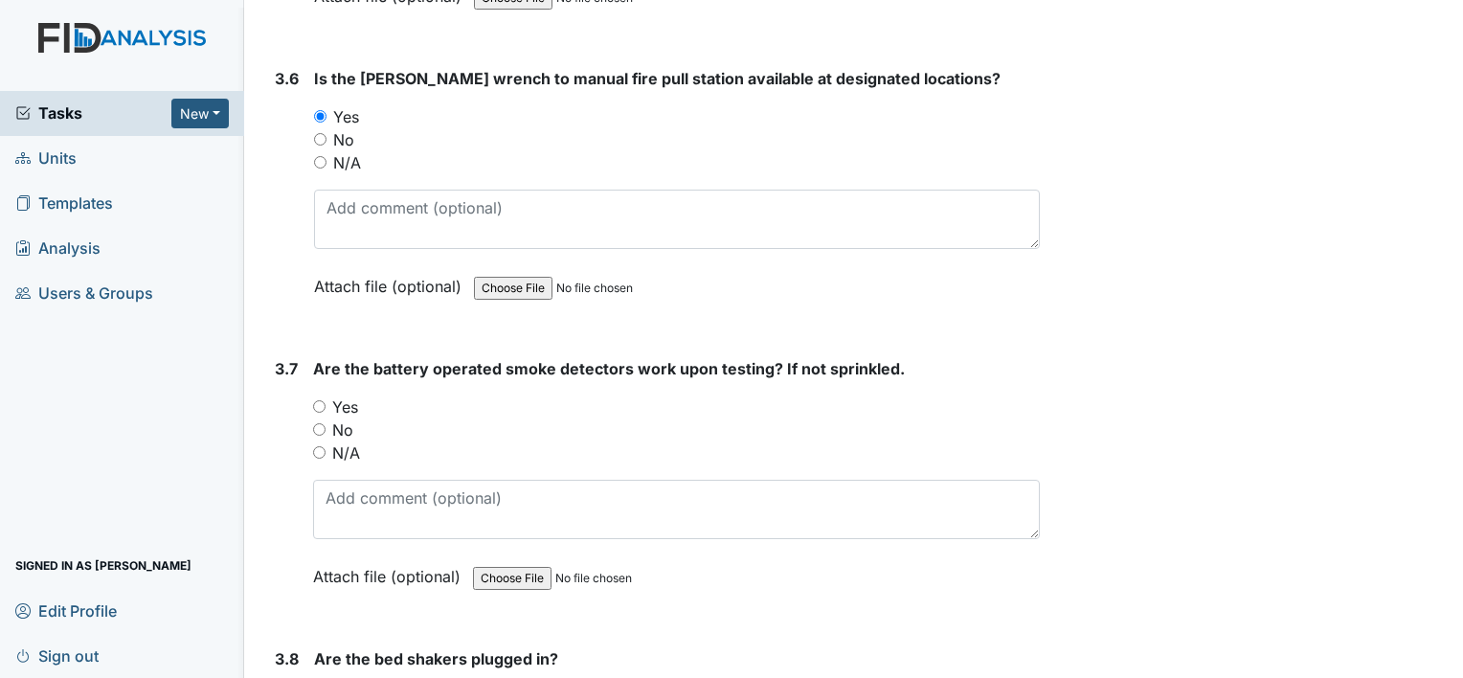
click at [316, 400] on input "Yes" at bounding box center [319, 406] width 12 height 12
radio input "true"
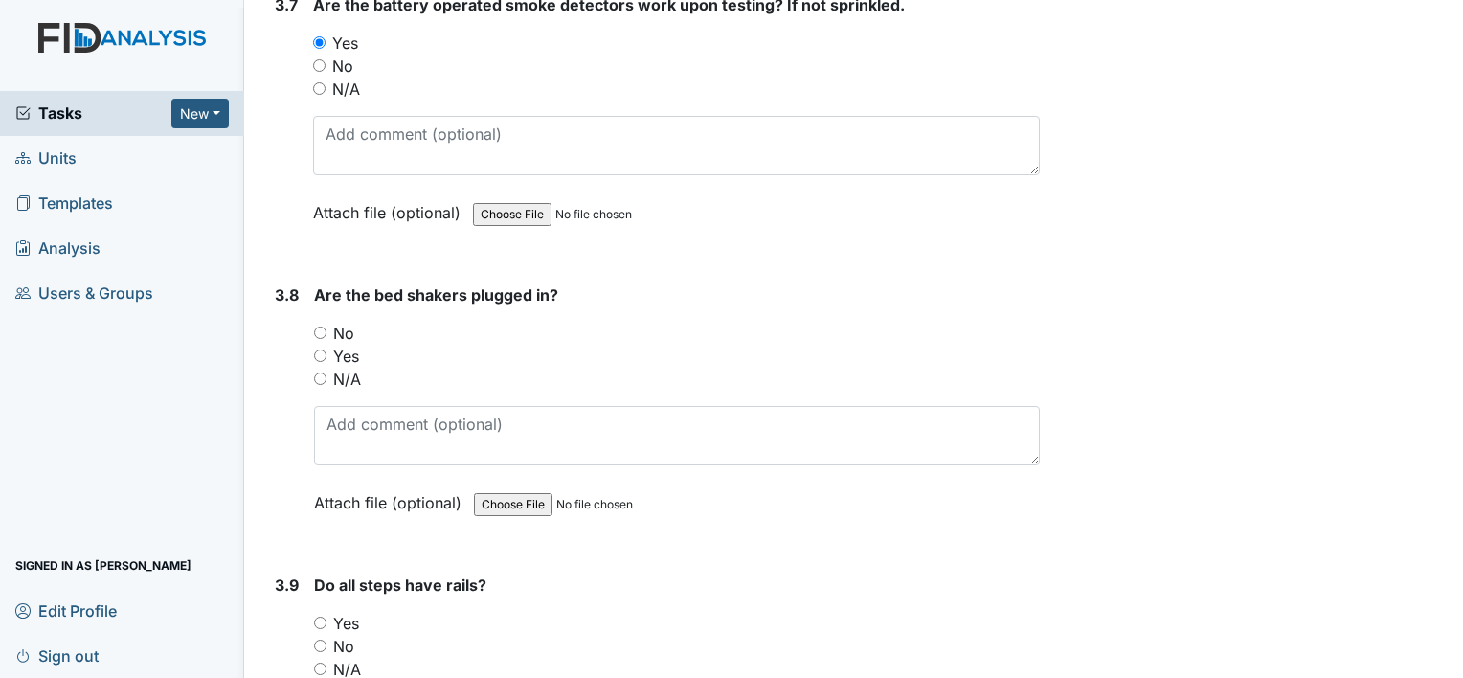
scroll to position [9724, 0]
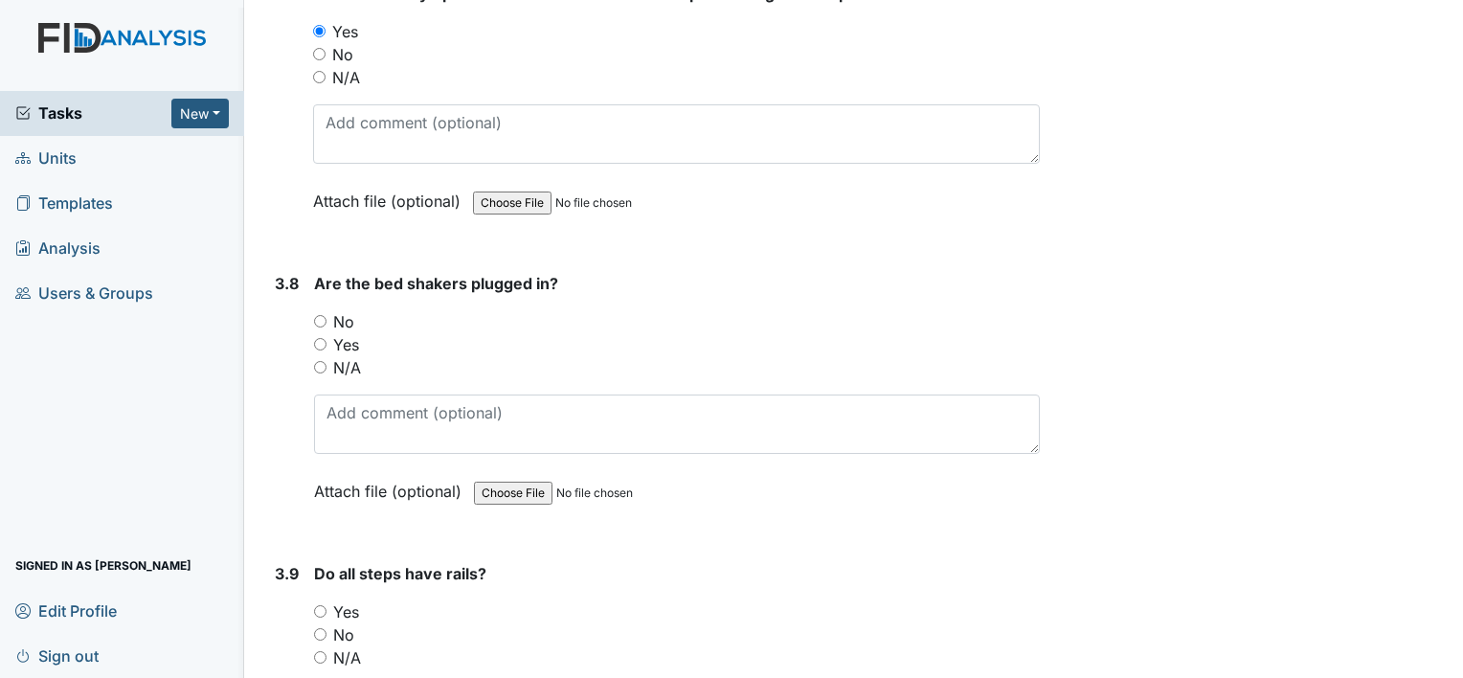
click at [319, 338] on input "Yes" at bounding box center [320, 344] width 12 height 12
radio input "true"
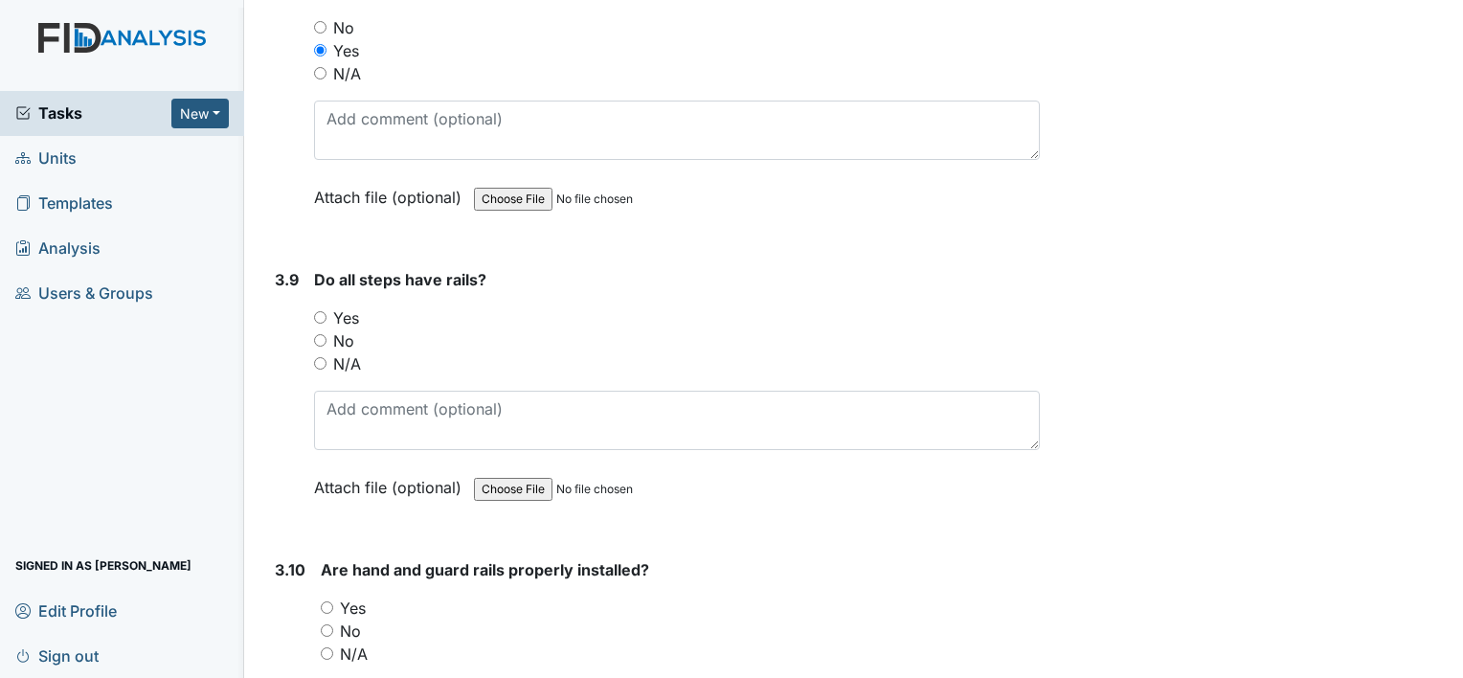
click at [320, 311] on input "Yes" at bounding box center [320, 317] width 12 height 12
radio input "true"
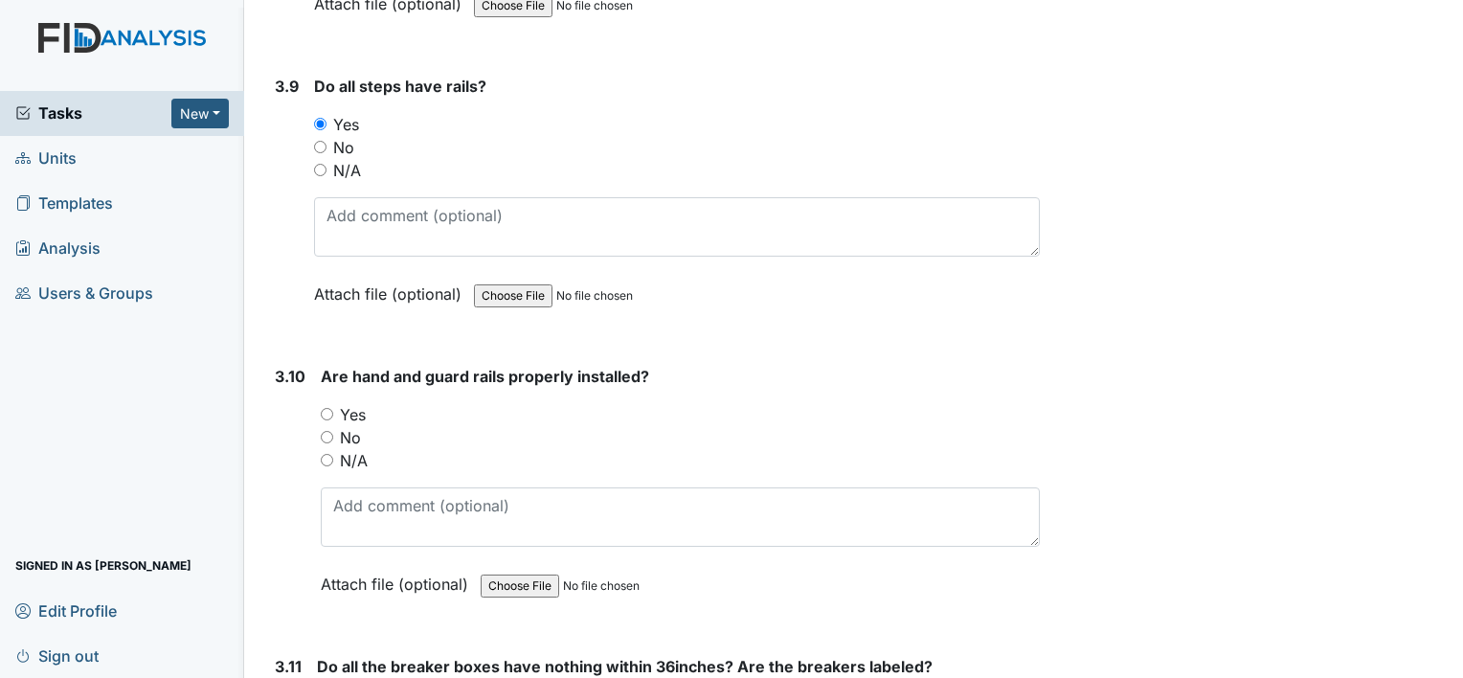
scroll to position [10226, 0]
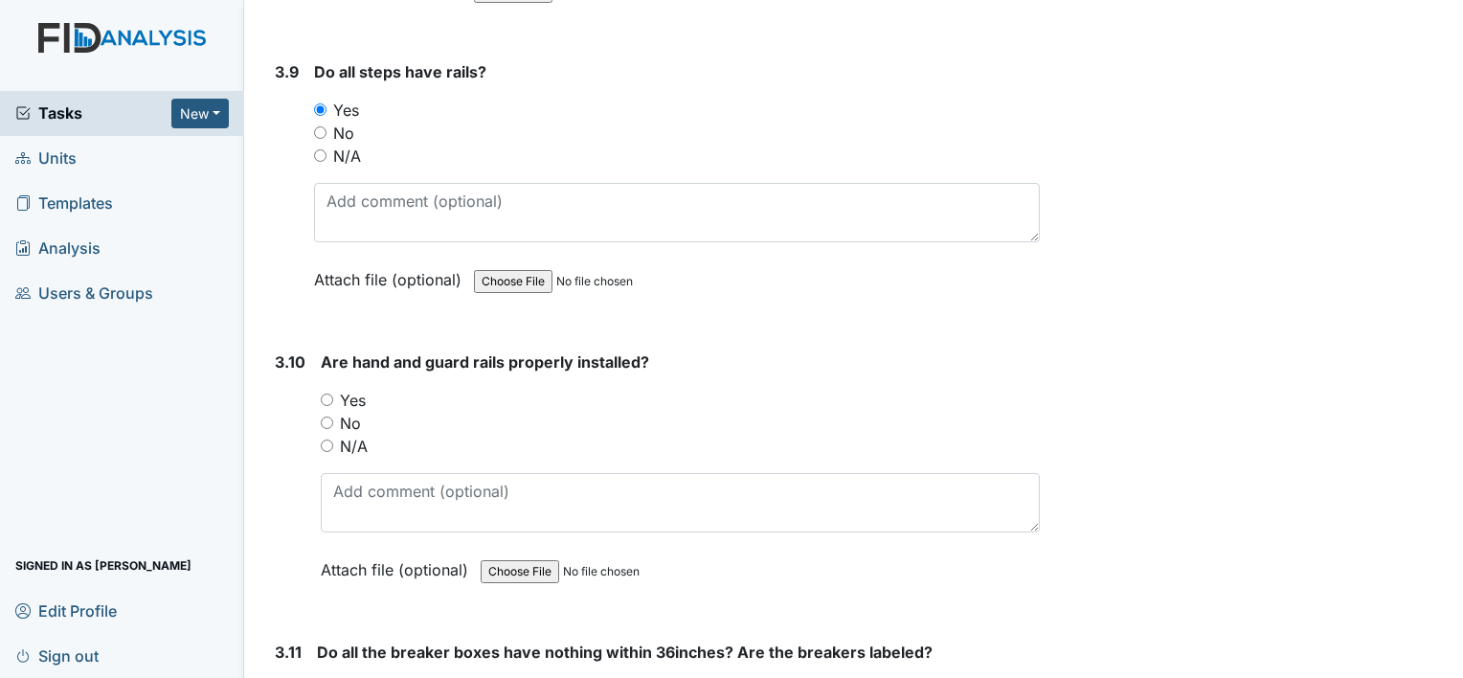
click at [321, 394] on input "Yes" at bounding box center [327, 400] width 12 height 12
radio input "true"
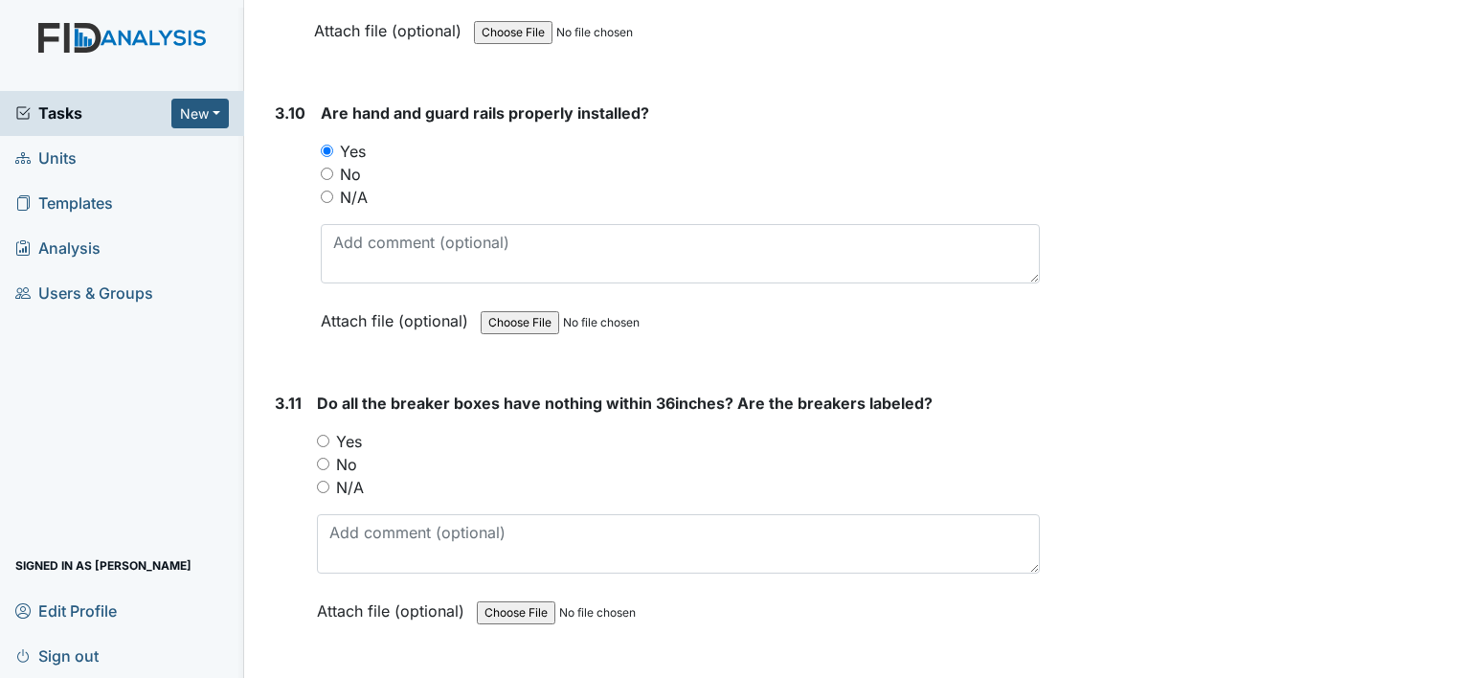
scroll to position [10484, 0]
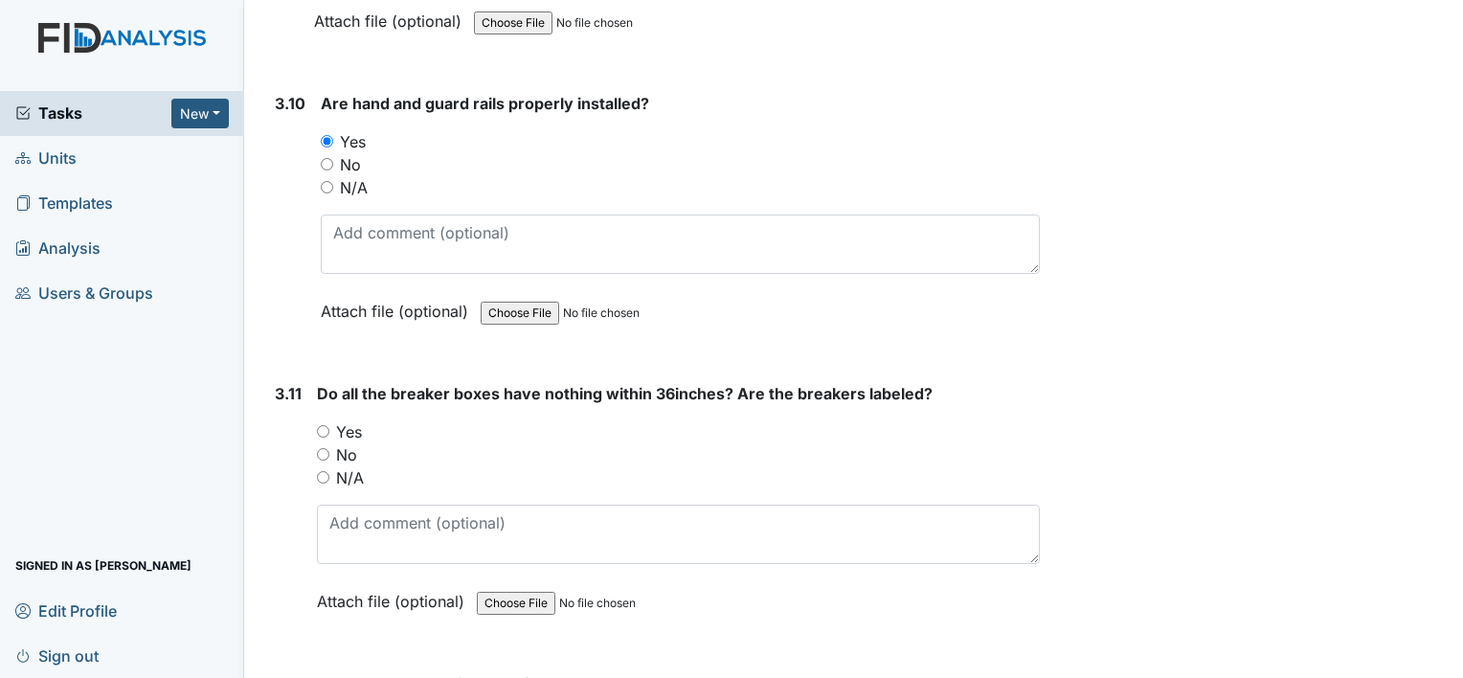
click at [322, 425] on input "Yes" at bounding box center [323, 431] width 12 height 12
radio input "true"
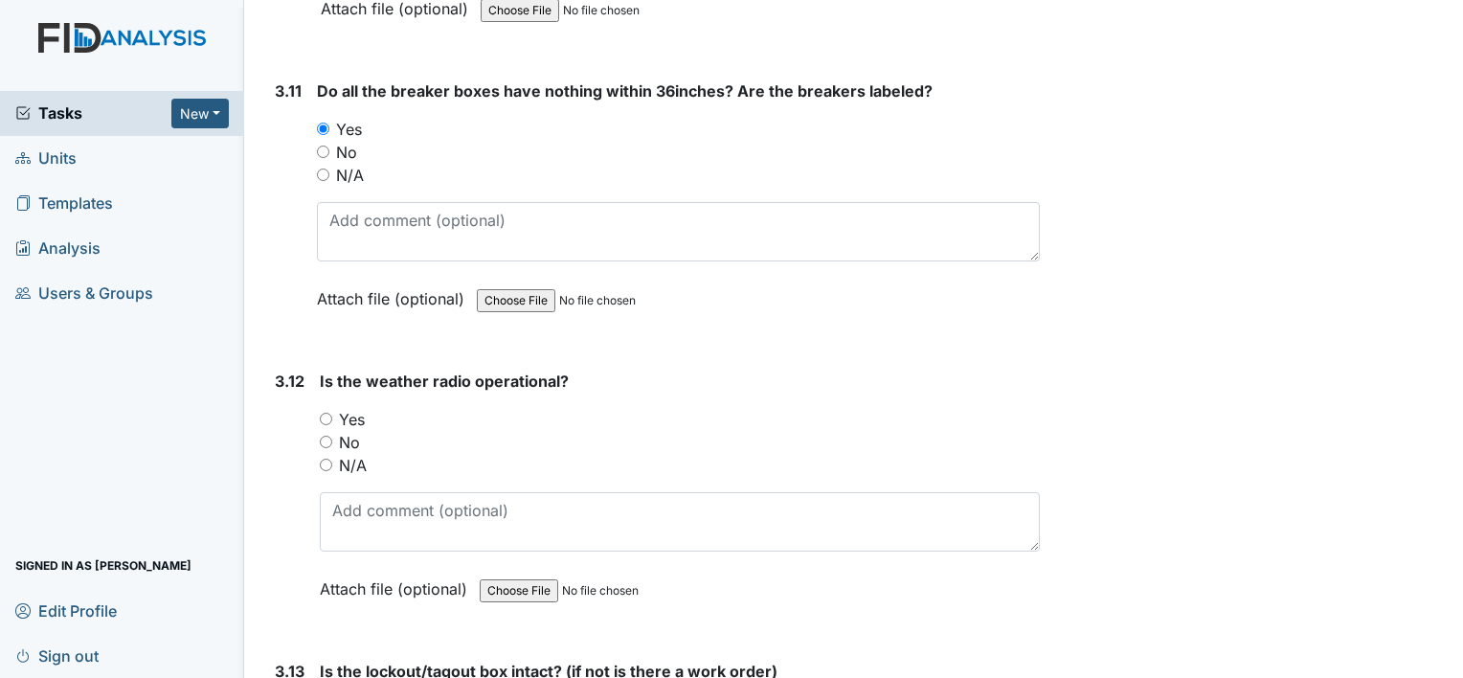
scroll to position [10799, 0]
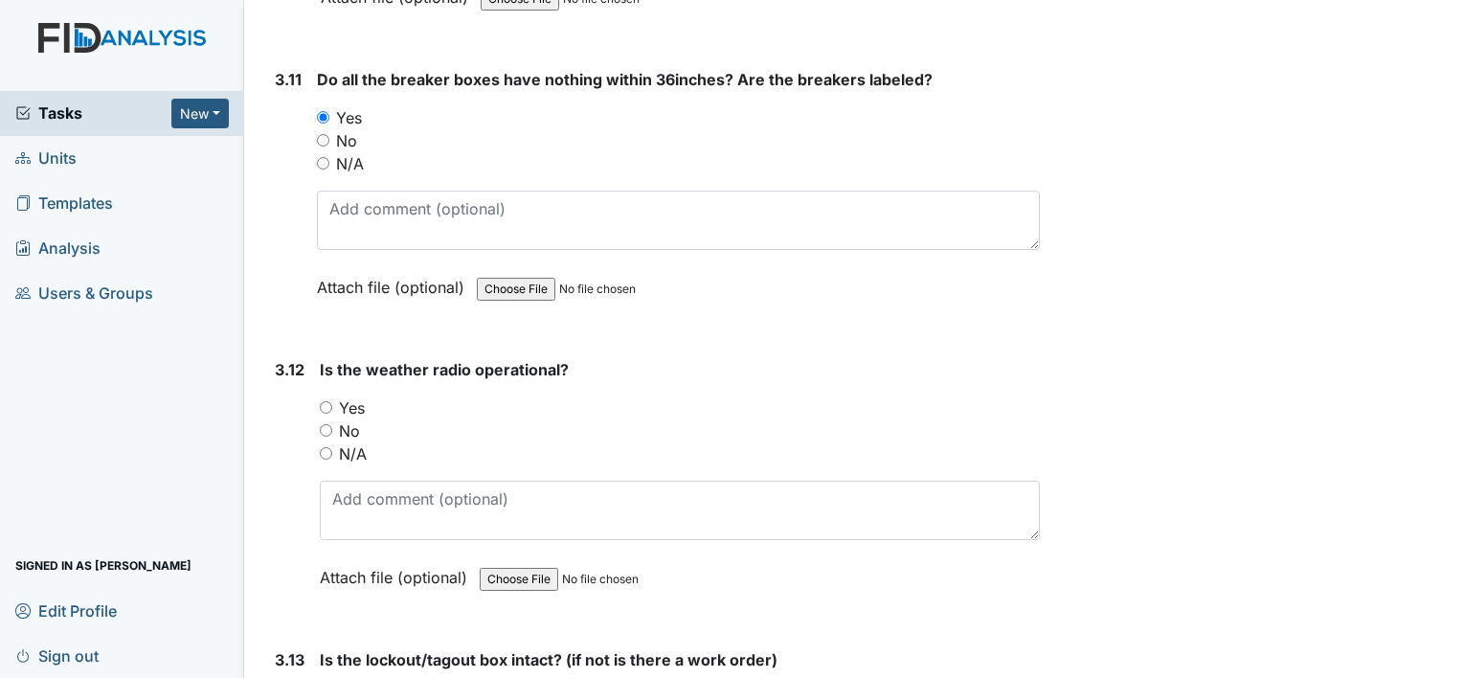
click at [324, 401] on input "Yes" at bounding box center [326, 407] width 12 height 12
radio input "true"
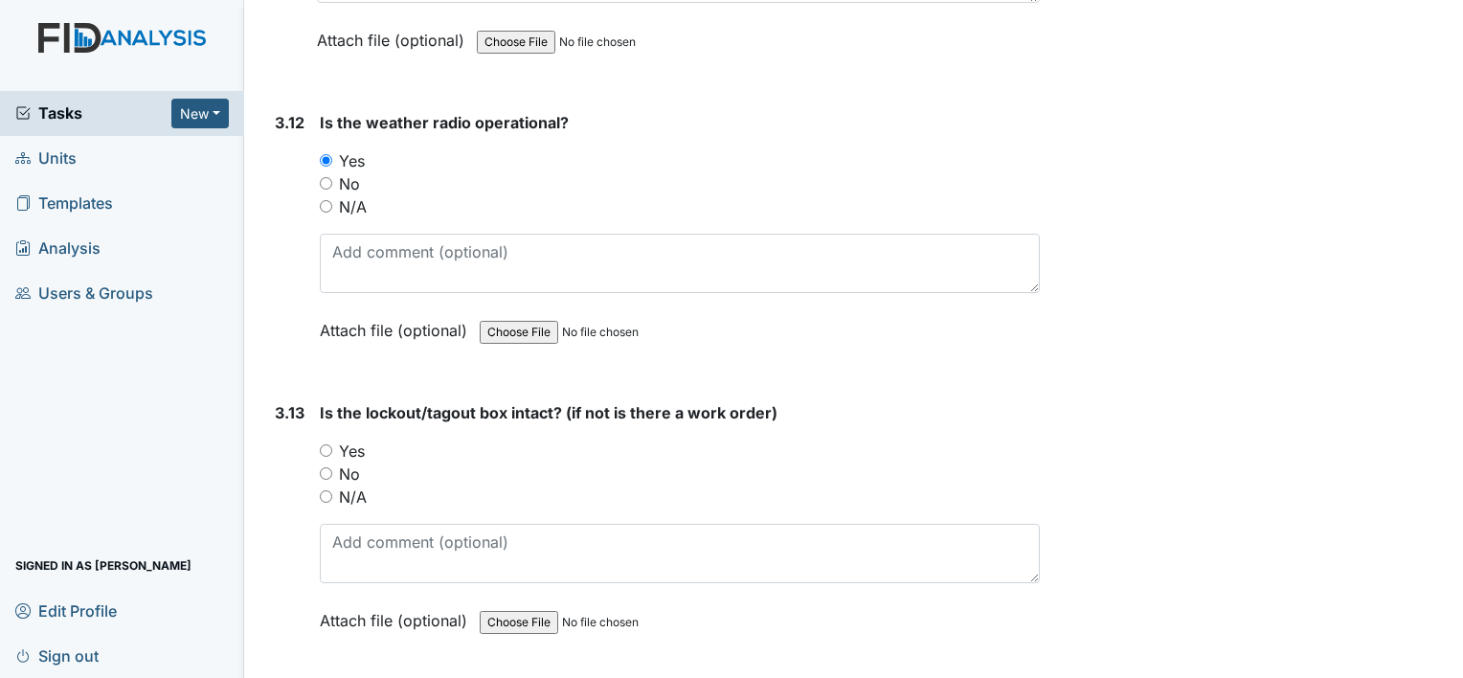
scroll to position [11065, 0]
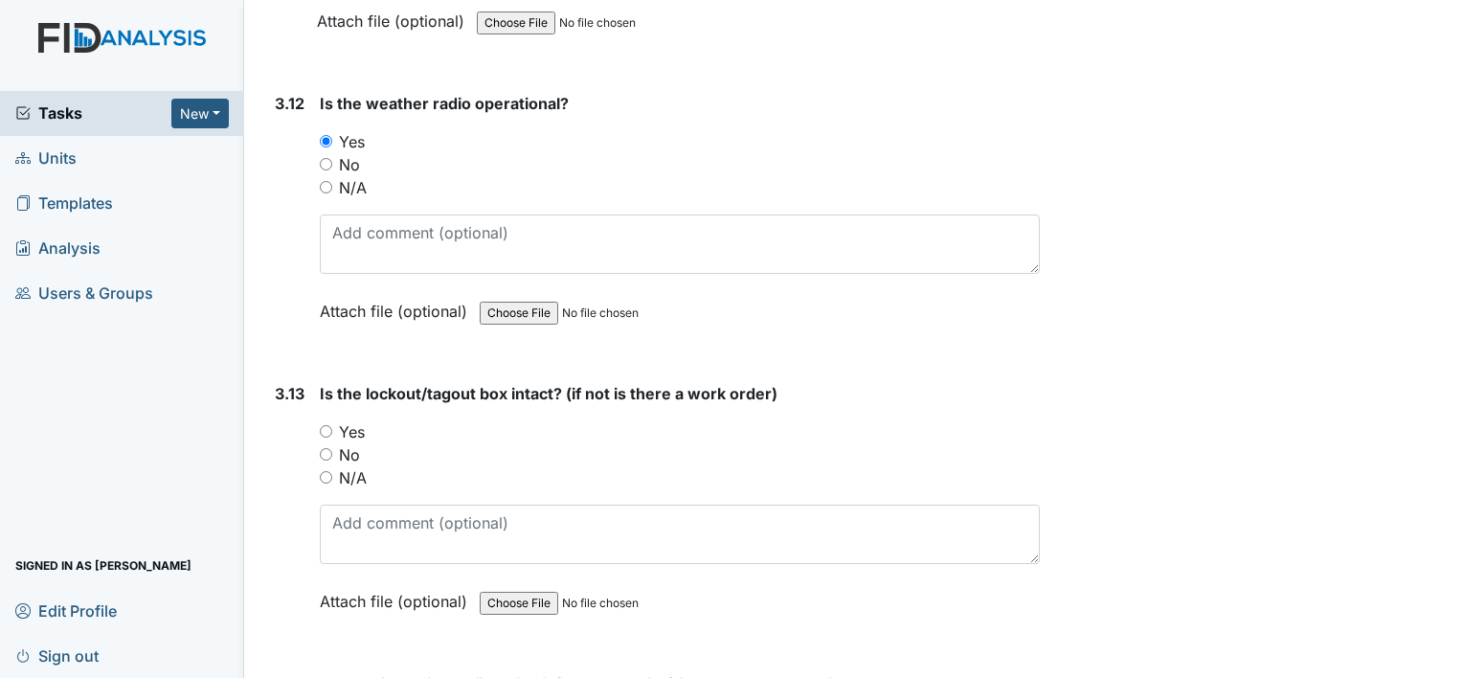
click at [329, 425] on input "Yes" at bounding box center [326, 431] width 12 height 12
radio input "true"
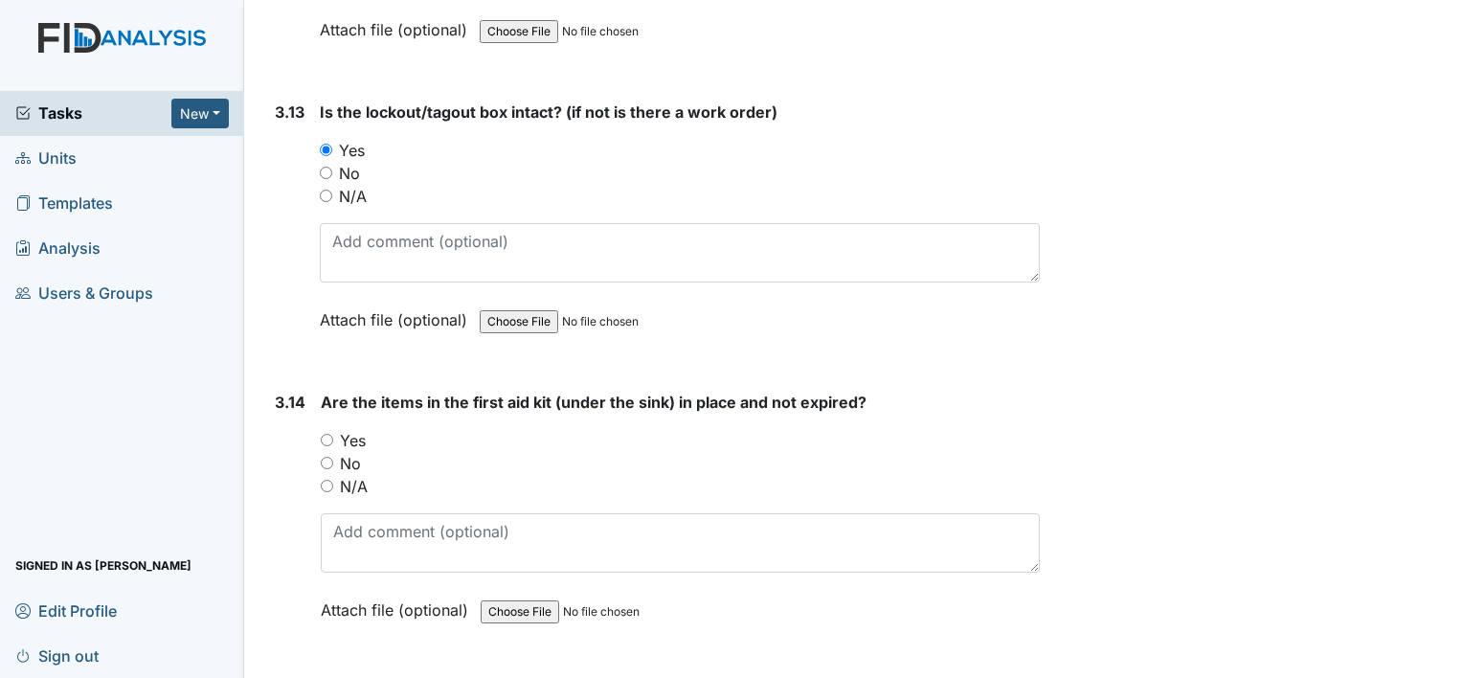
scroll to position [11350, 0]
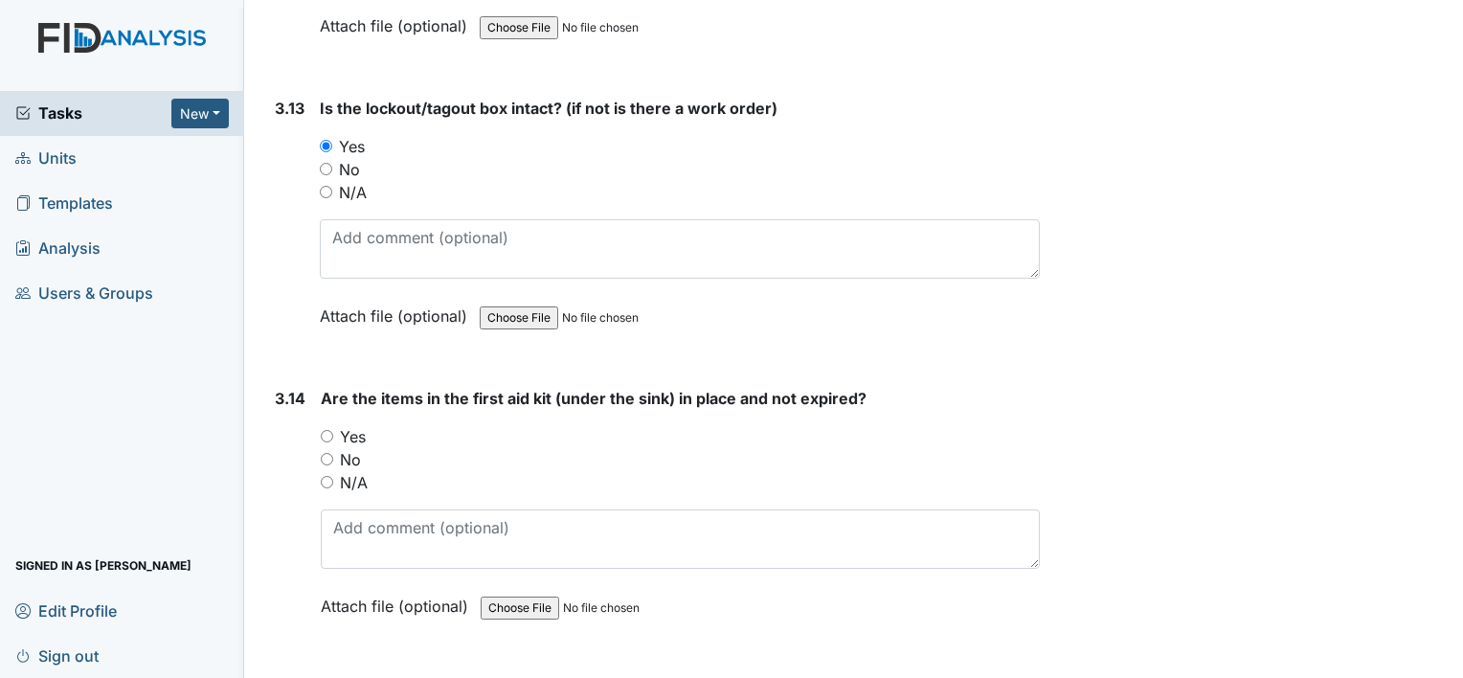
click at [326, 430] on input "Yes" at bounding box center [327, 436] width 12 height 12
radio input "true"
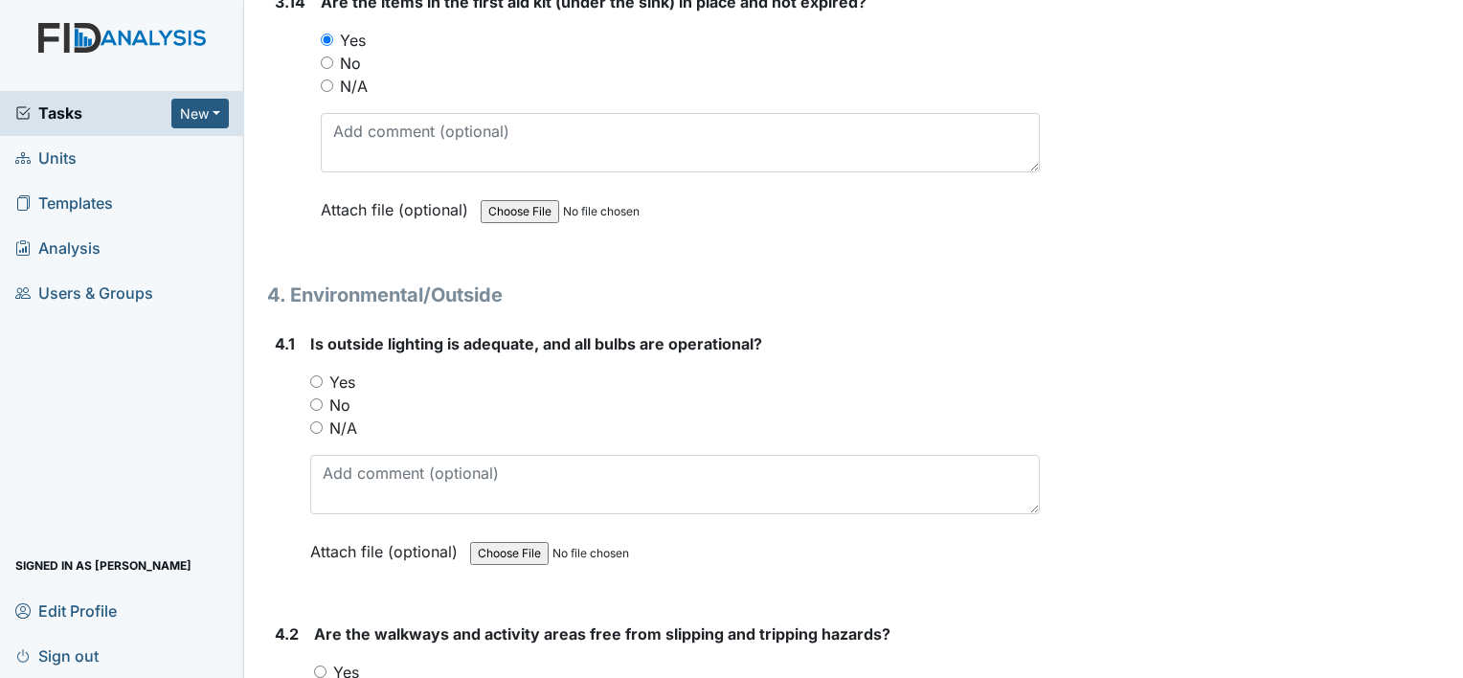
scroll to position [11747, 0]
click at [312, 374] on input "Yes" at bounding box center [316, 380] width 12 height 12
radio input "true"
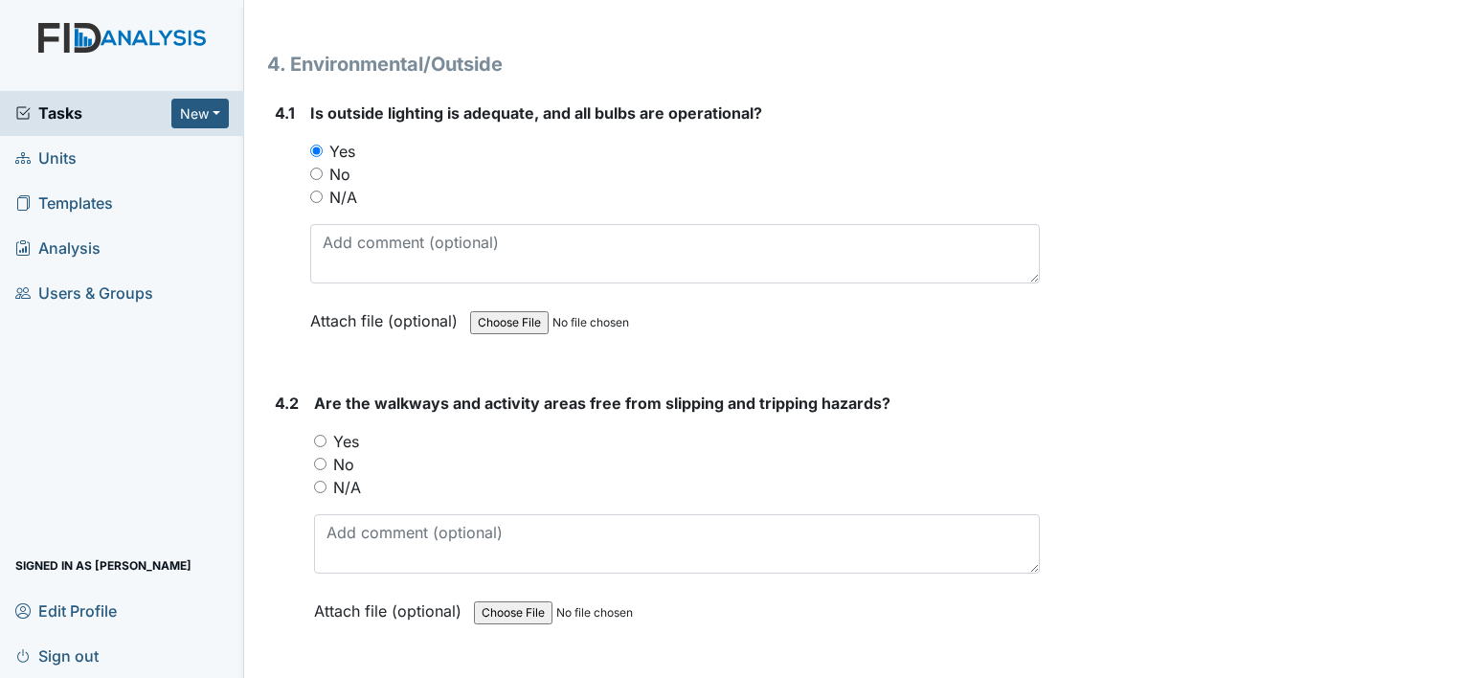
scroll to position [11982, 0]
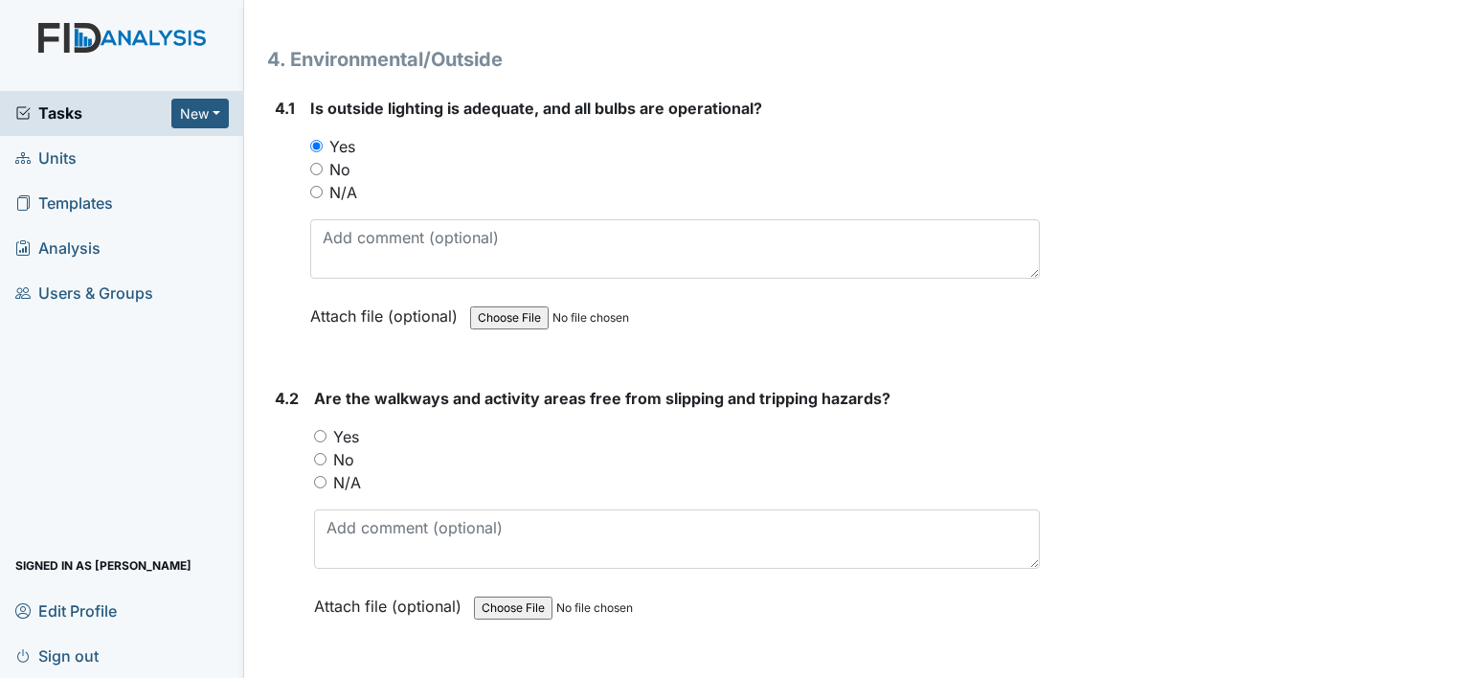
click at [314, 430] on input "Yes" at bounding box center [320, 436] width 12 height 12
radio input "true"
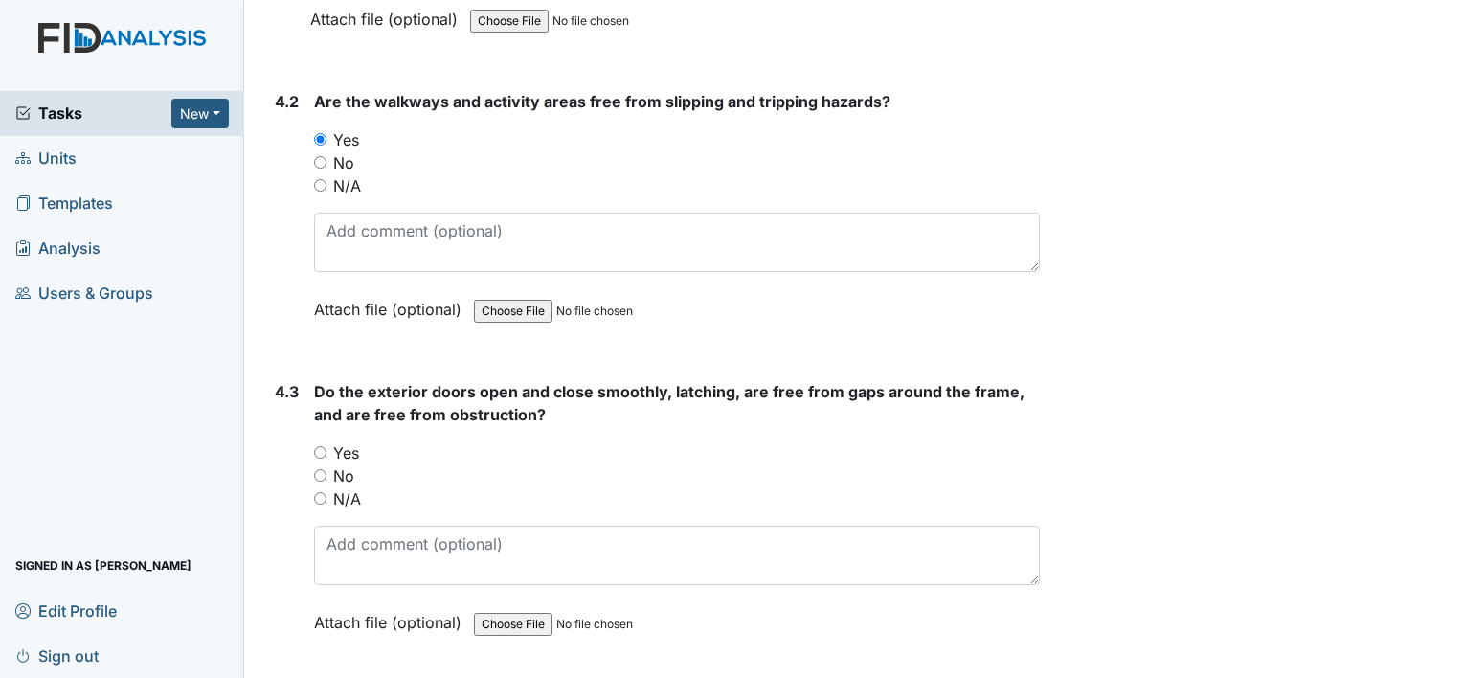
scroll to position [12283, 0]
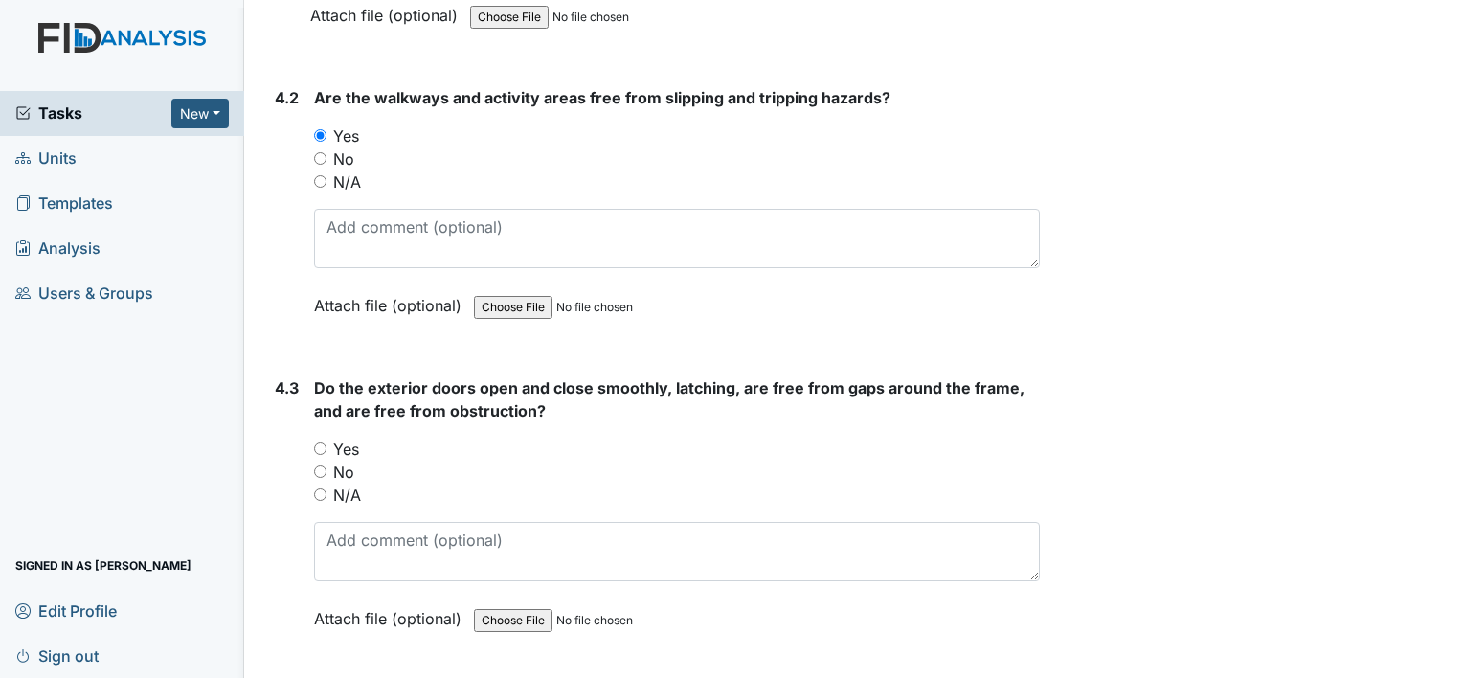
click at [322, 465] on input "No" at bounding box center [320, 471] width 12 height 12
radio input "true"
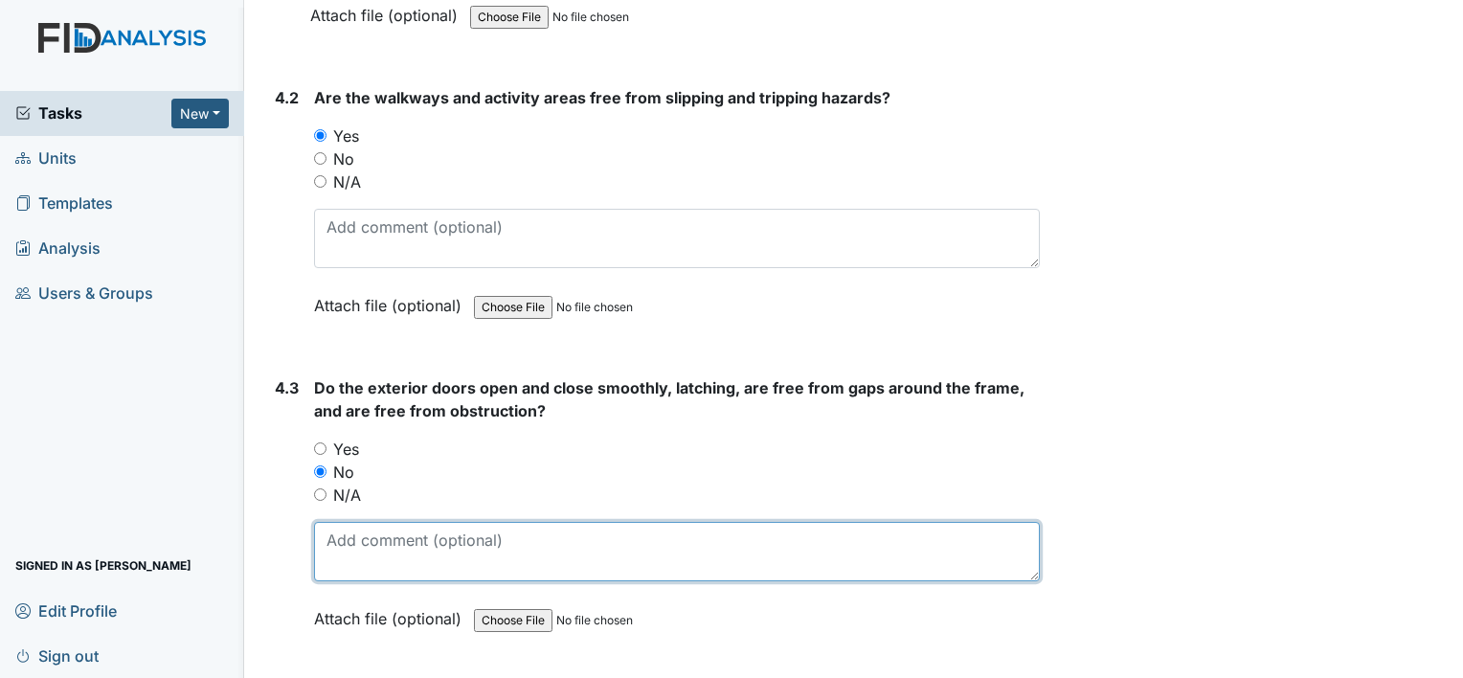
click at [358, 522] on textarea at bounding box center [677, 551] width 726 height 59
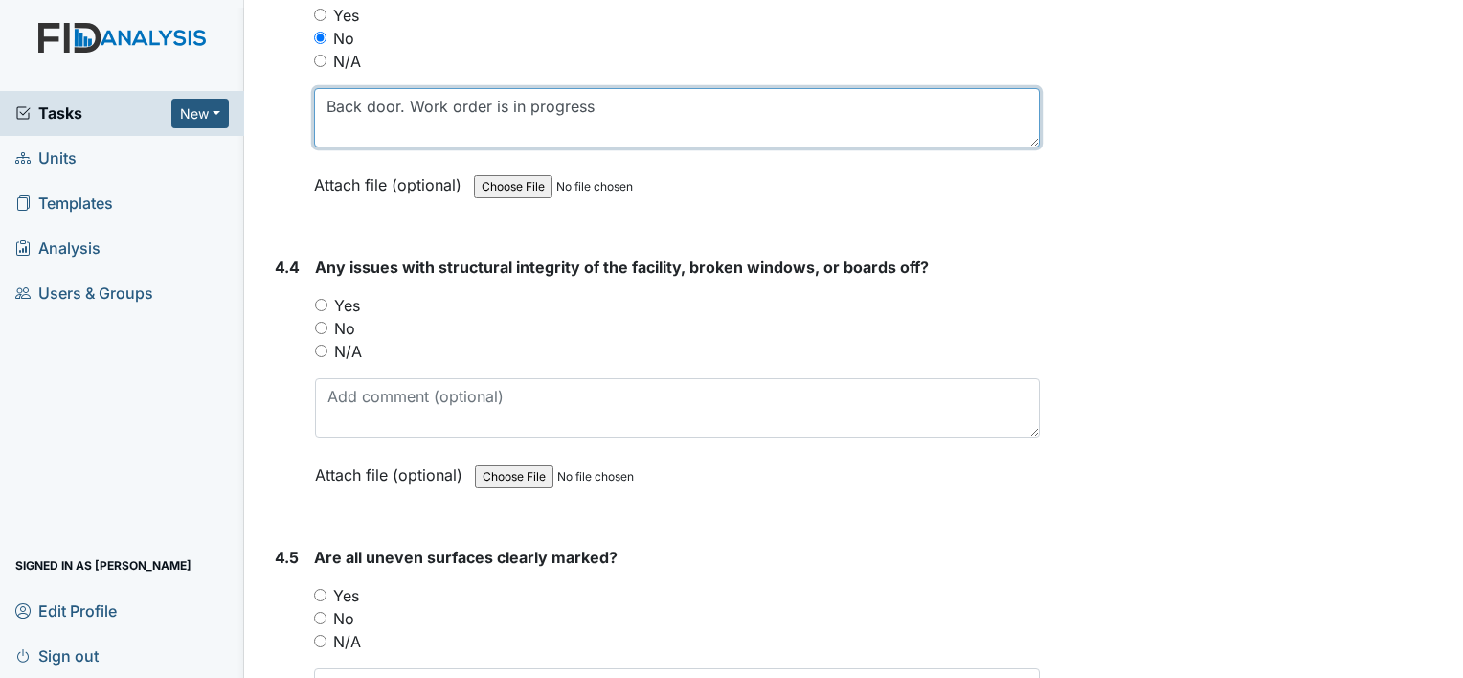
scroll to position [12719, 0]
type textarea "Back door. Work order is in progress"
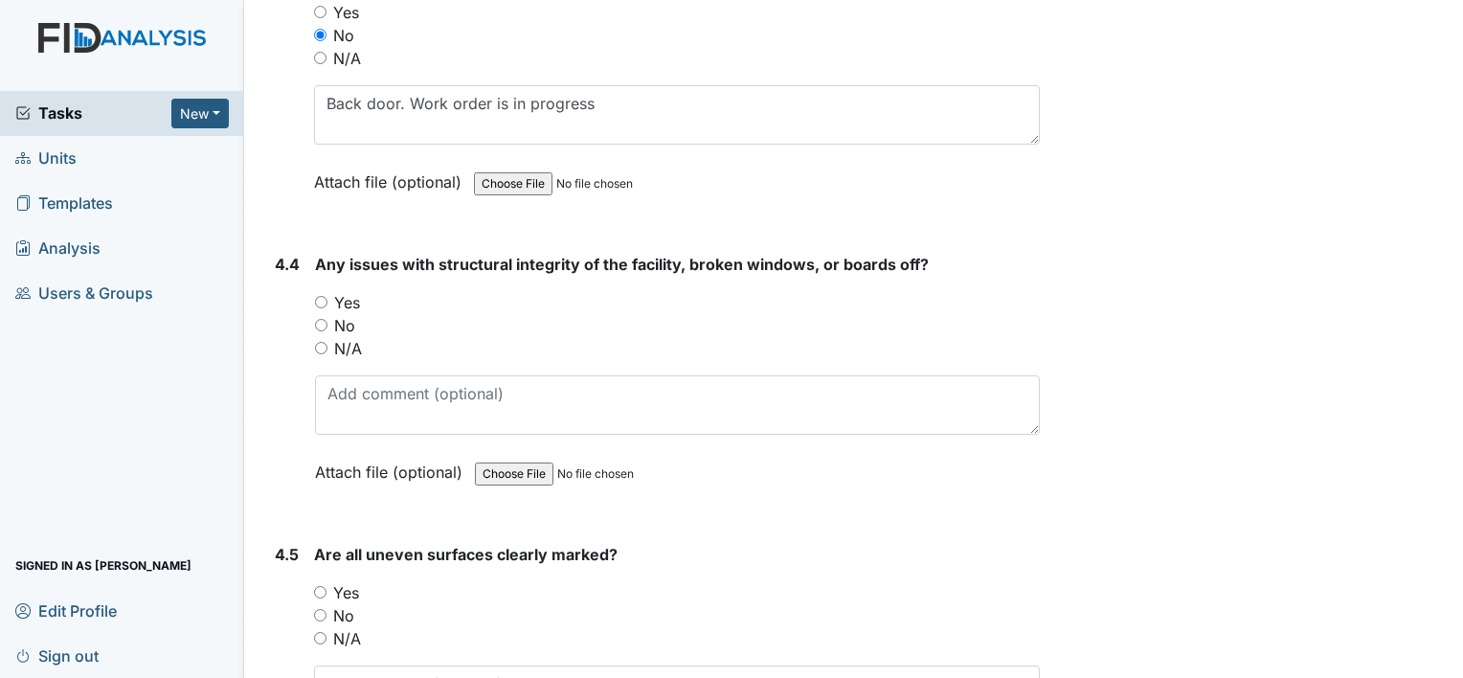
click at [318, 319] on input "No" at bounding box center [321, 325] width 12 height 12
radio input "true"
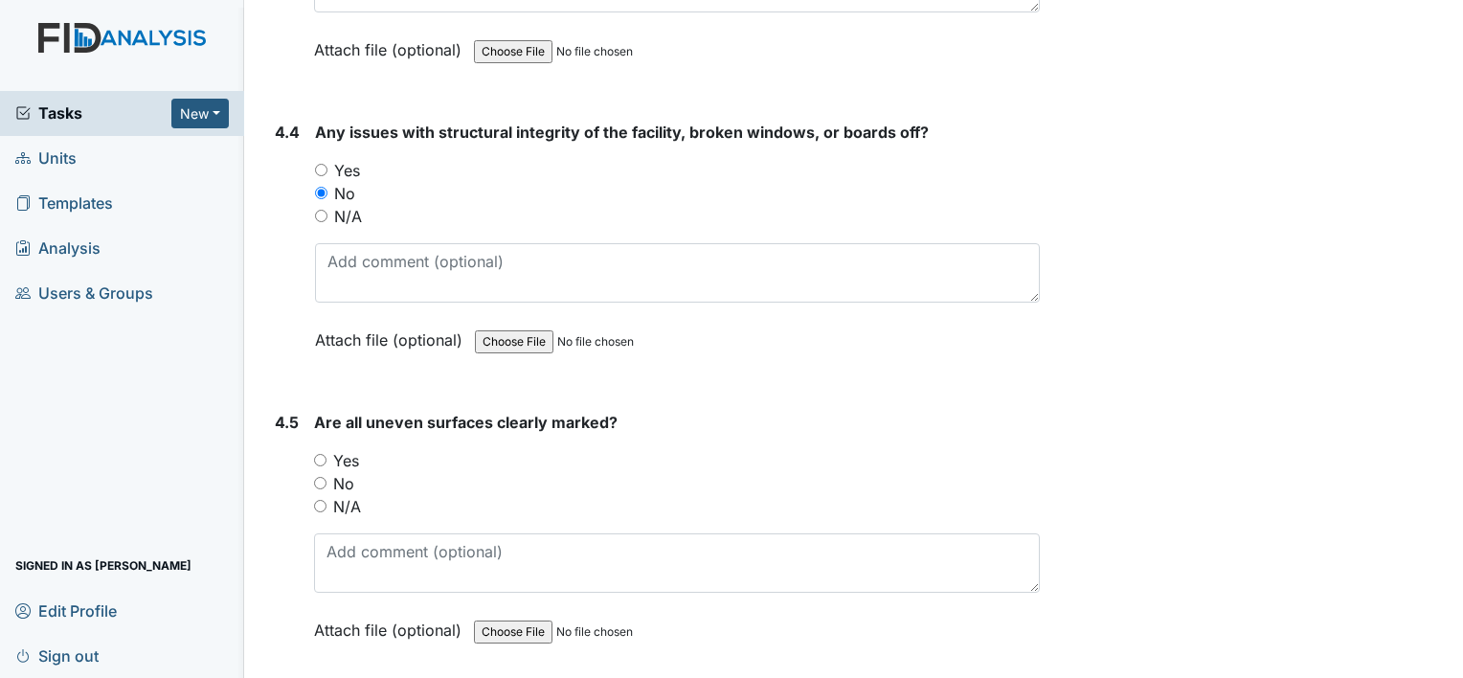
scroll to position [12852, 0]
click at [318, 453] on input "Yes" at bounding box center [320, 459] width 12 height 12
radio input "true"
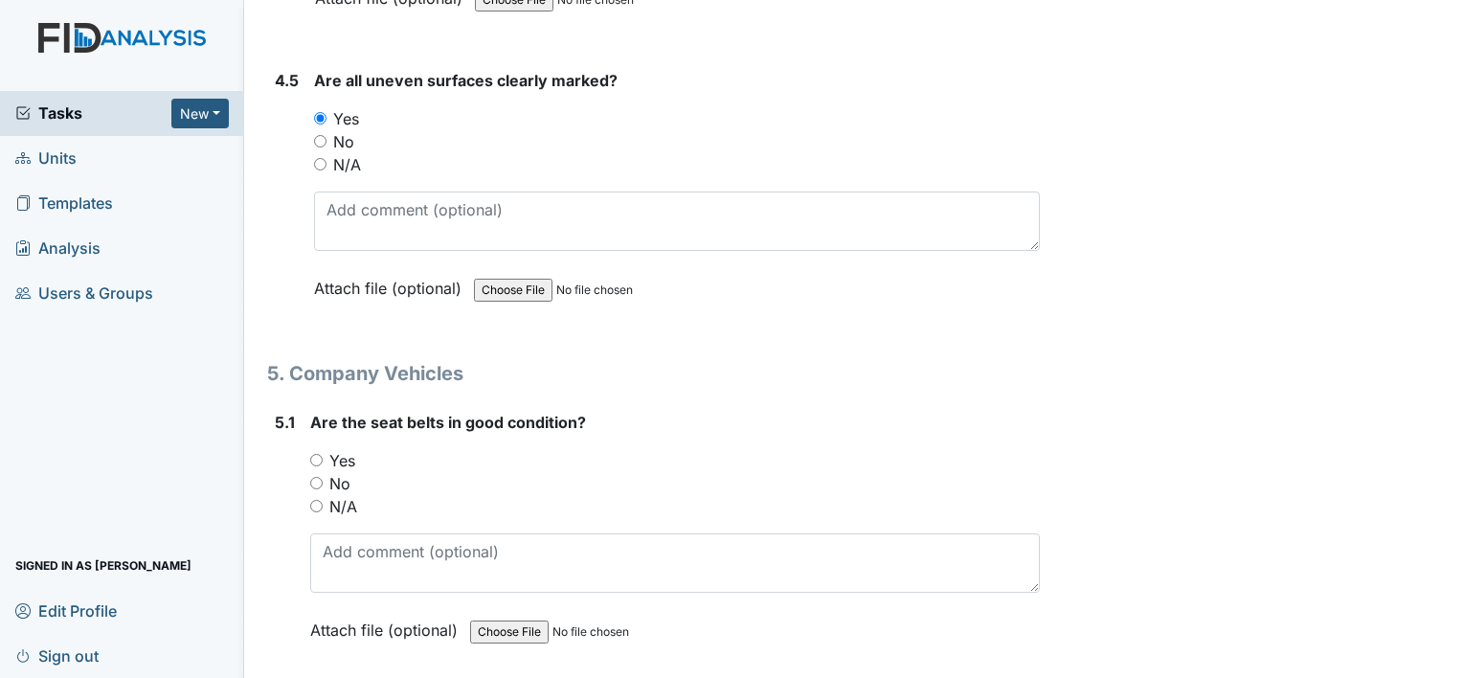
scroll to position [13194, 0]
click at [301, 134] on div "4.5 Are all uneven surfaces clearly marked? You must select one of the below op…" at bounding box center [653, 197] width 773 height 259
click at [317, 157] on input "N/A" at bounding box center [320, 163] width 12 height 12
radio input "true"
click at [317, 453] on input "Yes" at bounding box center [316, 459] width 12 height 12
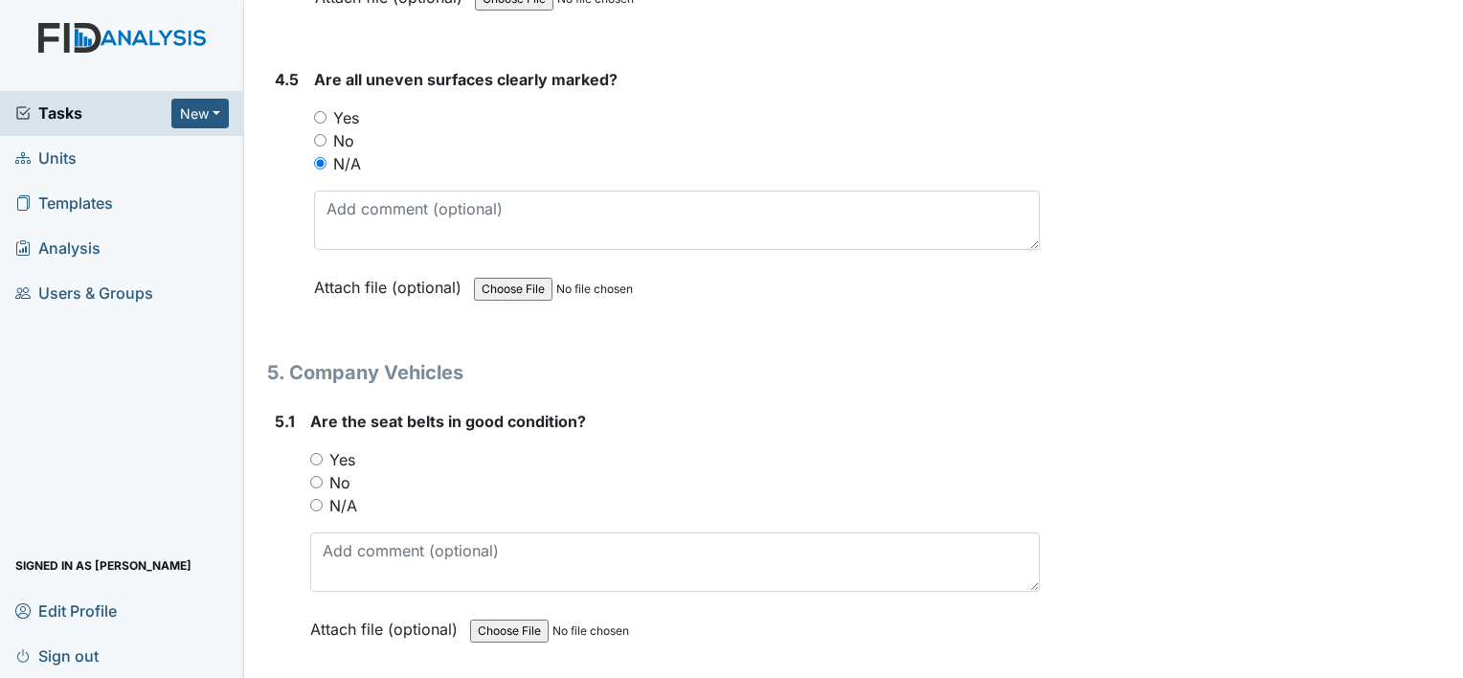
radio input "true"
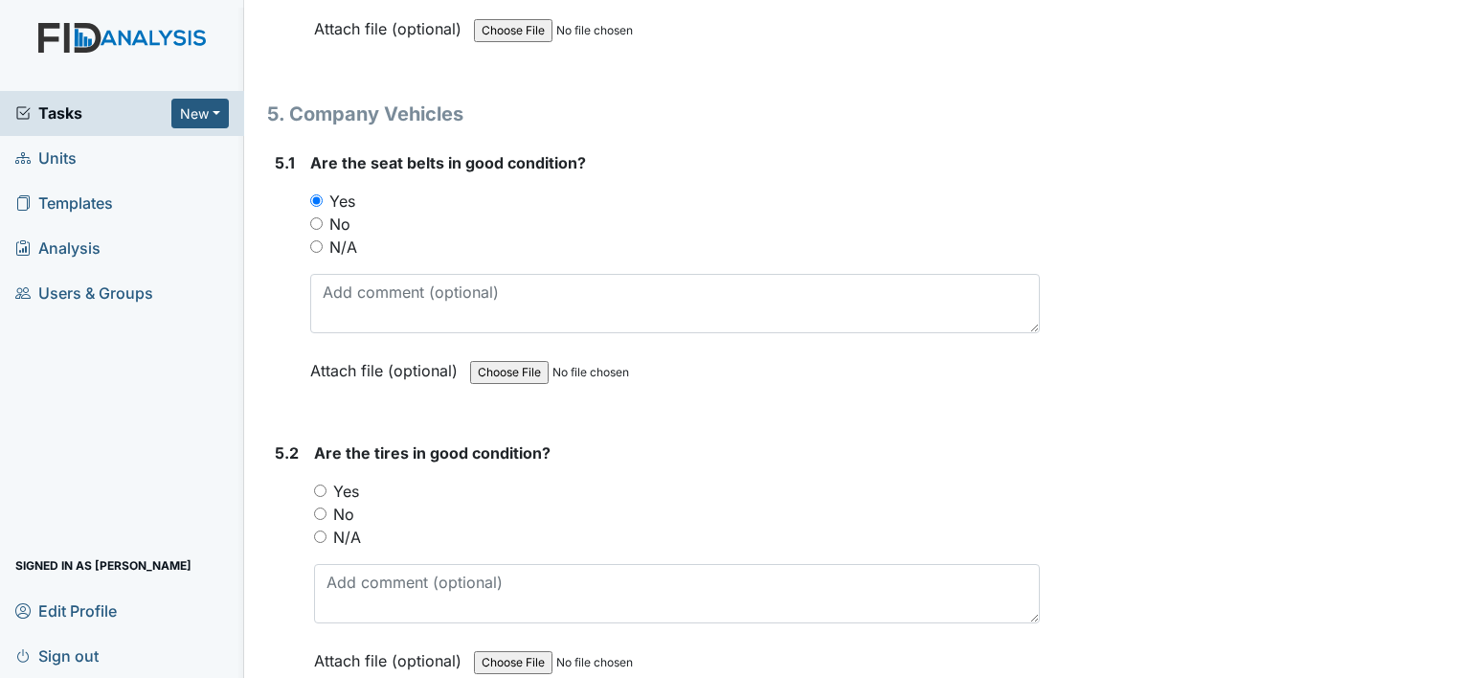
scroll to position [13454, 0]
click at [322, 484] on input "Yes" at bounding box center [320, 490] width 12 height 12
radio input "true"
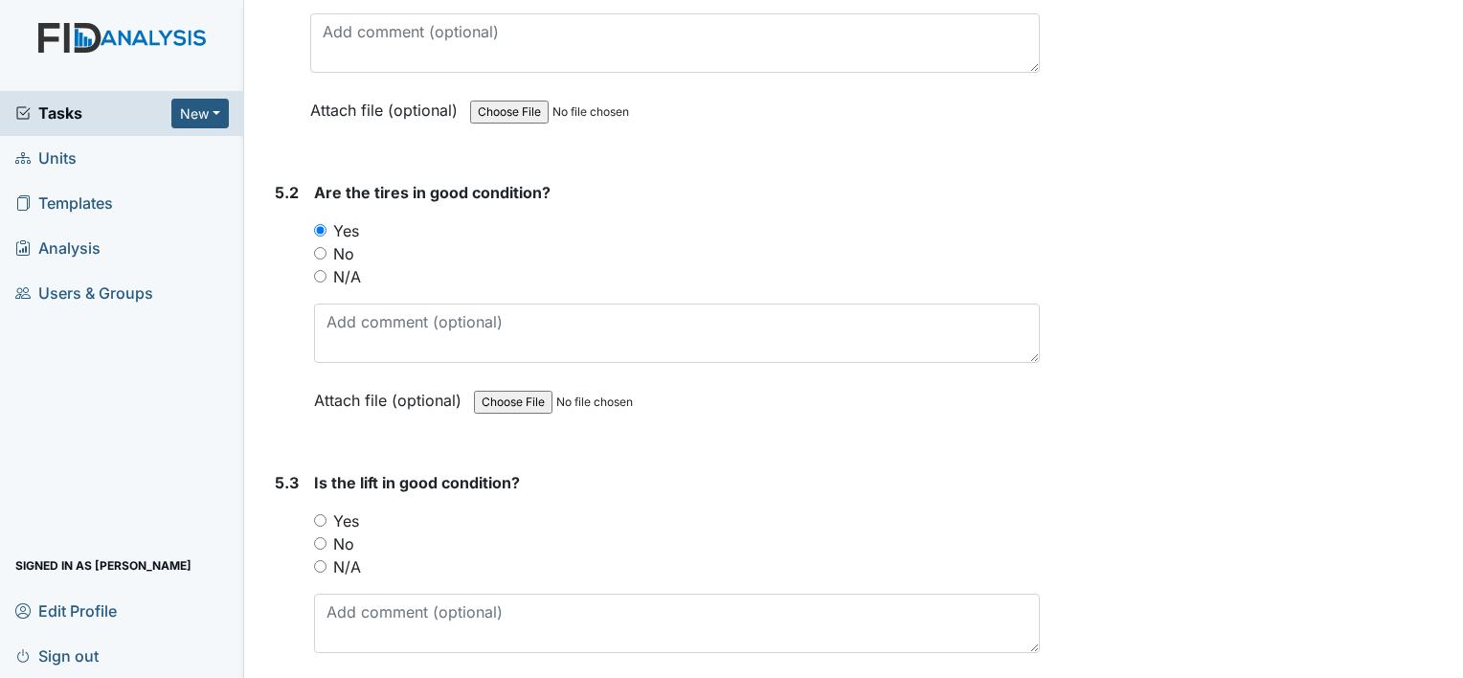
scroll to position [13718, 0]
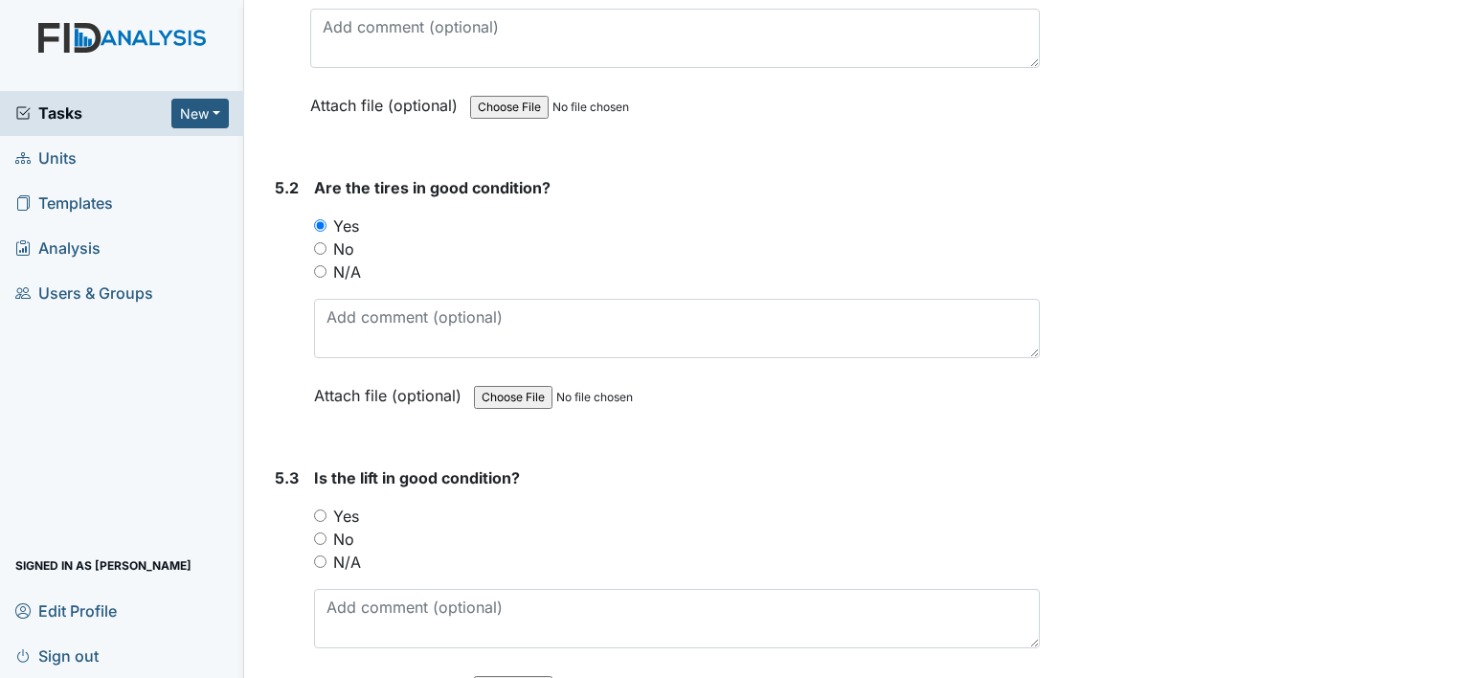
click at [322, 555] on input "N/A" at bounding box center [320, 561] width 12 height 12
radio input "true"
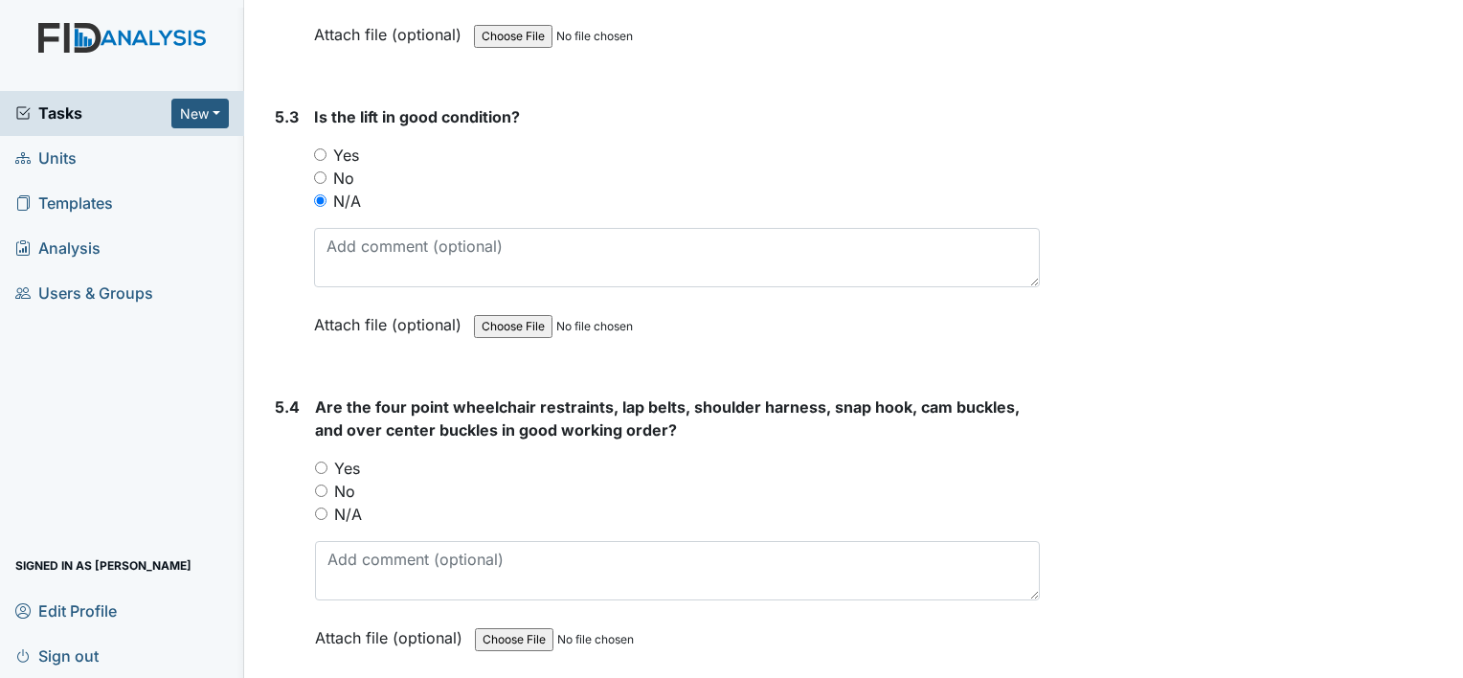
scroll to position [14080, 0]
click at [323, 507] on input "N/A" at bounding box center [321, 513] width 12 height 12
radio input "true"
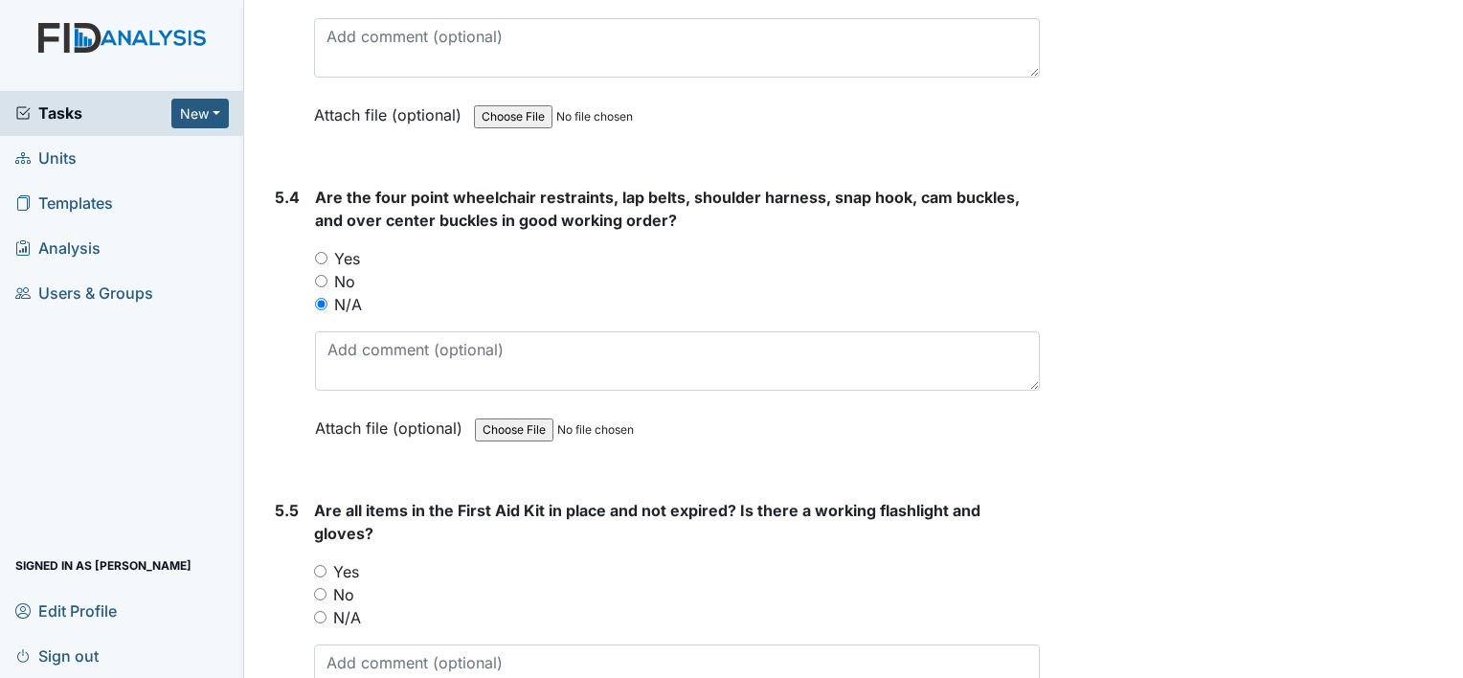
scroll to position [14290, 0]
click at [324, 563] on input "Yes" at bounding box center [320, 569] width 12 height 12
radio input "true"
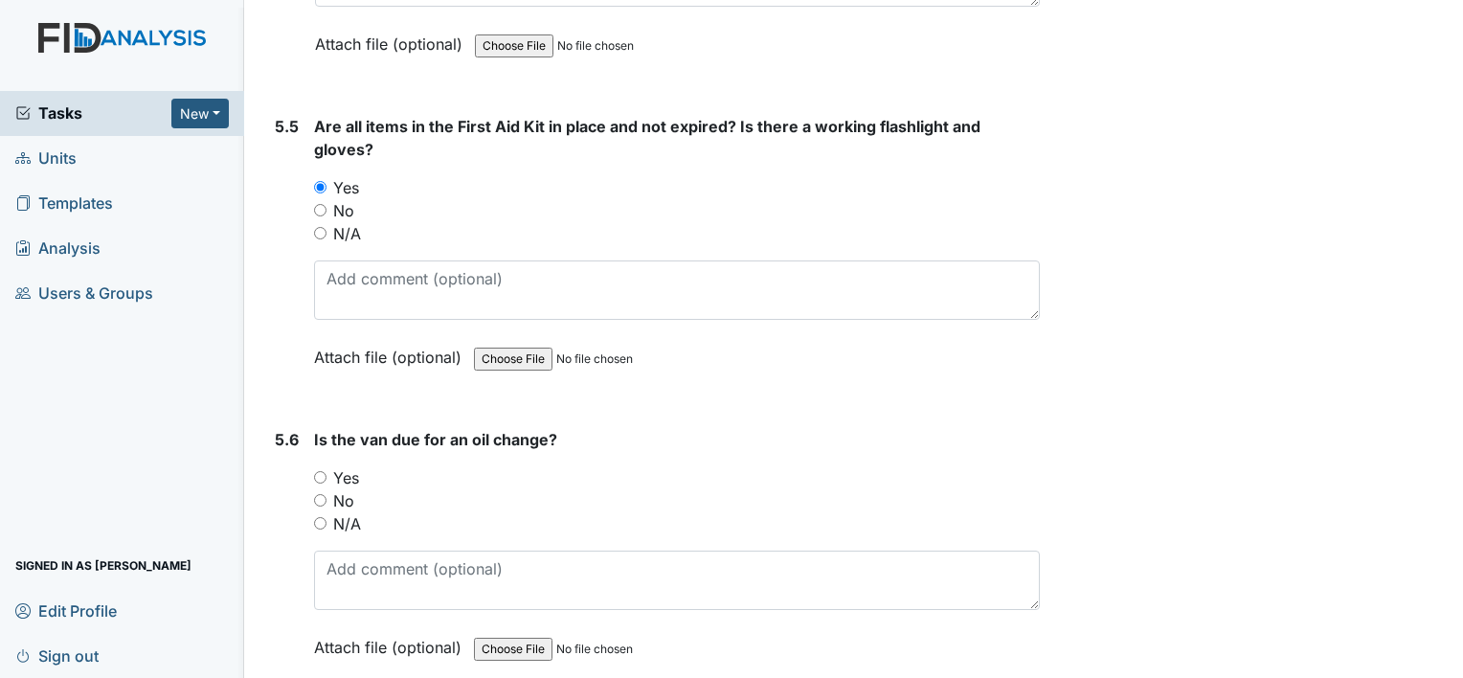
scroll to position [14711, 0]
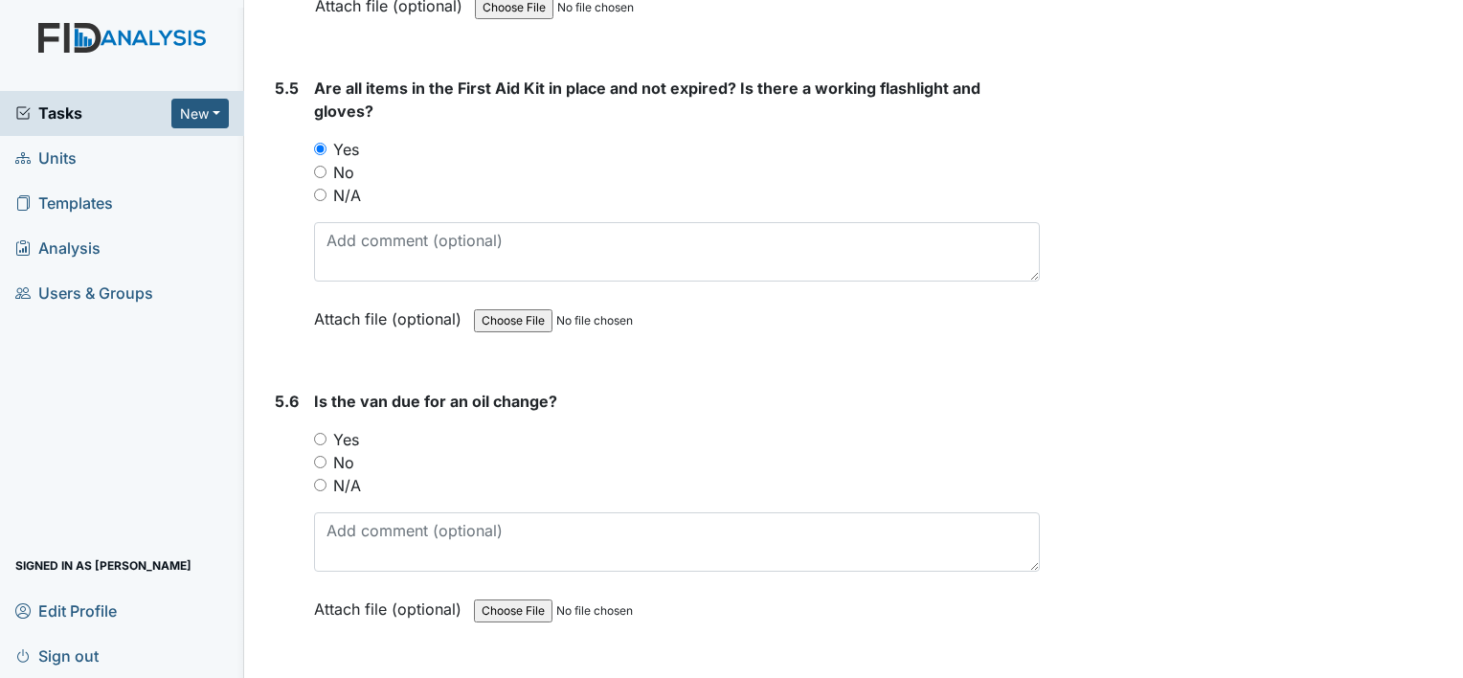
click at [319, 456] on input "No" at bounding box center [320, 462] width 12 height 12
radio input "true"
